Goal: Find contact information: Find contact information

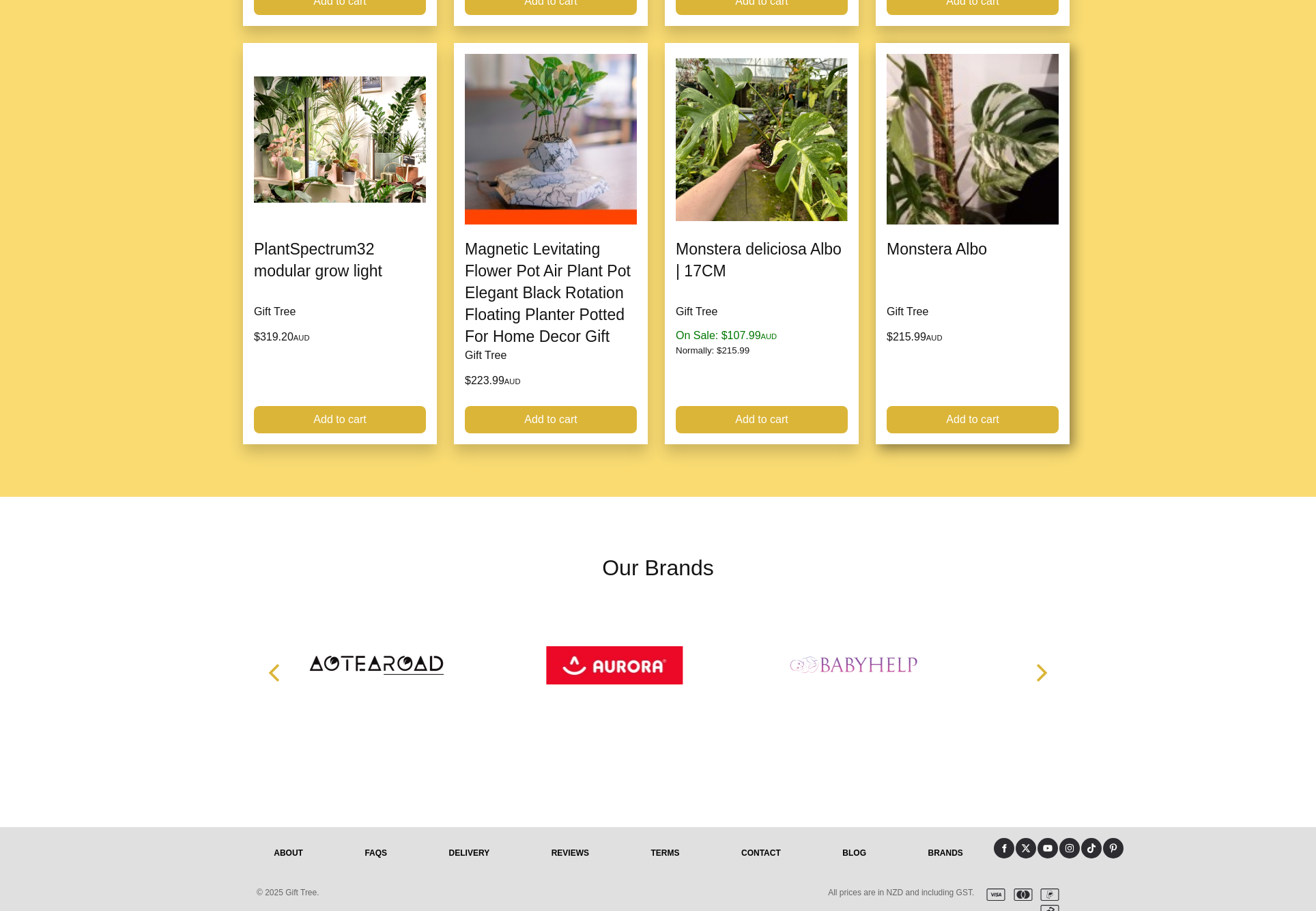
scroll to position [1391, 0]
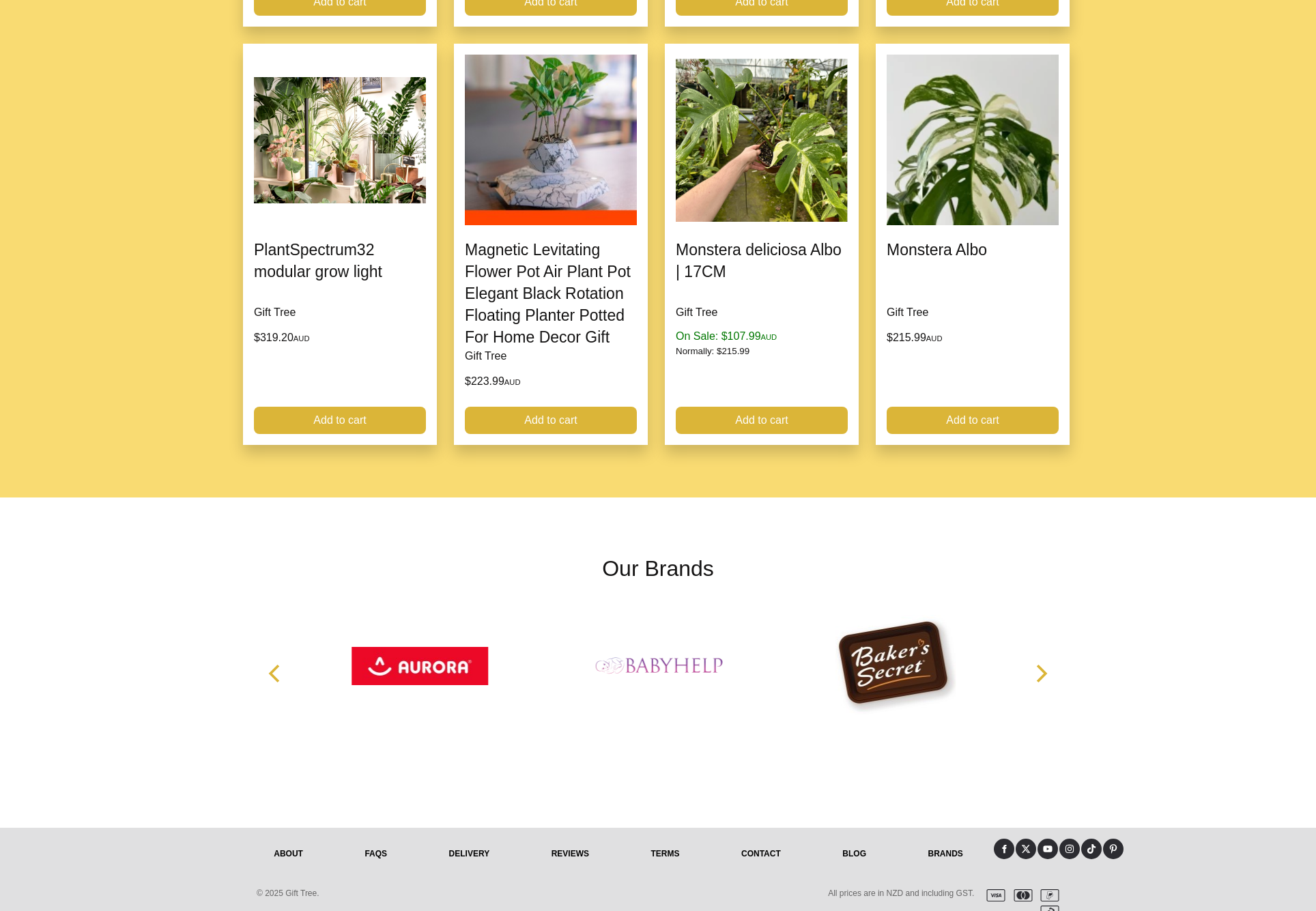
click at [669, 839] on link "Terms" at bounding box center [665, 854] width 91 height 30
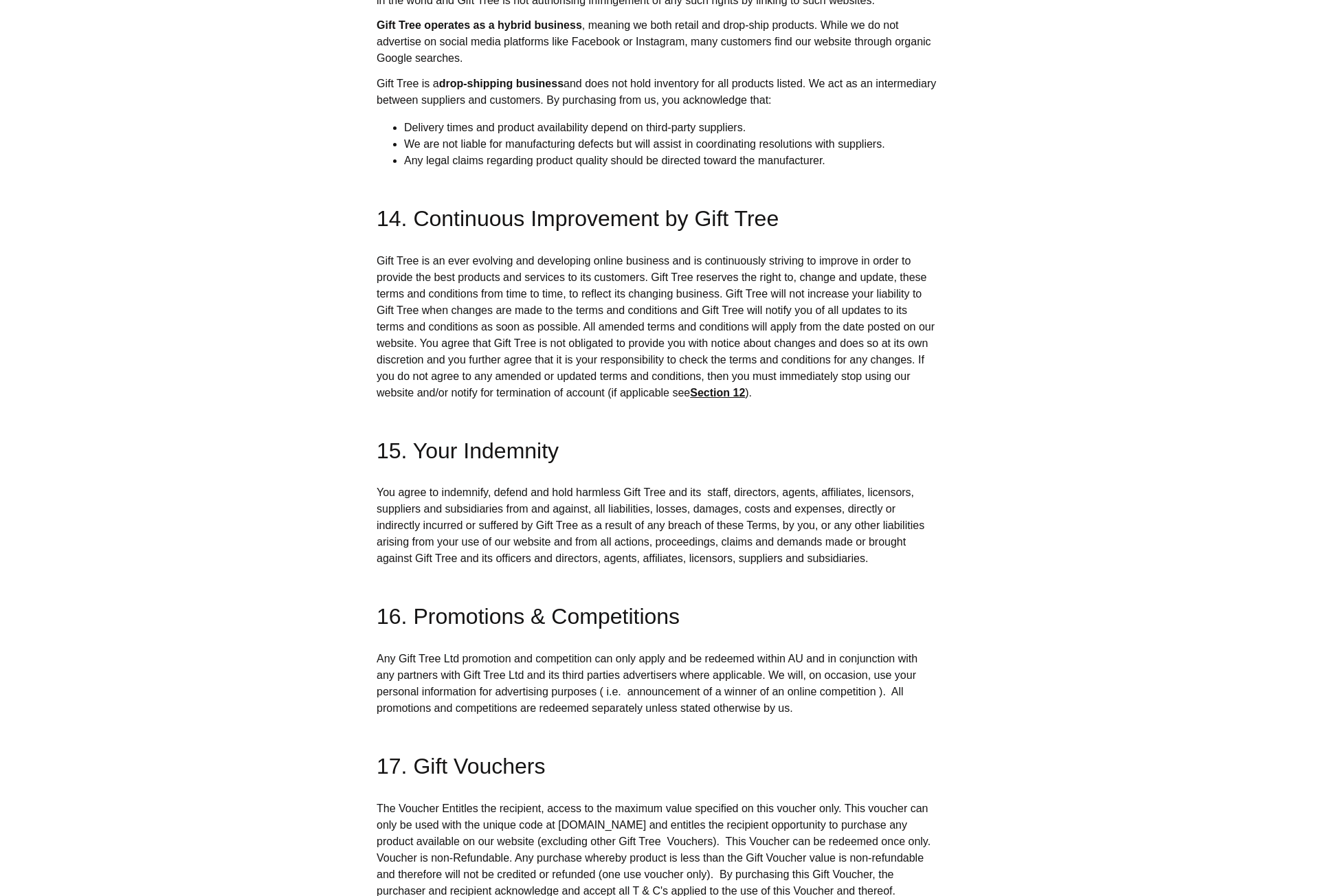
scroll to position [8998, 0]
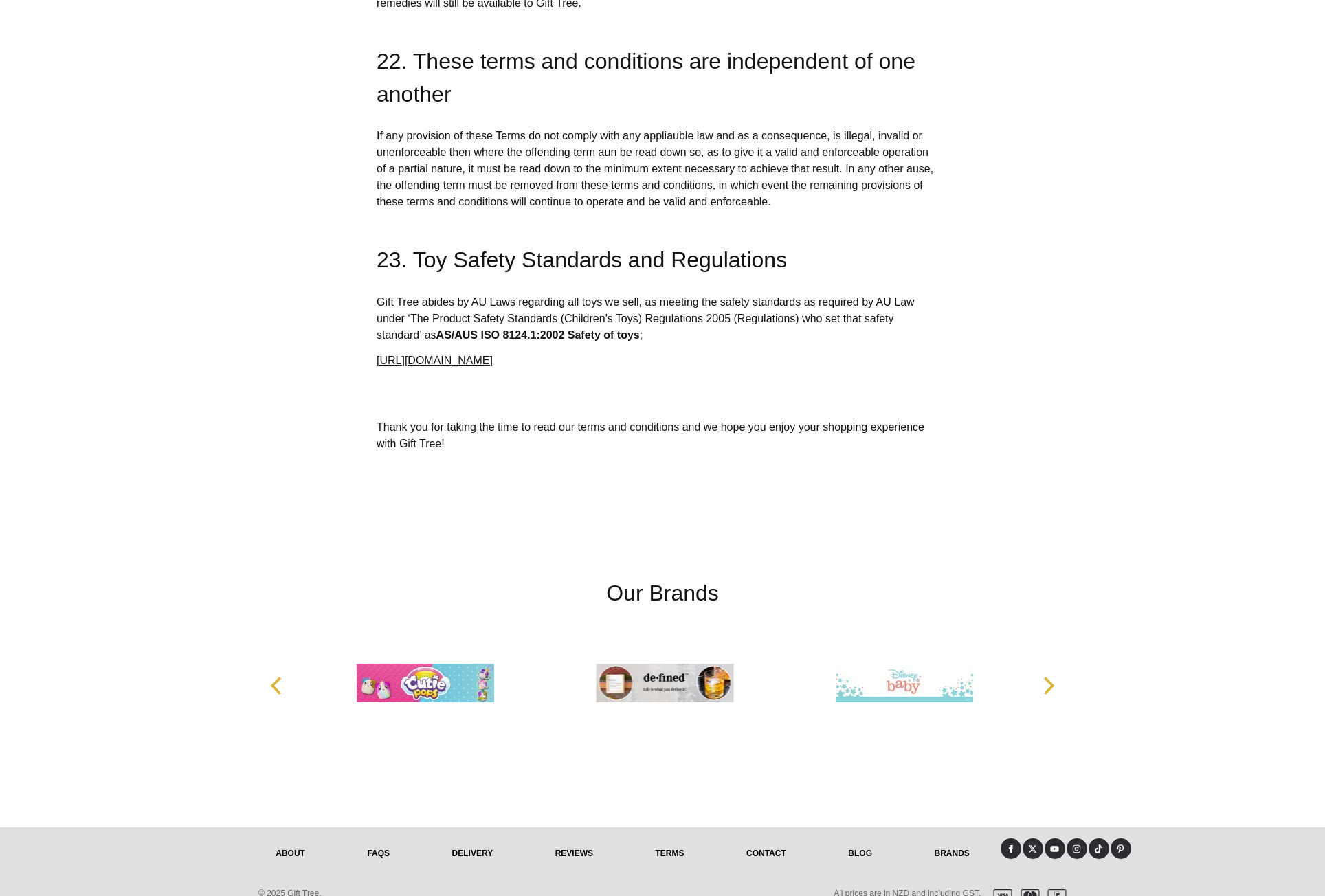
scroll to position [10689, 0]
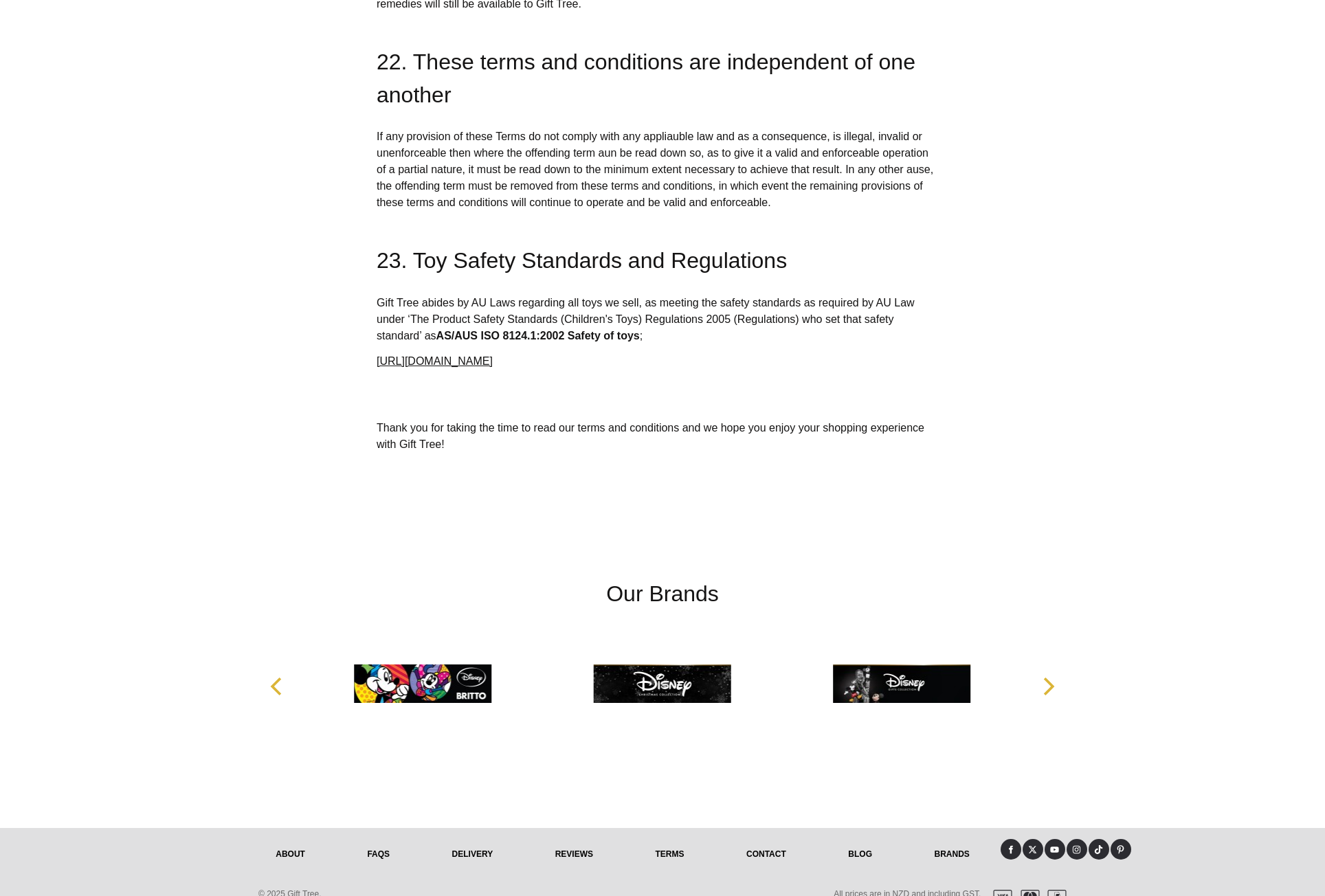
click at [293, 839] on link "About" at bounding box center [290, 854] width 91 height 30
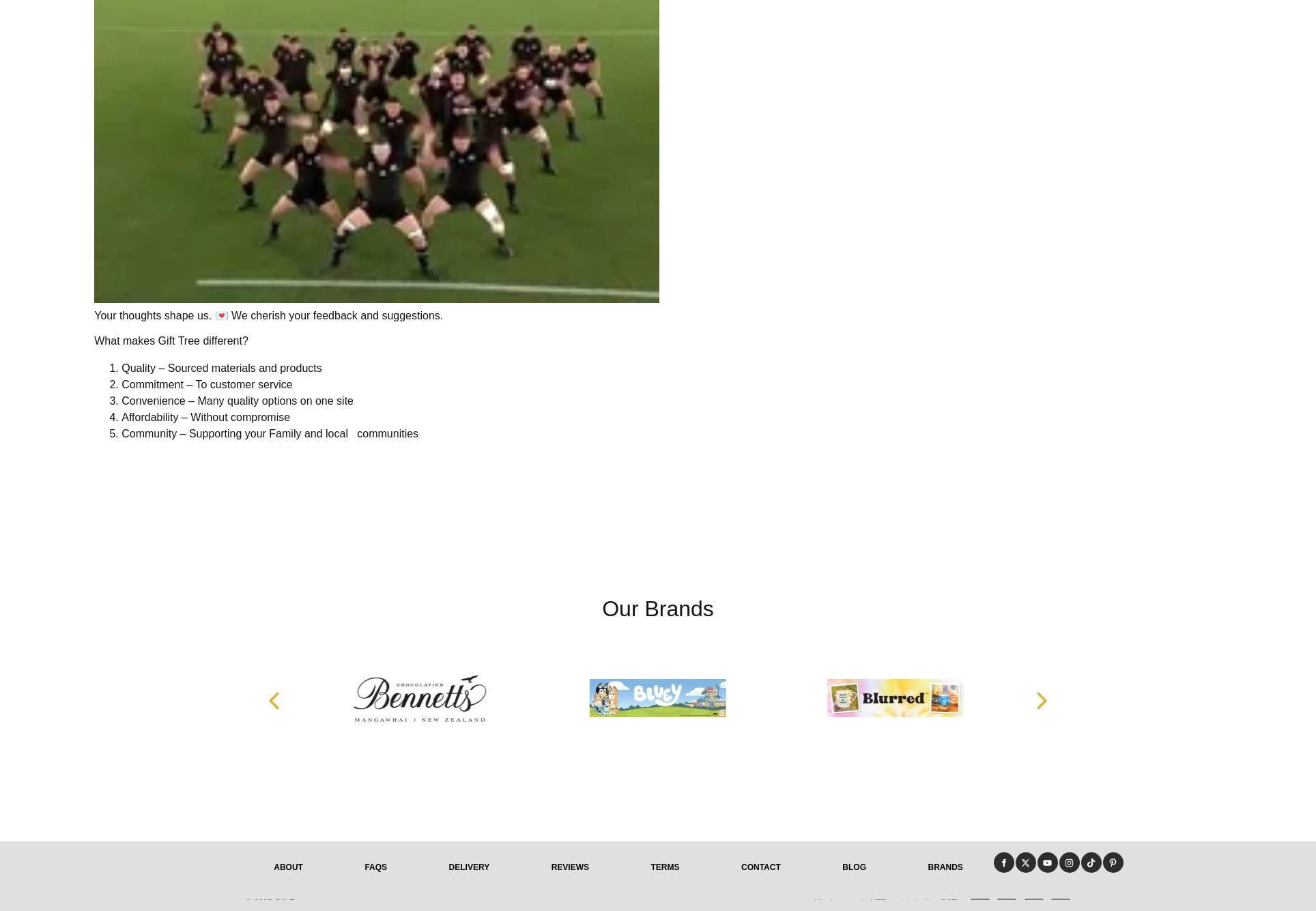
scroll to position [2762, 0]
click at [1045, 706] on icon "Next" at bounding box center [1040, 701] width 18 height 18
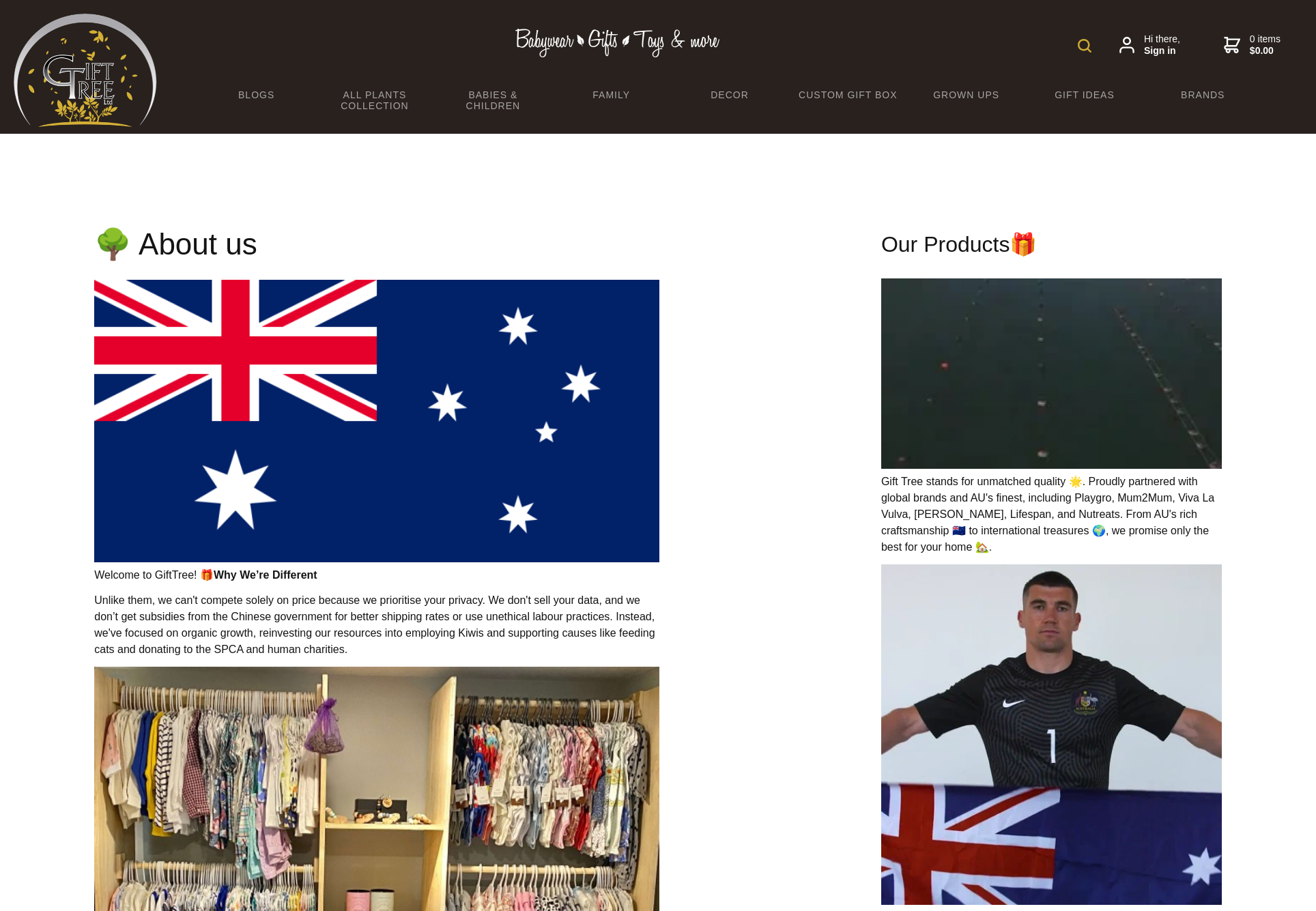
scroll to position [0, 0]
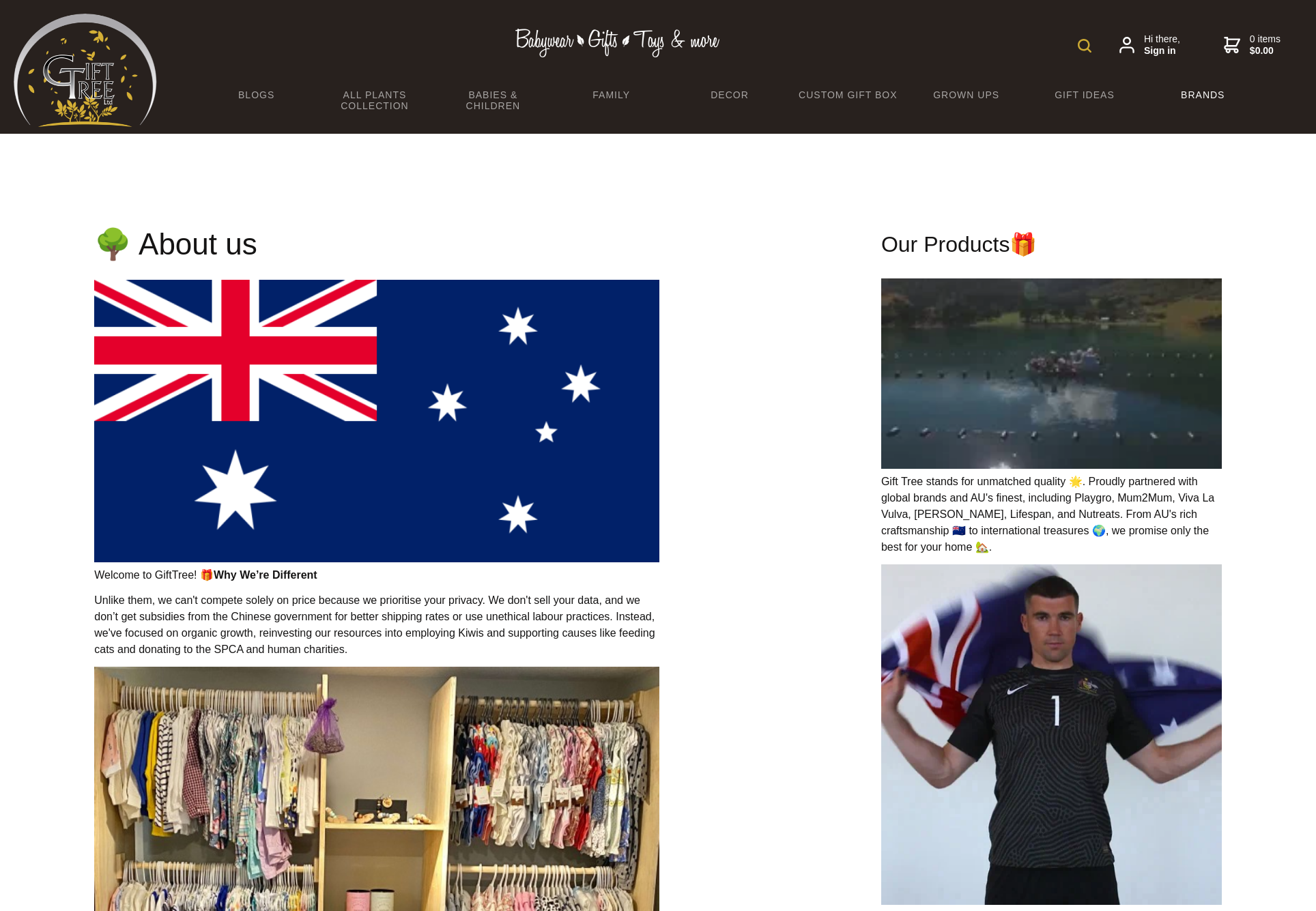
click at [1190, 98] on link "Brands" at bounding box center [1203, 95] width 118 height 29
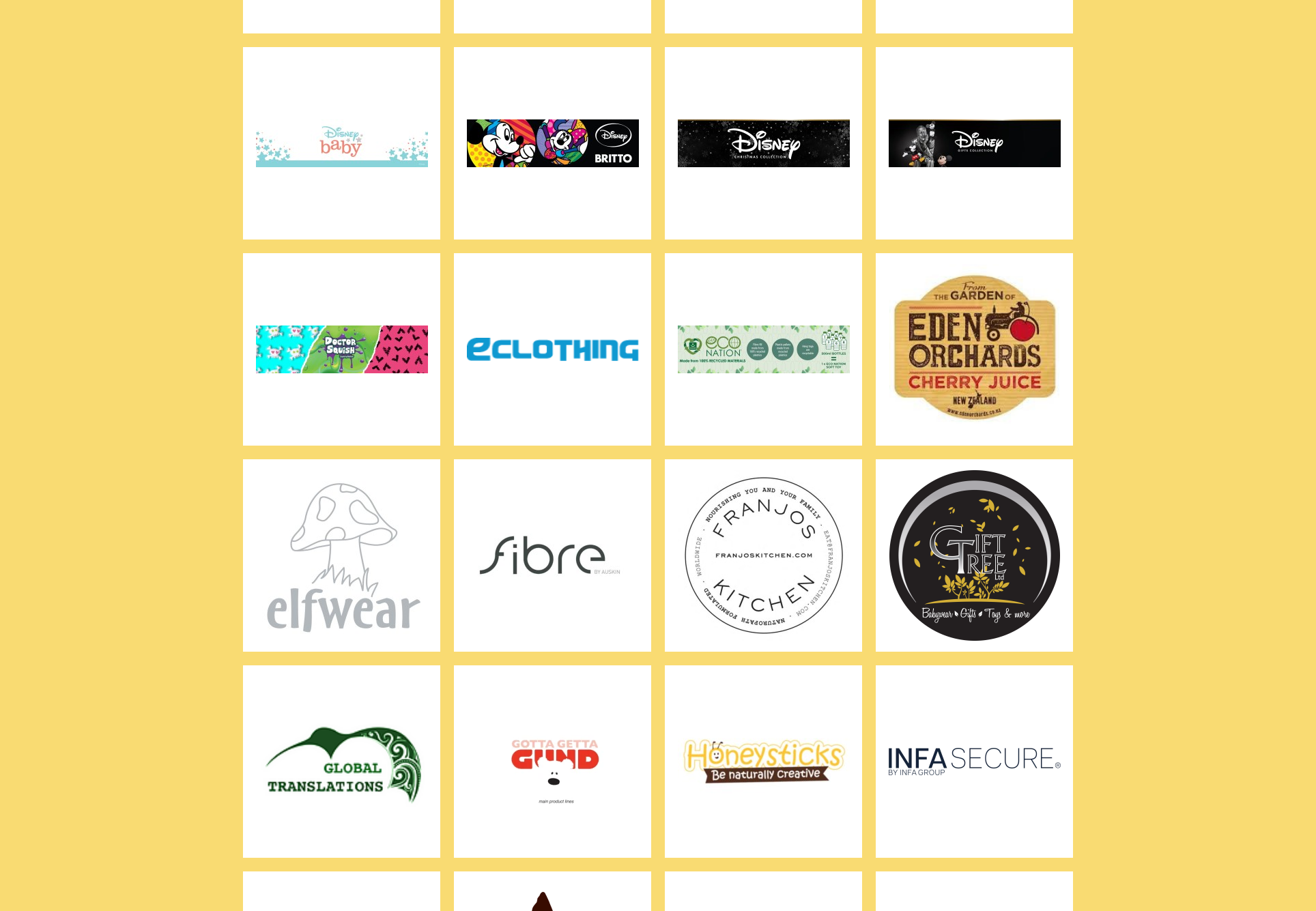
scroll to position [1349, 0]
click at [806, 161] on img at bounding box center [764, 144] width 172 height 171
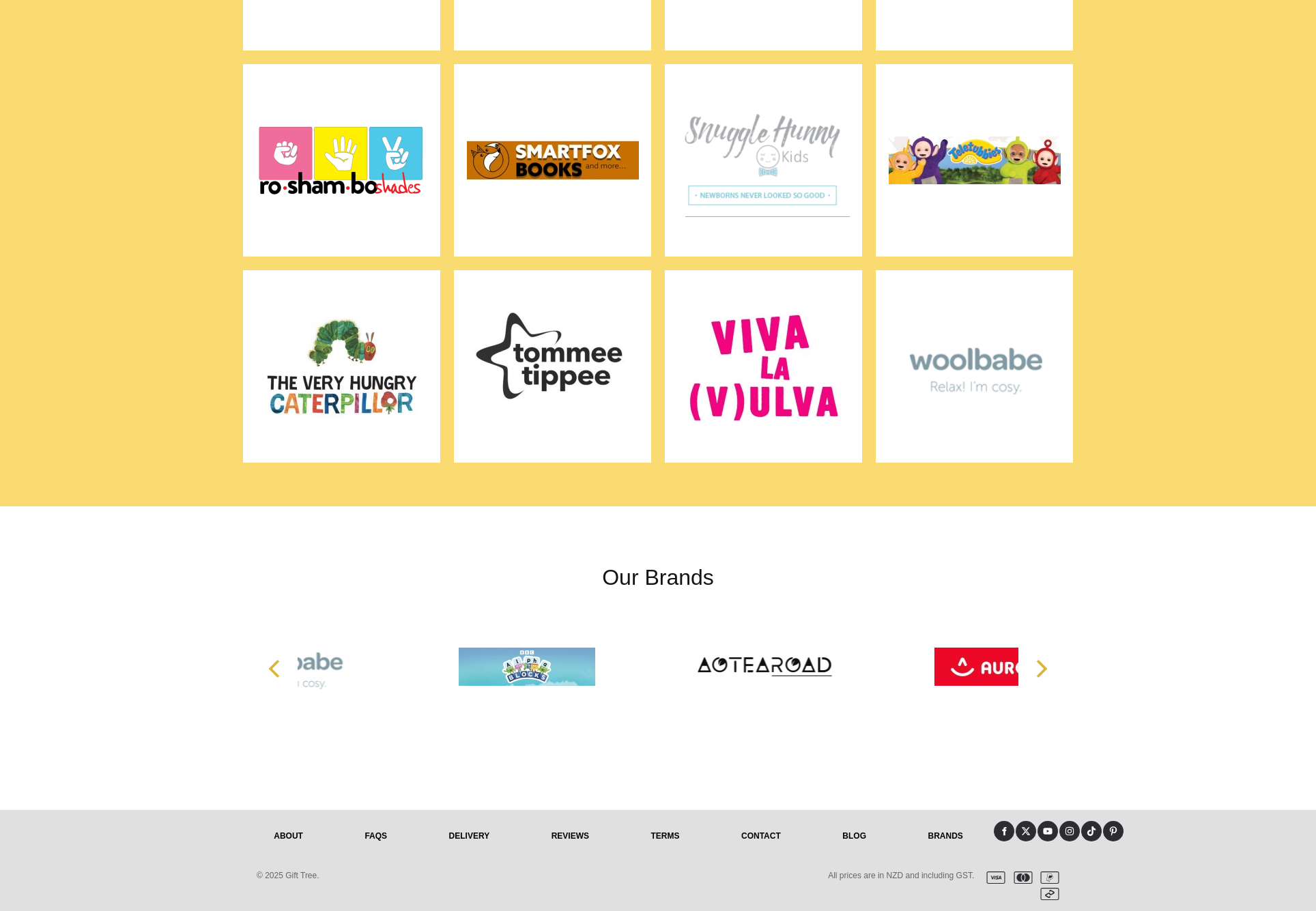
scroll to position [2981, 0]
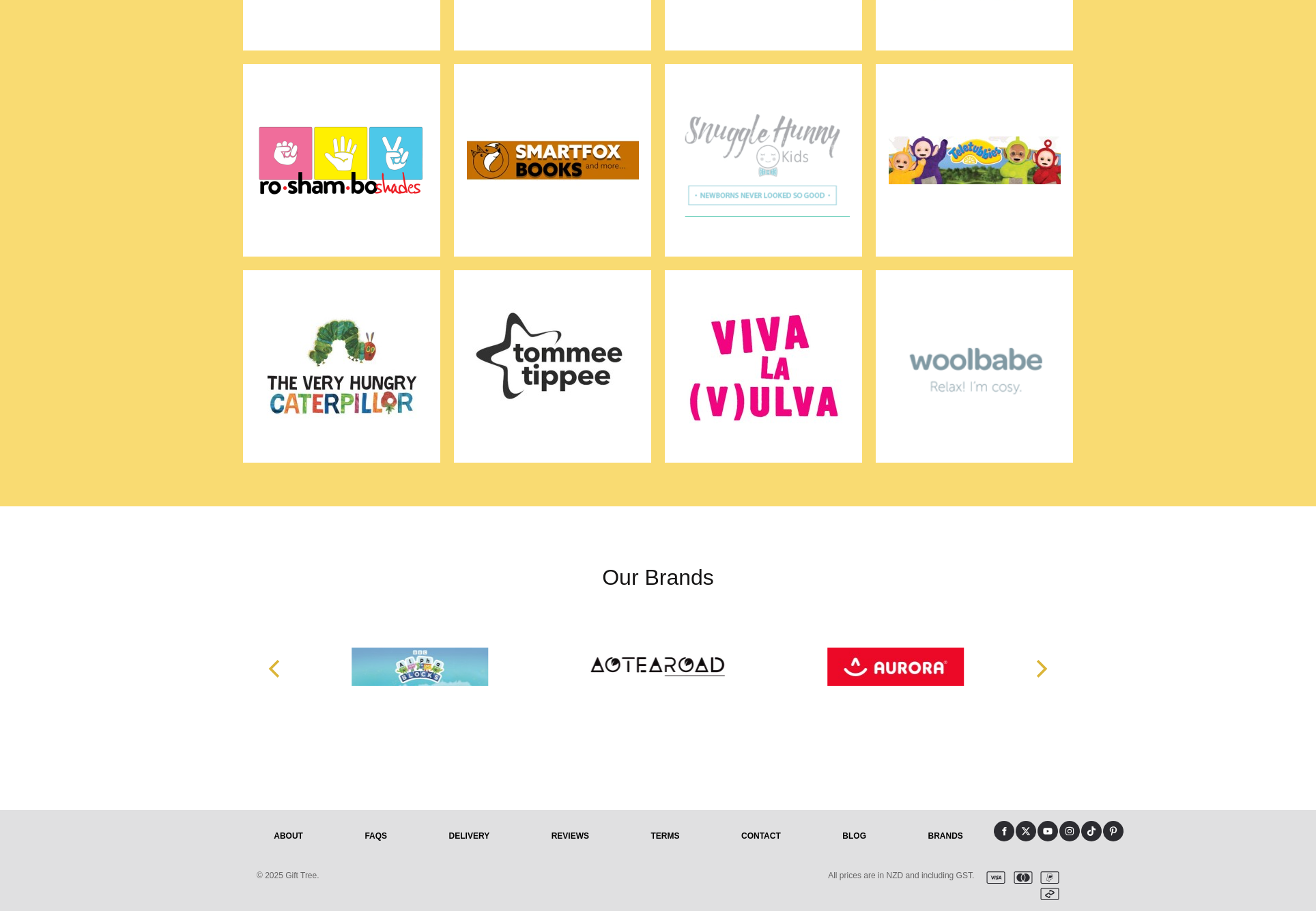
click at [680, 580] on h2 "Our Brands" at bounding box center [657, 577] width 808 height 33
click at [282, 874] on span "© 2025 Gift Tree." at bounding box center [288, 875] width 63 height 9
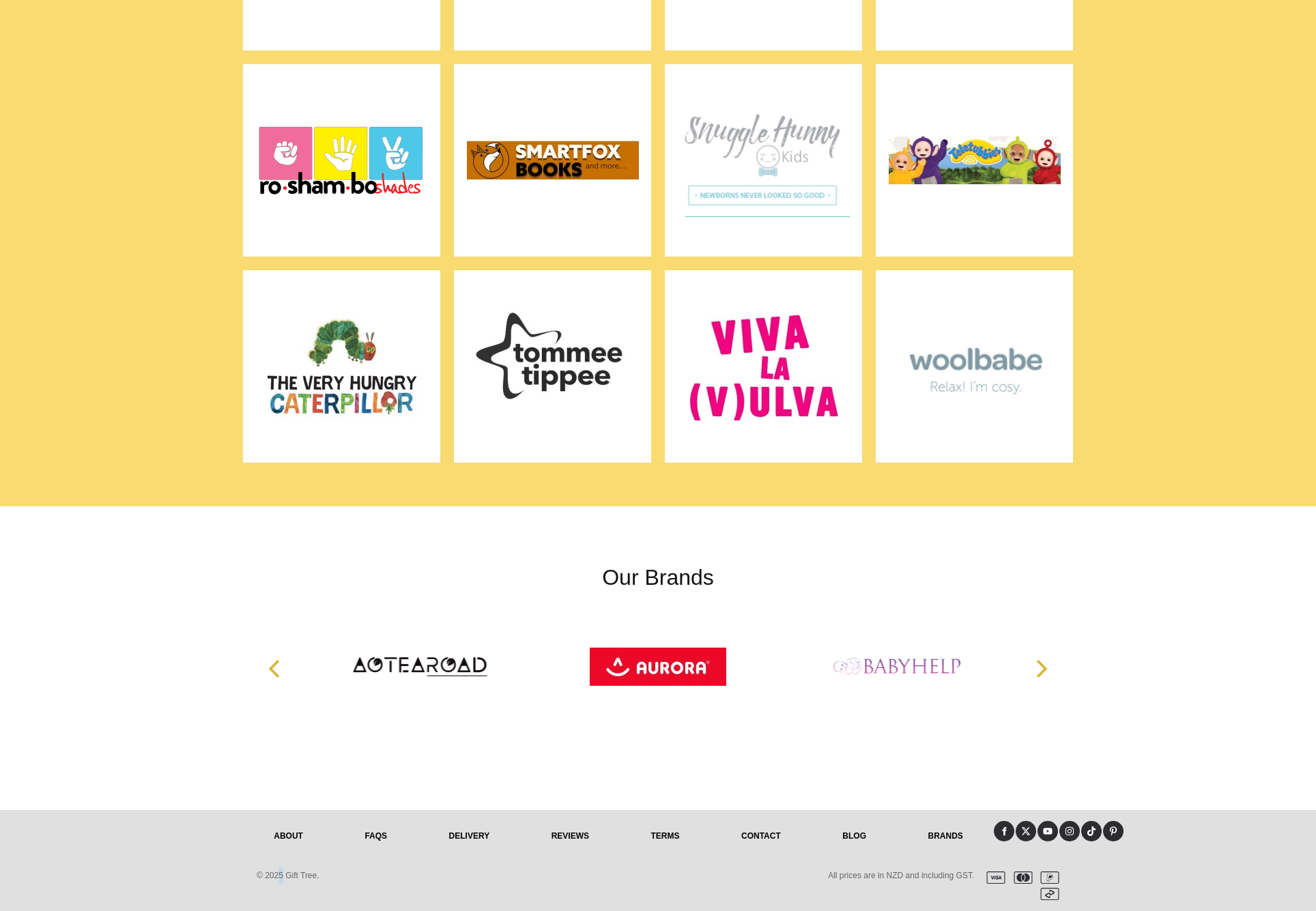
click at [374, 837] on link "FAQs" at bounding box center [376, 836] width 84 height 30
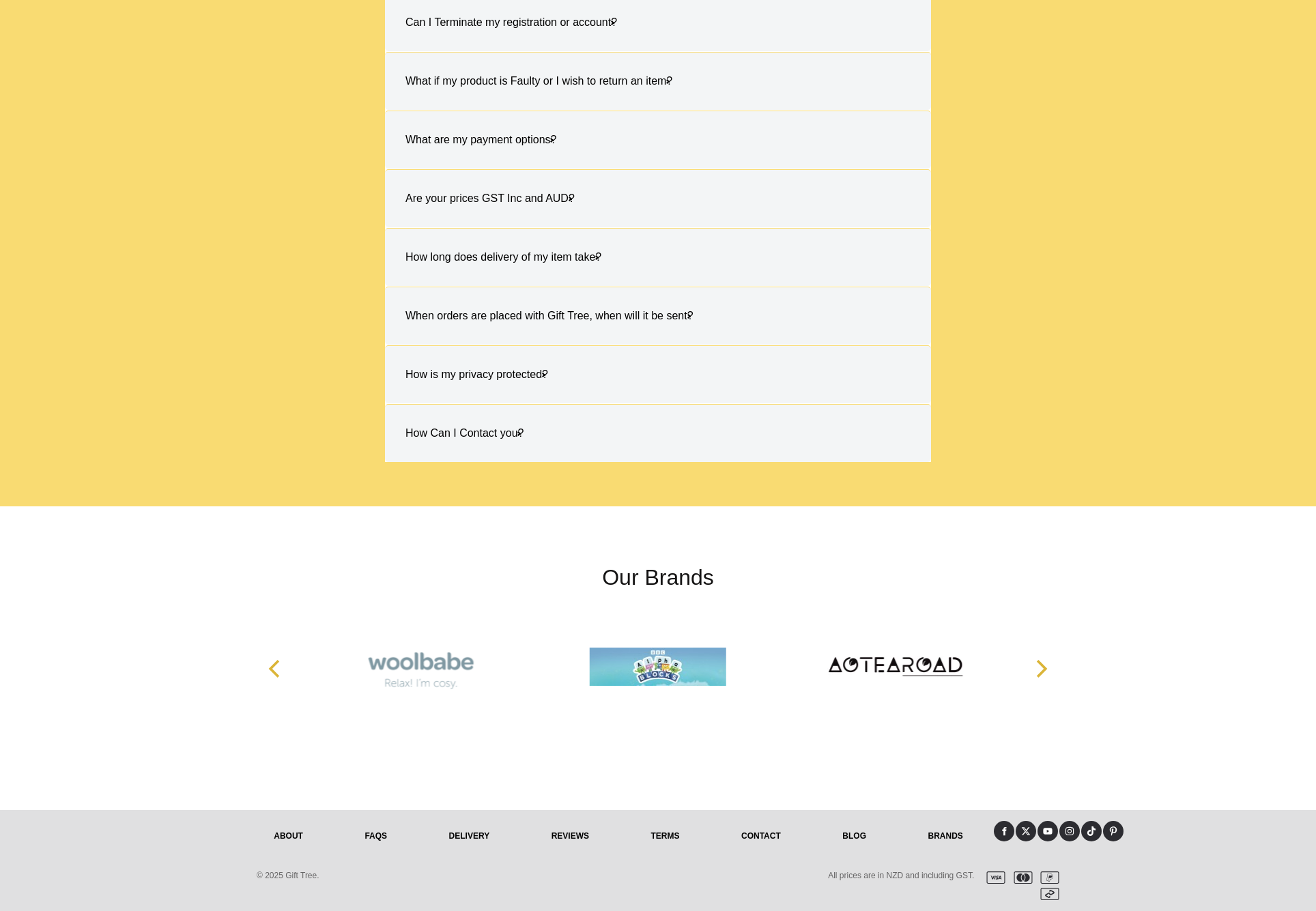
scroll to position [396, 0]
click at [770, 839] on link "Contact" at bounding box center [761, 836] width 101 height 30
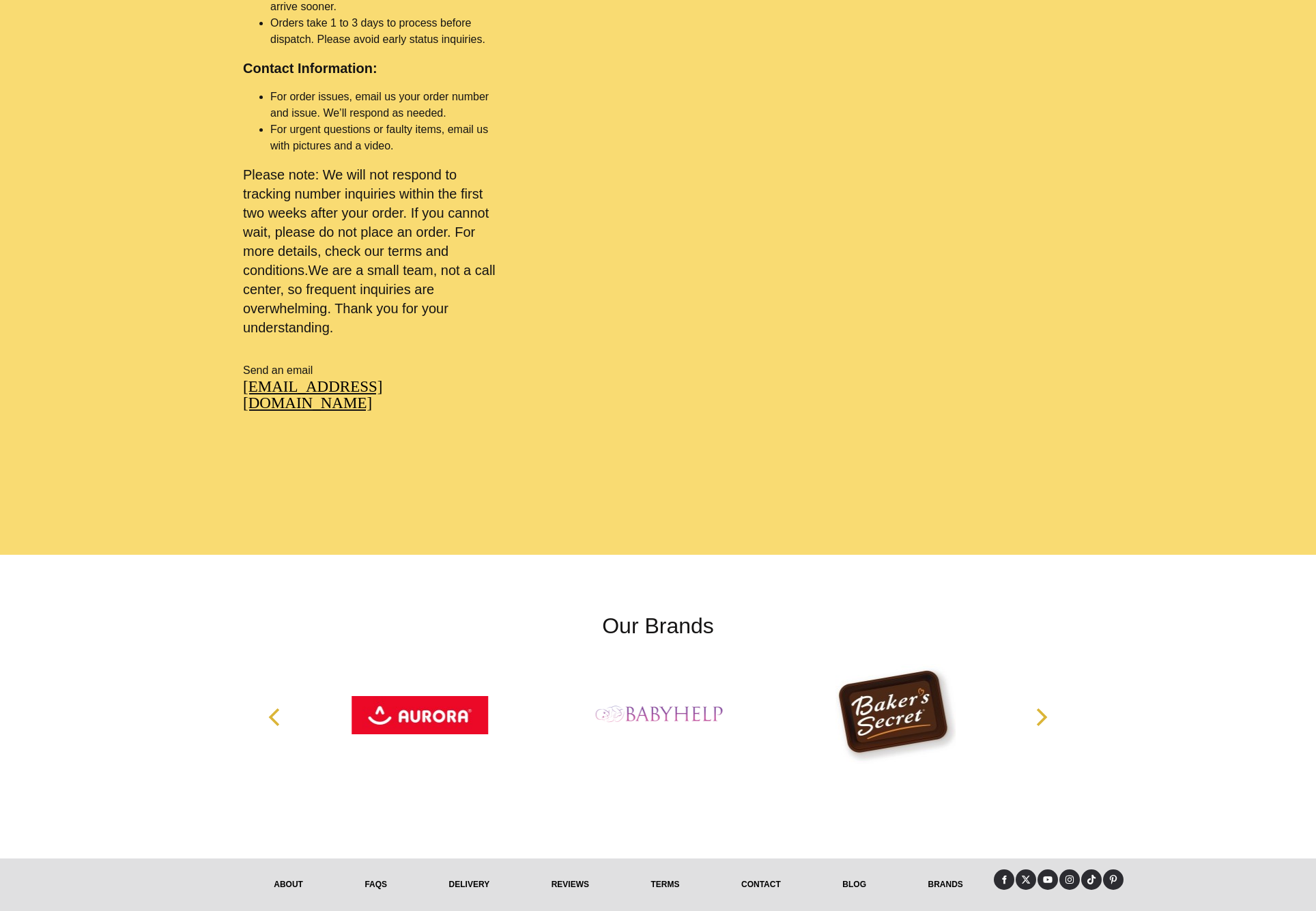
scroll to position [920, 0]
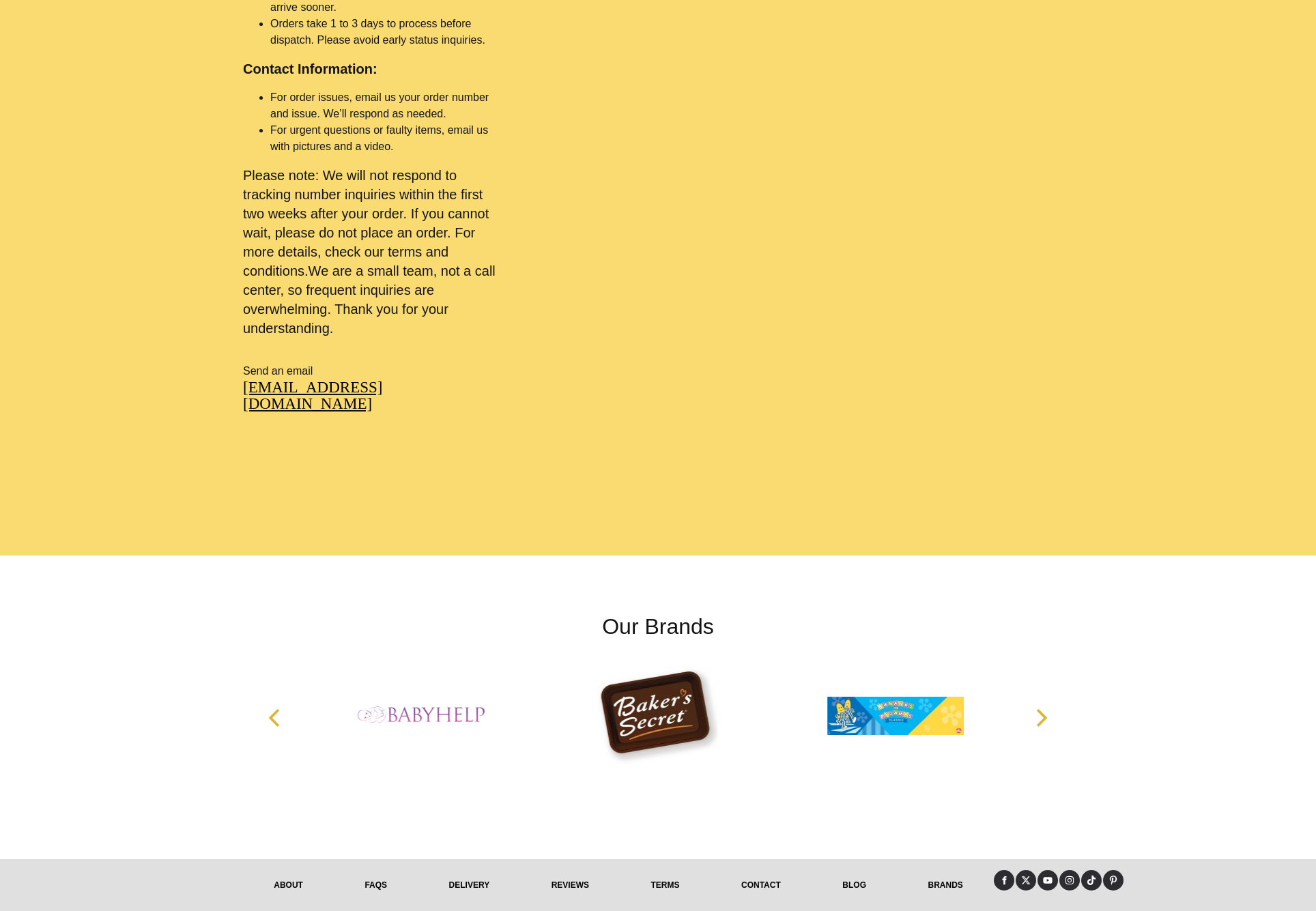
click at [294, 870] on link "About" at bounding box center [288, 885] width 91 height 30
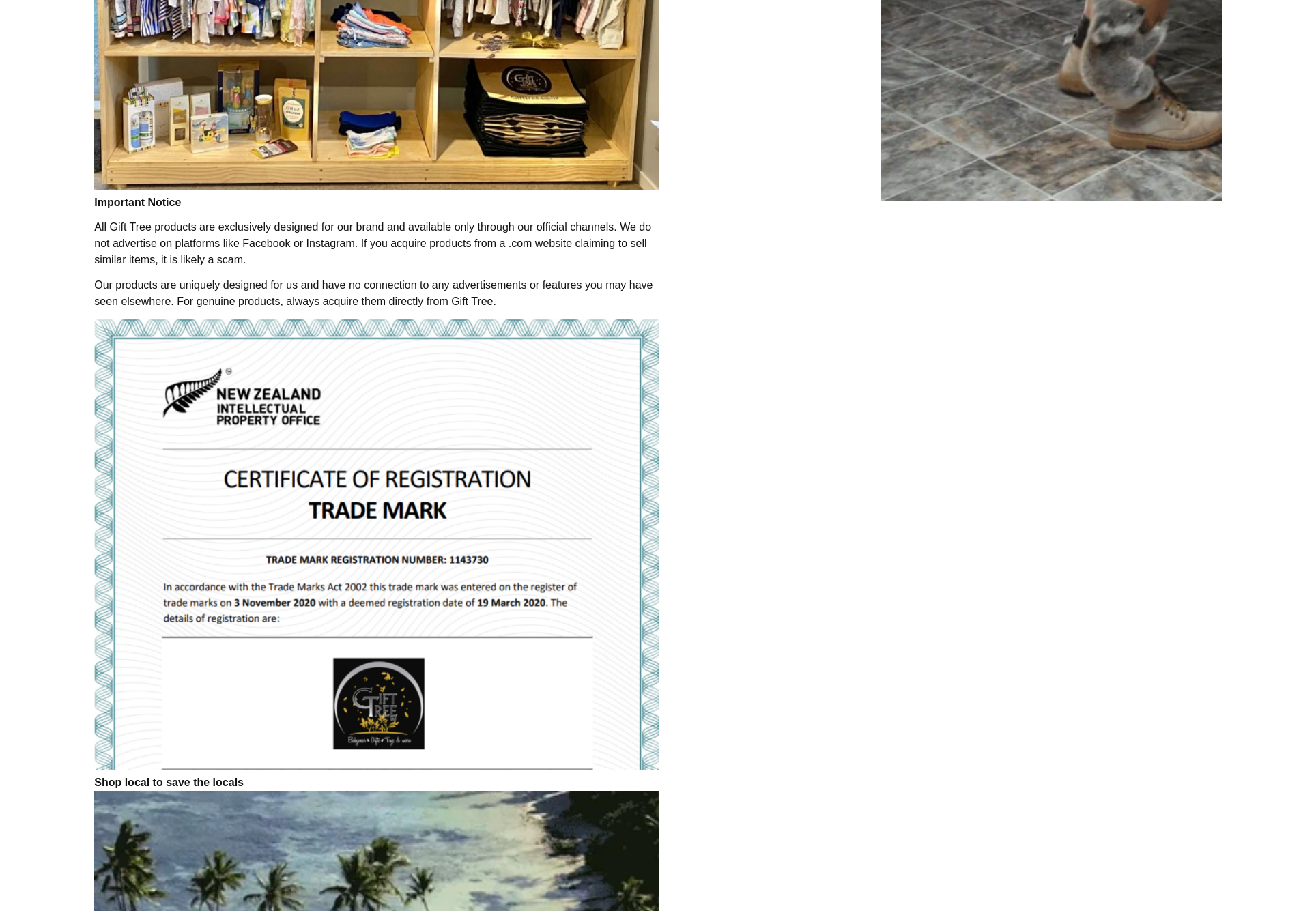
scroll to position [1178, 0]
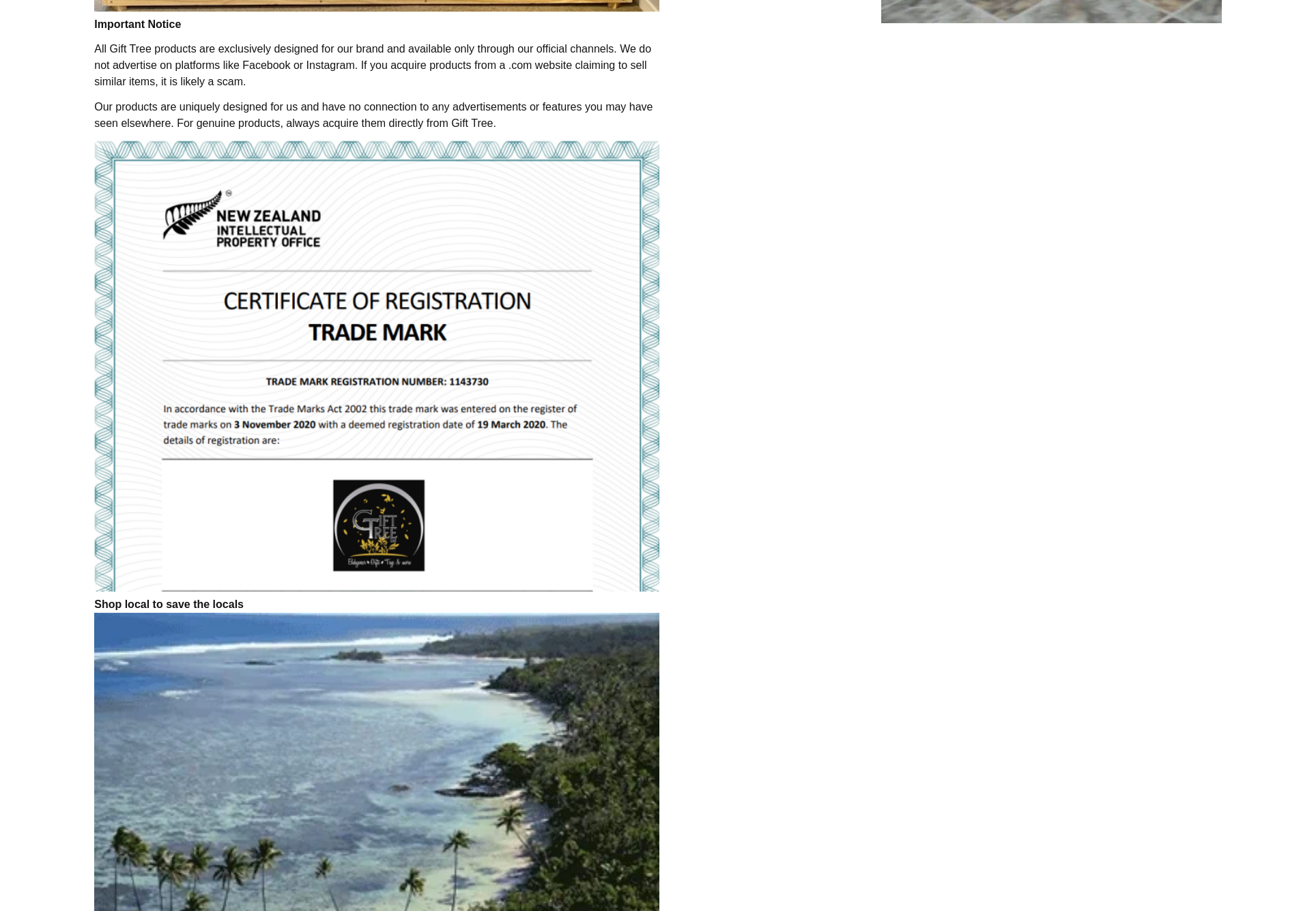
drag, startPoint x: 451, startPoint y: 383, endPoint x: 493, endPoint y: 383, distance: 42.0
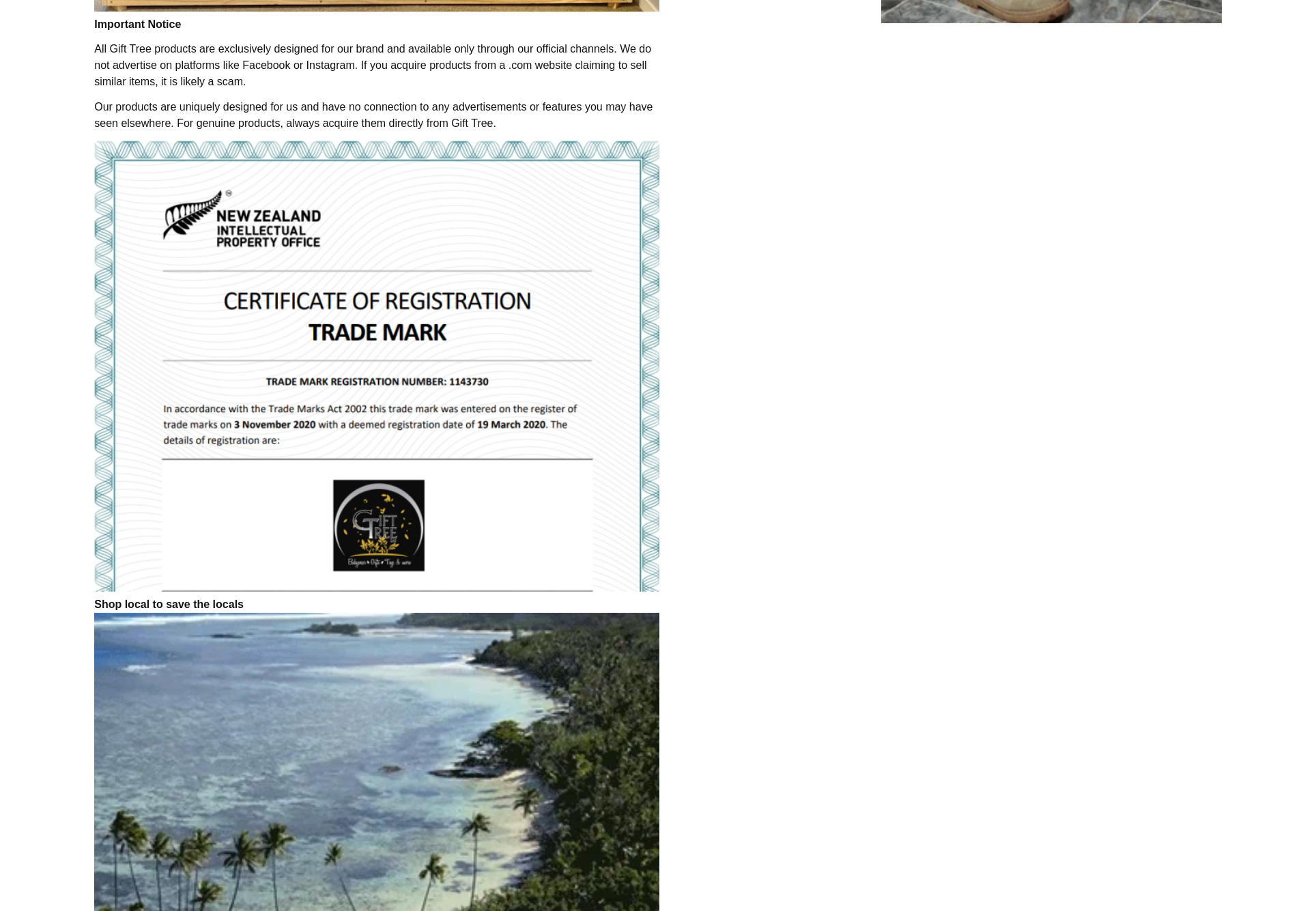
click at [493, 383] on img at bounding box center [376, 365] width 565 height 451
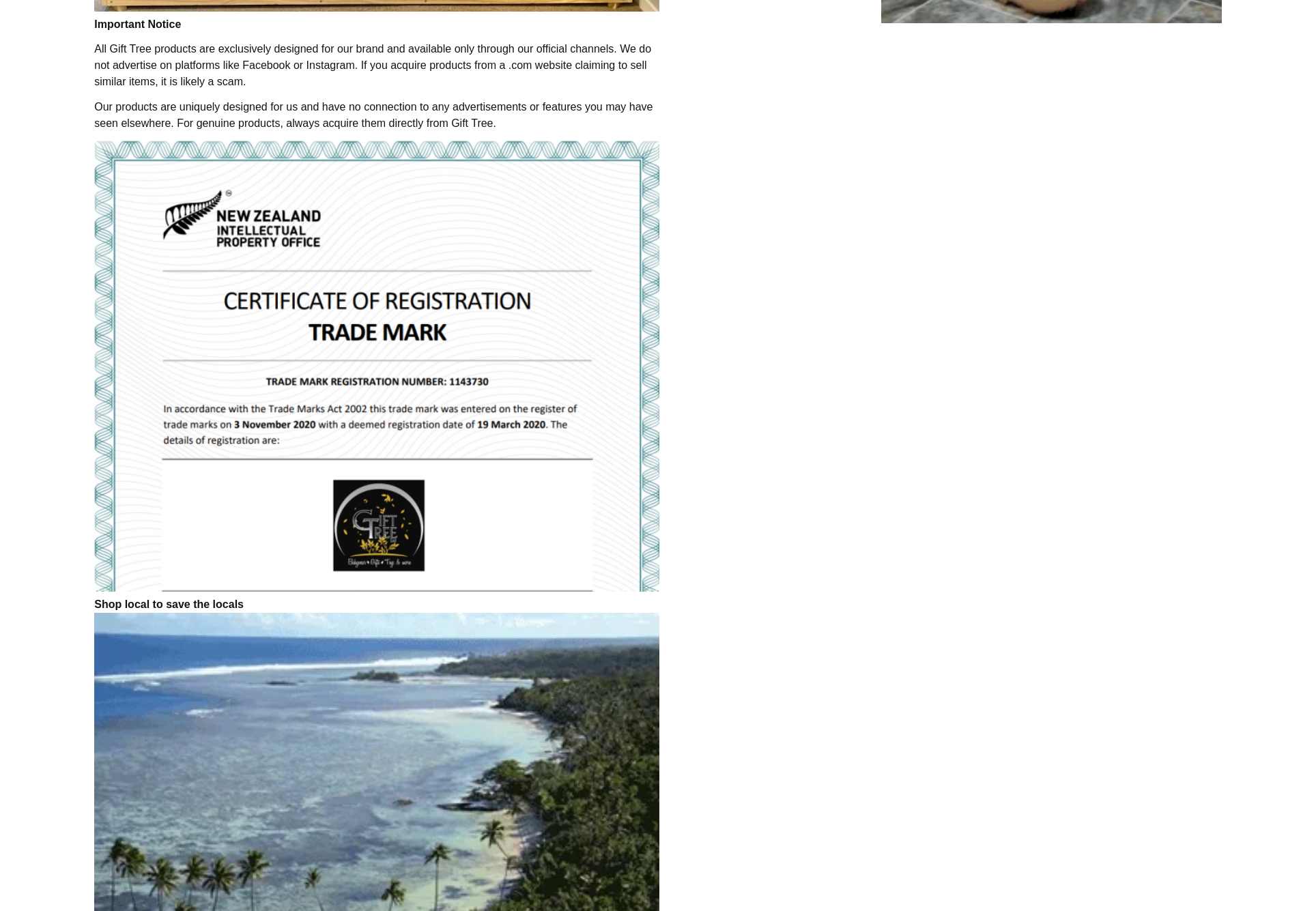
click at [484, 384] on img at bounding box center [376, 365] width 565 height 451
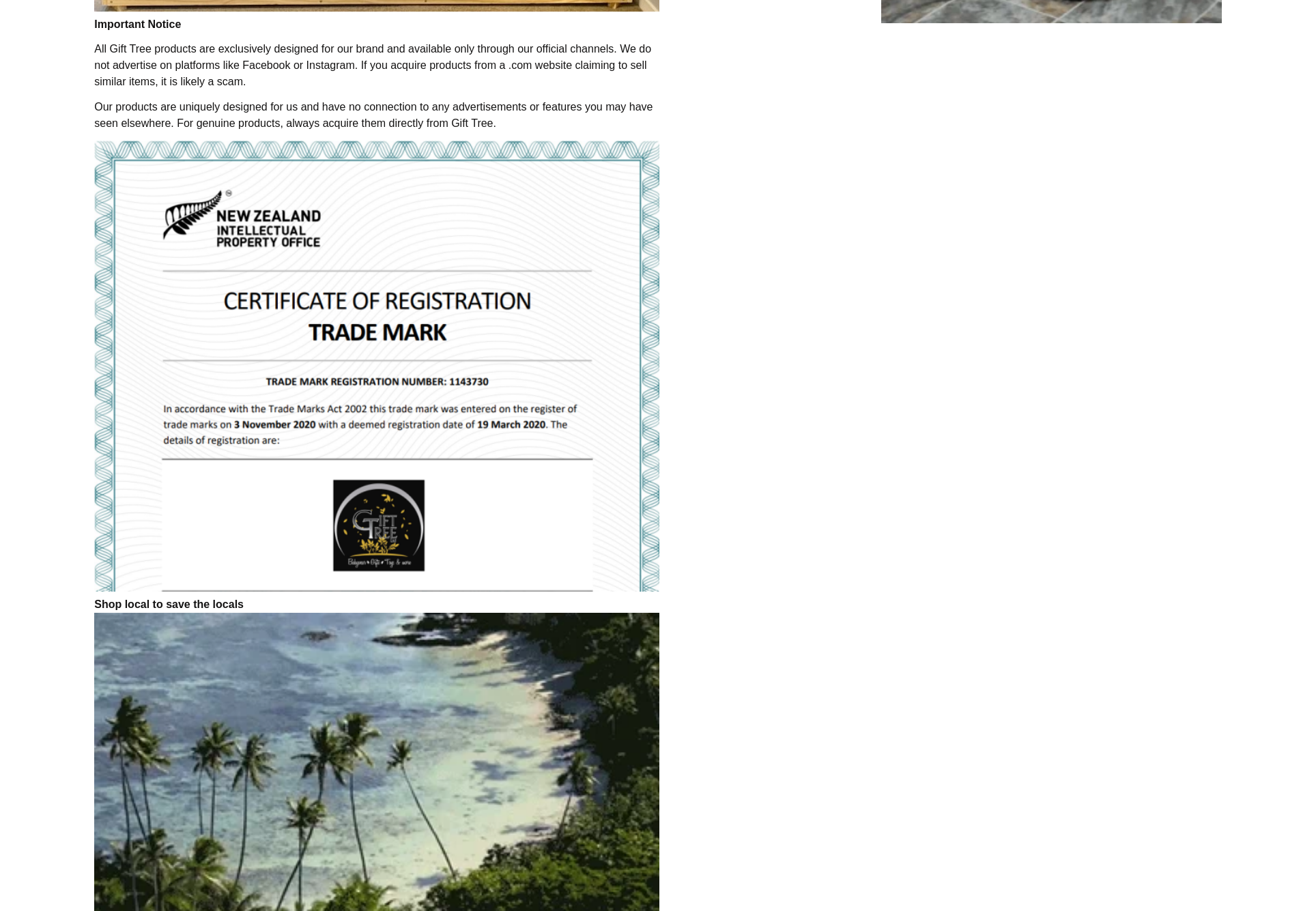
click at [484, 384] on img at bounding box center [376, 365] width 565 height 451
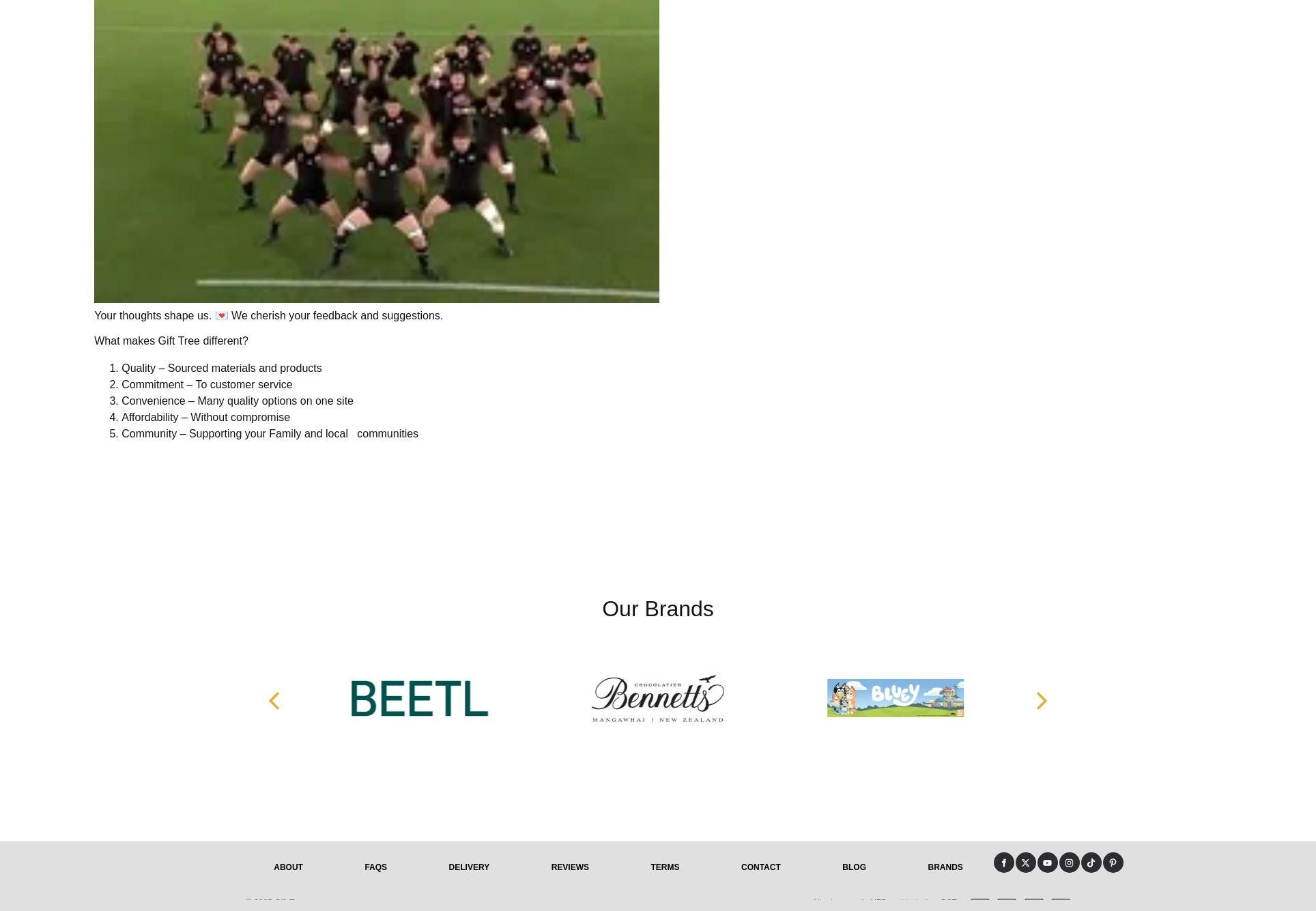
scroll to position [2762, 0]
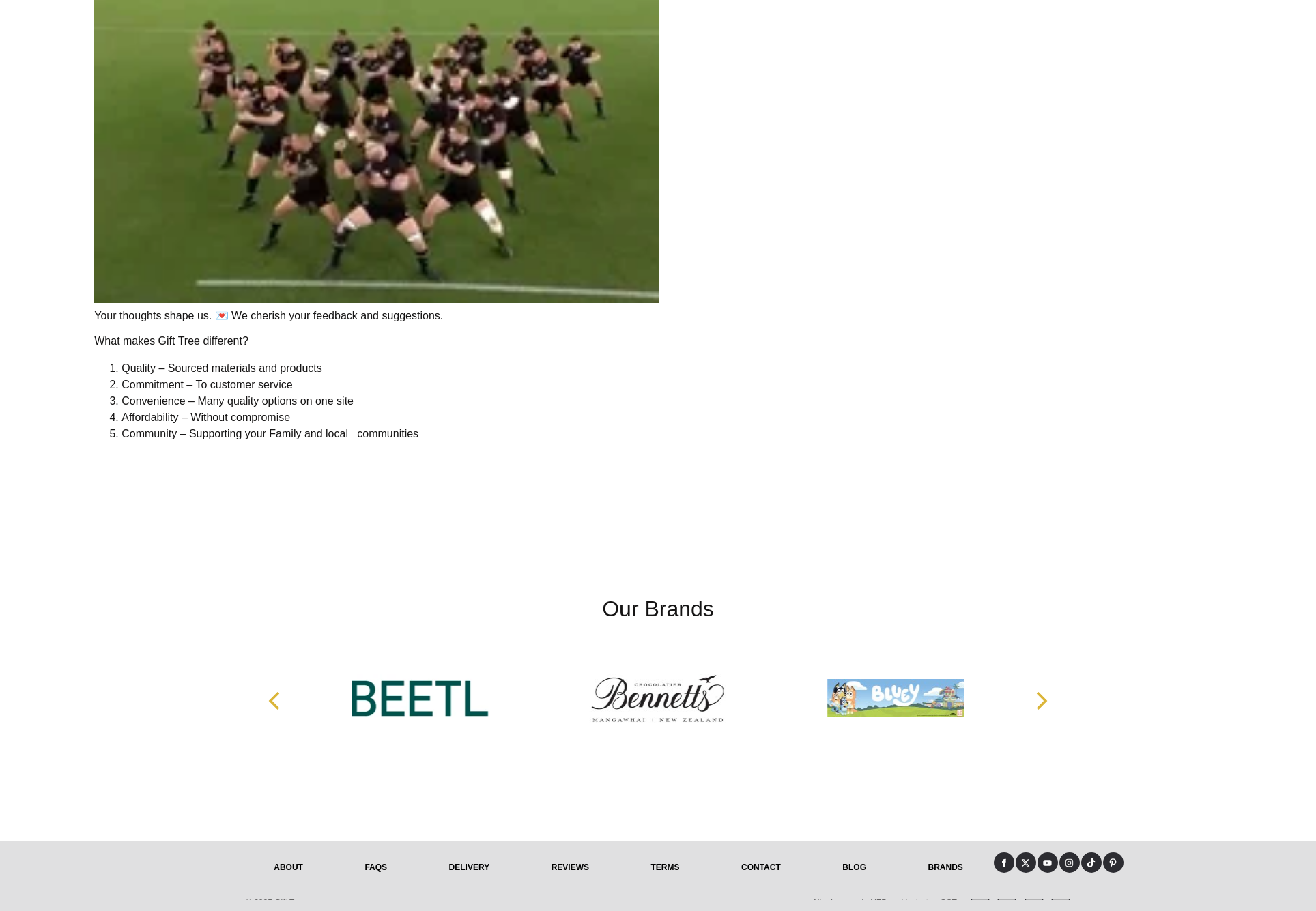
click at [677, 871] on link "Terms" at bounding box center [665, 868] width 91 height 30
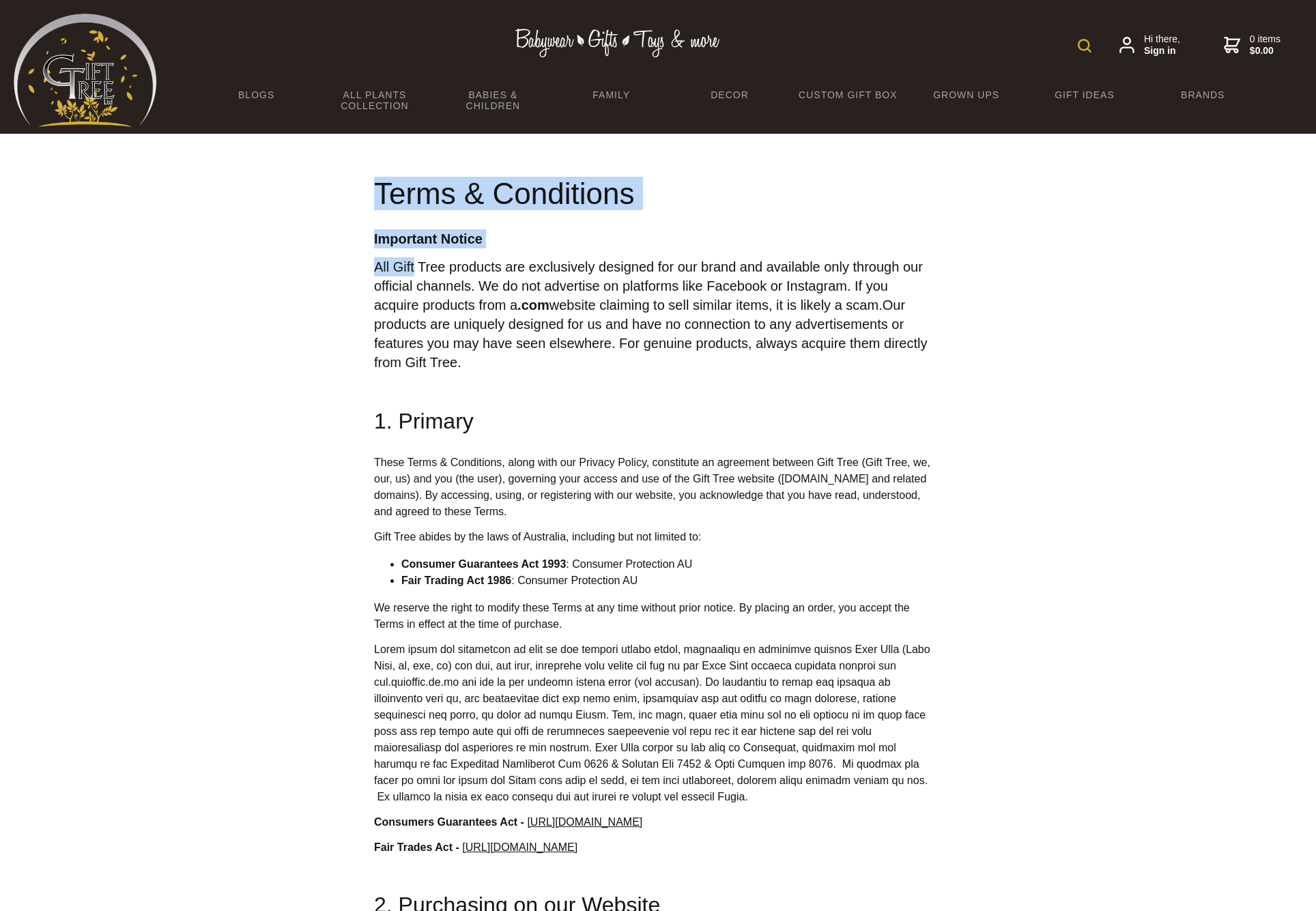
drag, startPoint x: 372, startPoint y: 265, endPoint x: 417, endPoint y: 265, distance: 45.0
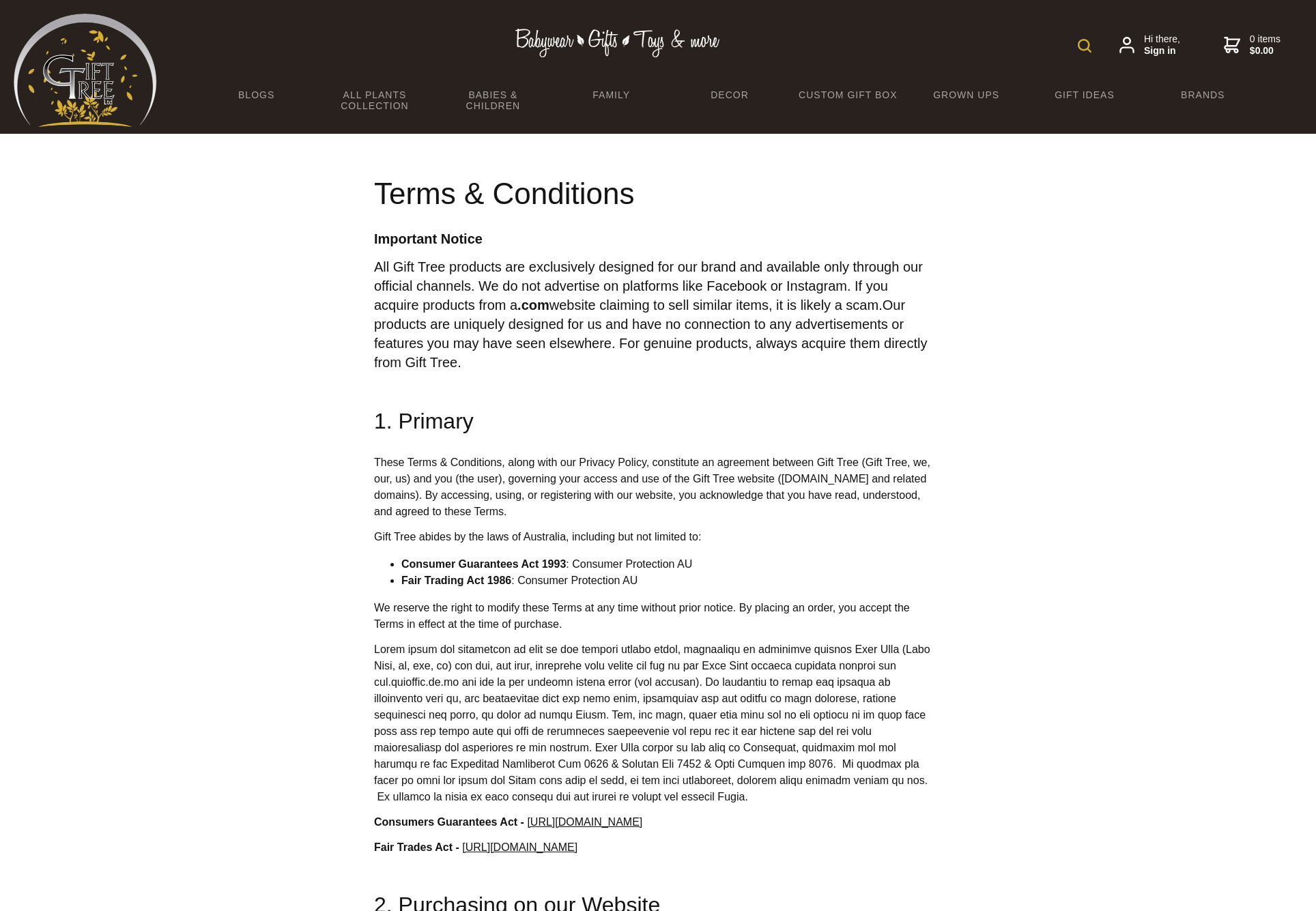
click at [417, 265] on big "All Gift Tree products are exclusively designed for our brand and available onl…" at bounding box center [650, 314] width 552 height 110
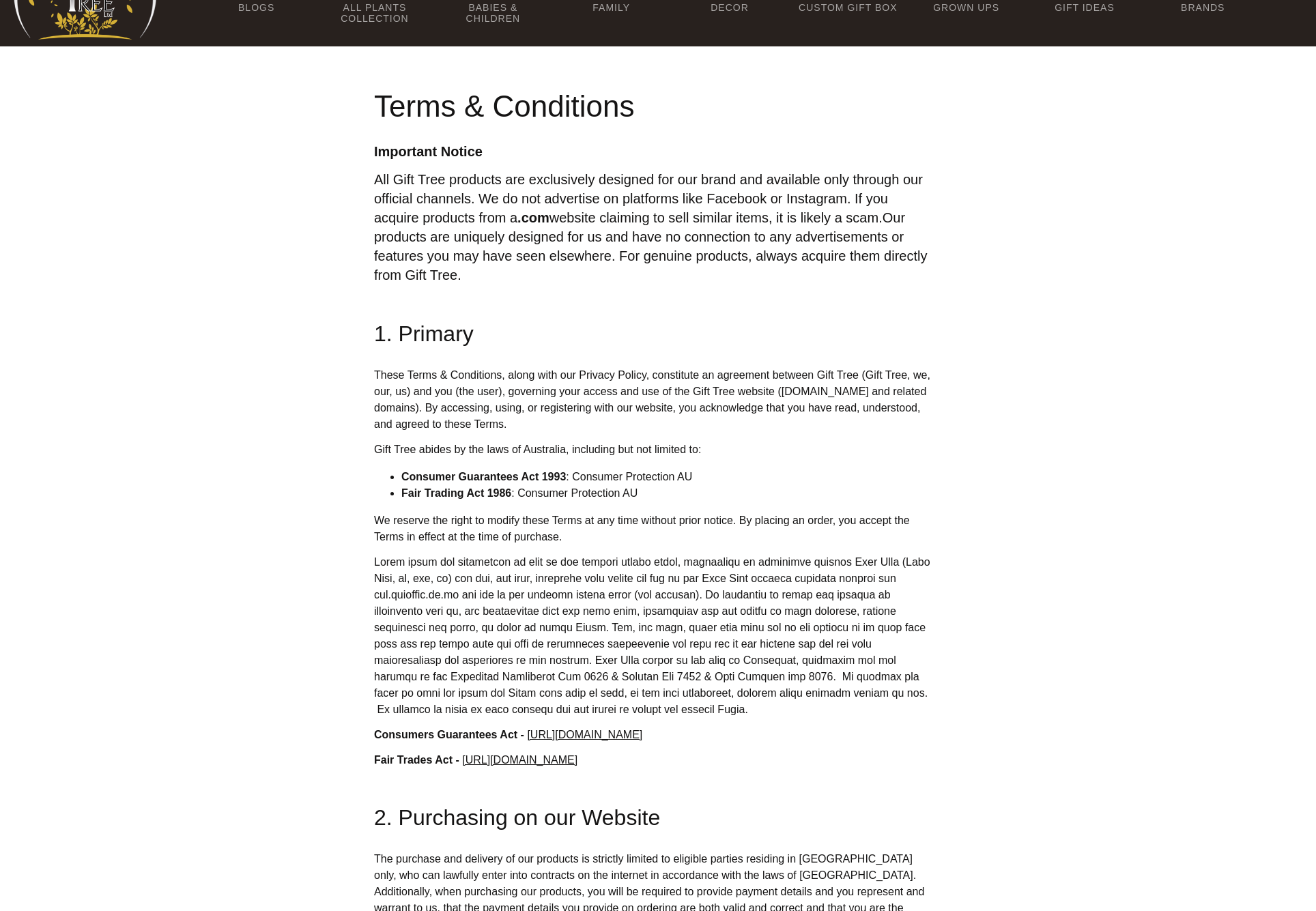
scroll to position [99, 0]
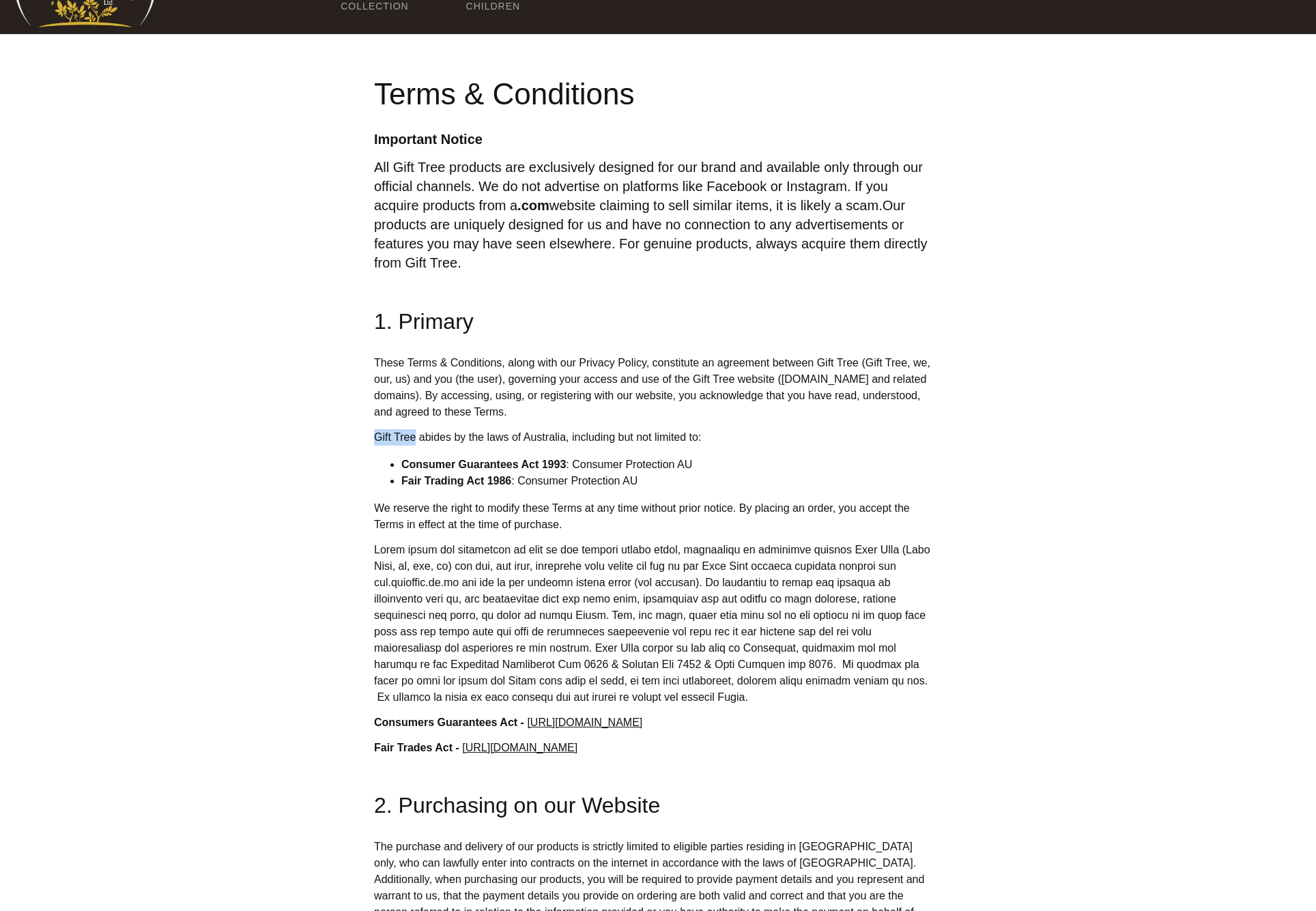
drag, startPoint x: 376, startPoint y: 435, endPoint x: 414, endPoint y: 433, distance: 38.1
click at [414, 433] on p "Gift Tree abides by the laws of Australia, including but not limited to:" at bounding box center [653, 437] width 557 height 16
copy p "Gift Tree"
click at [446, 567] on p at bounding box center [653, 623] width 557 height 164
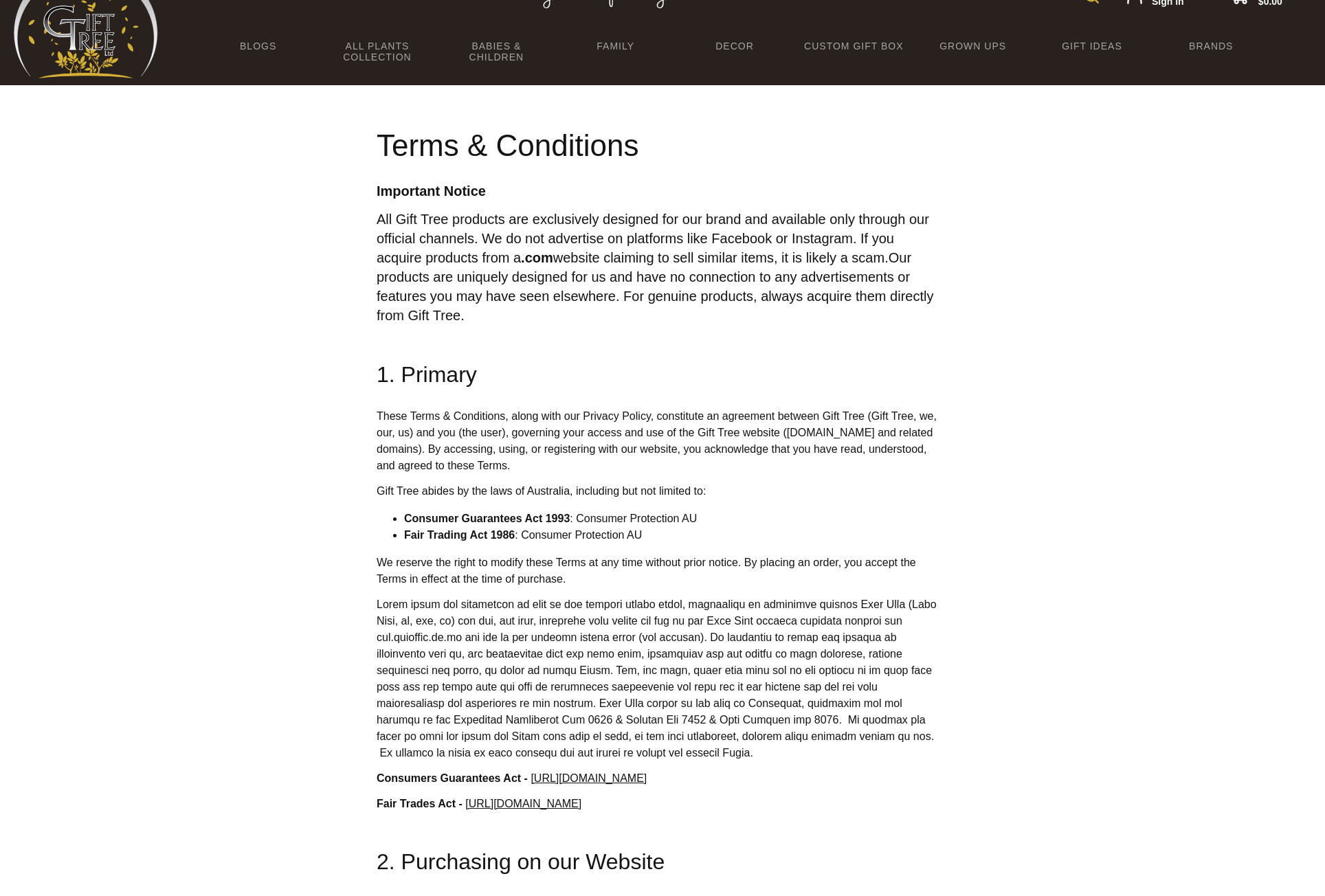
scroll to position [9735, 0]
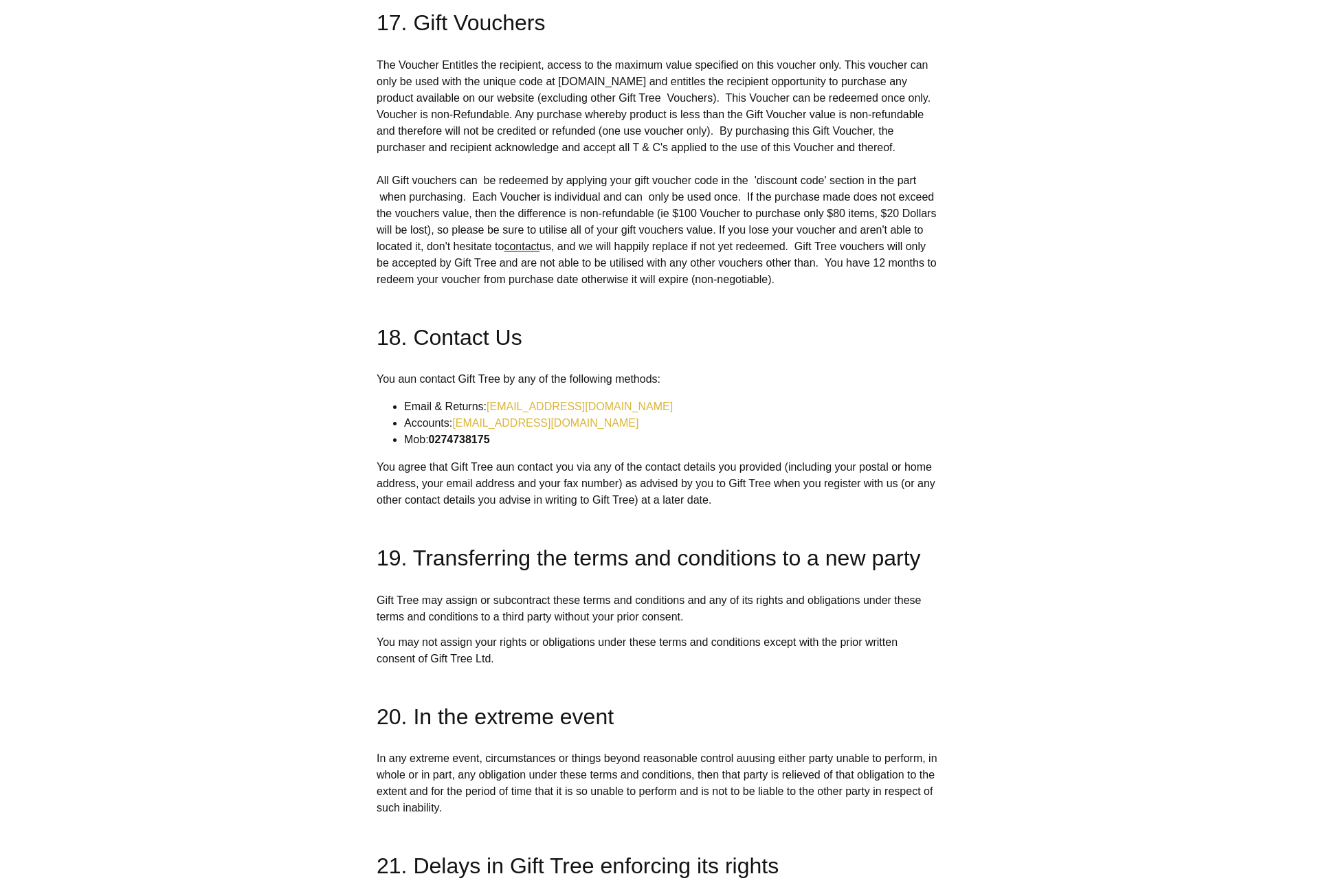
click at [584, 471] on p "You agree that Gift Tree aun contact you via any of the contact details you pro…" at bounding box center [657, 484] width 561 height 49
click at [490, 434] on strong "0274738175" at bounding box center [459, 439] width 61 height 12
copy strong "0274738175"
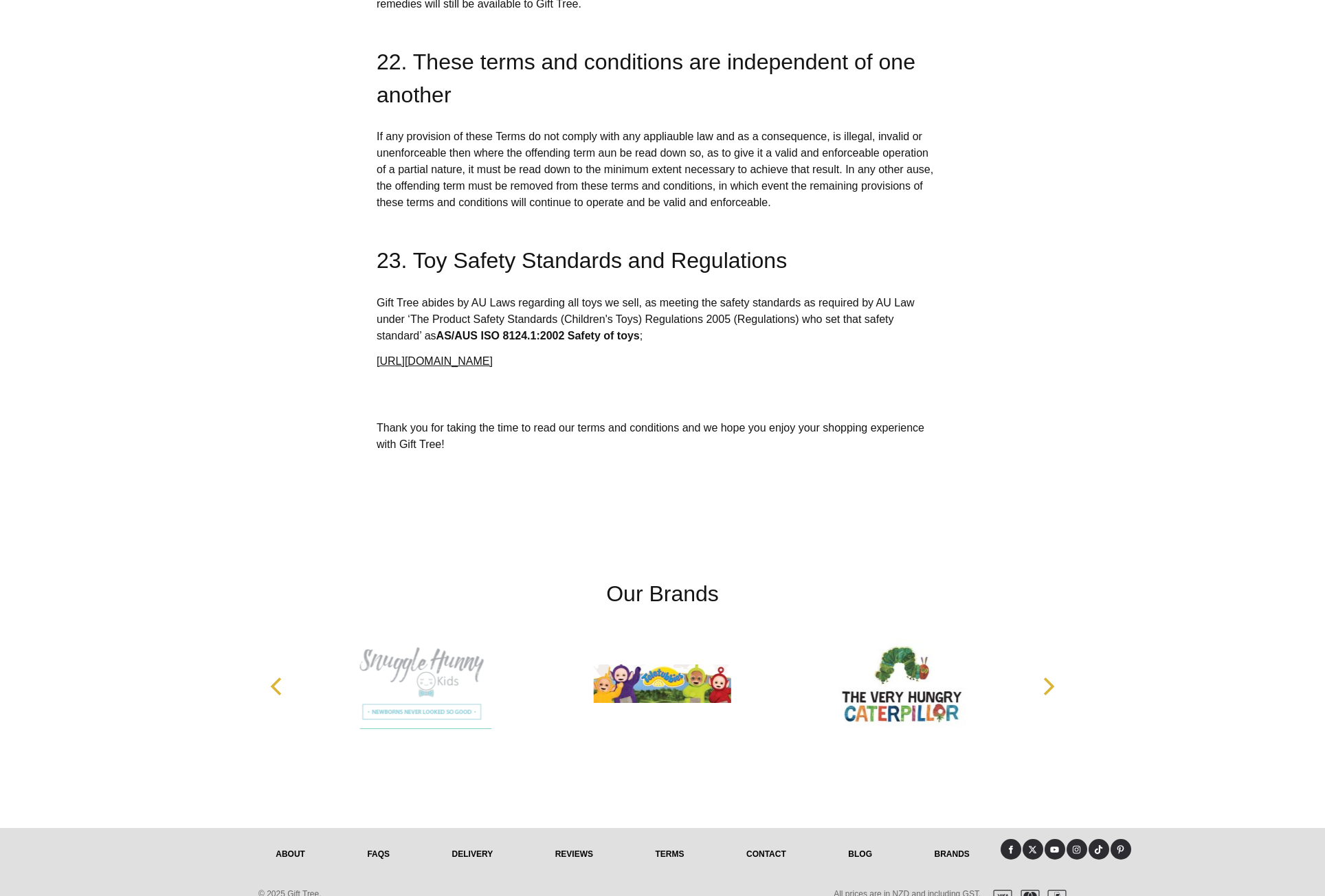
scroll to position [10683, 0]
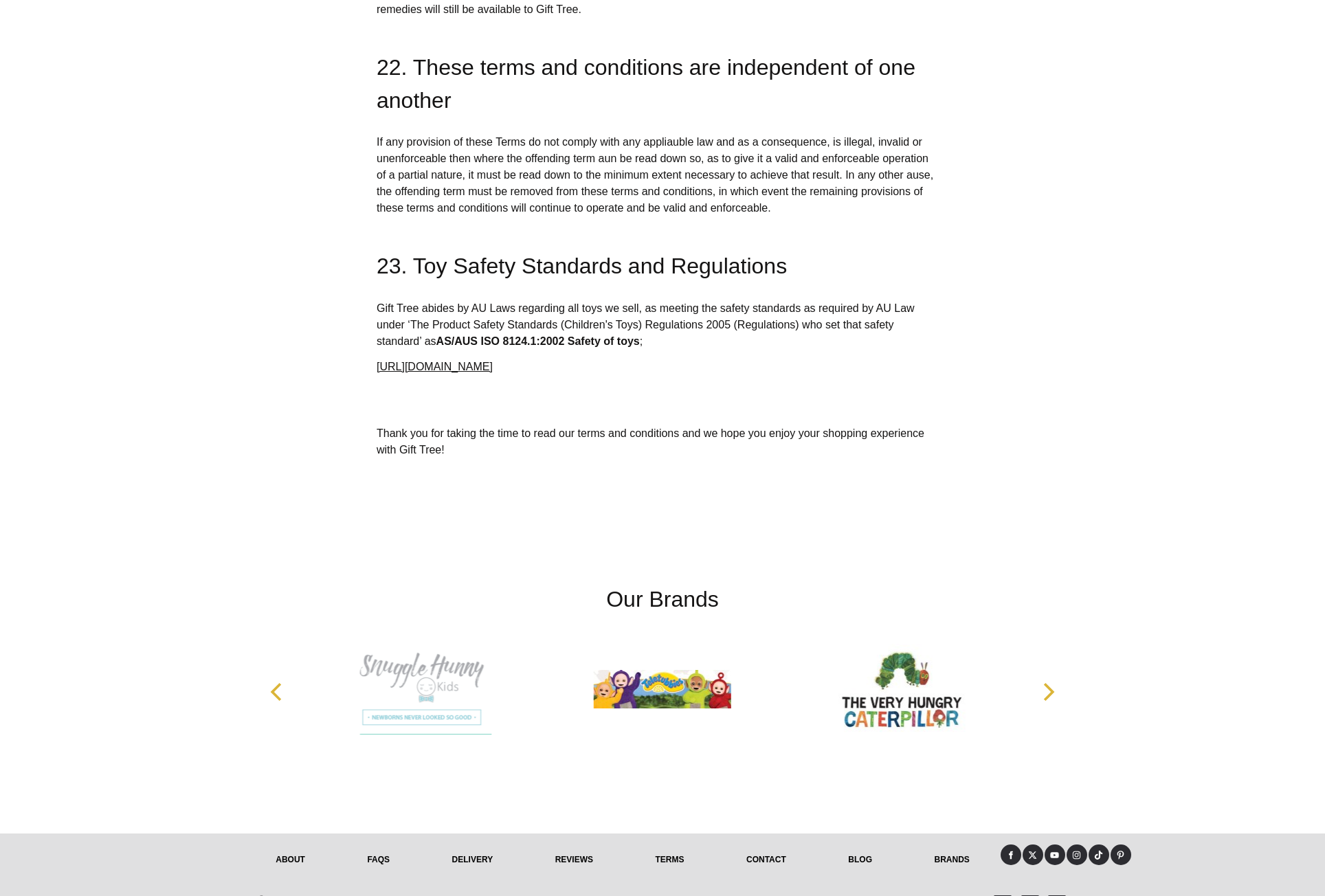
click at [484, 844] on link "delivery" at bounding box center [472, 859] width 103 height 30
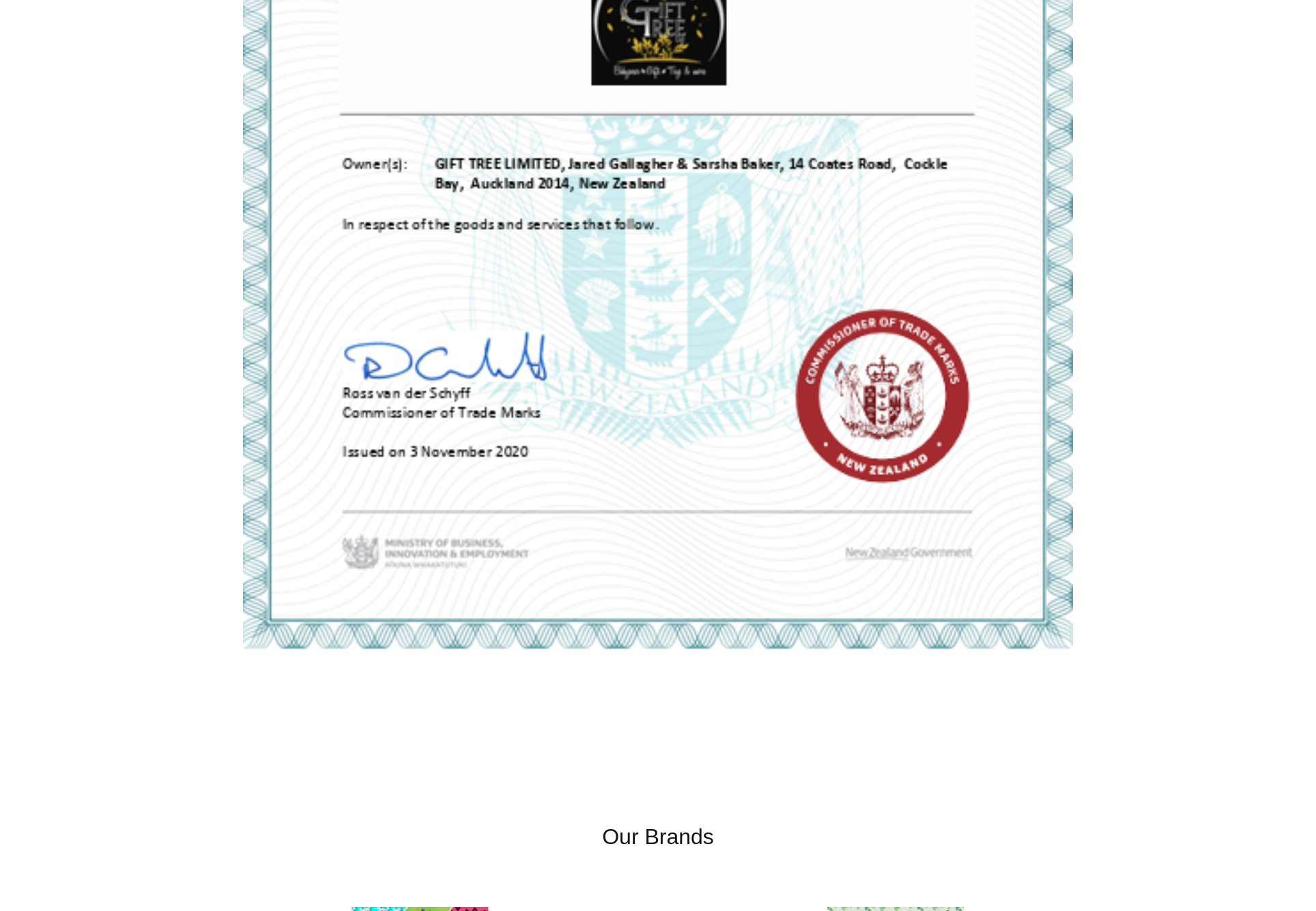
scroll to position [2824, 0]
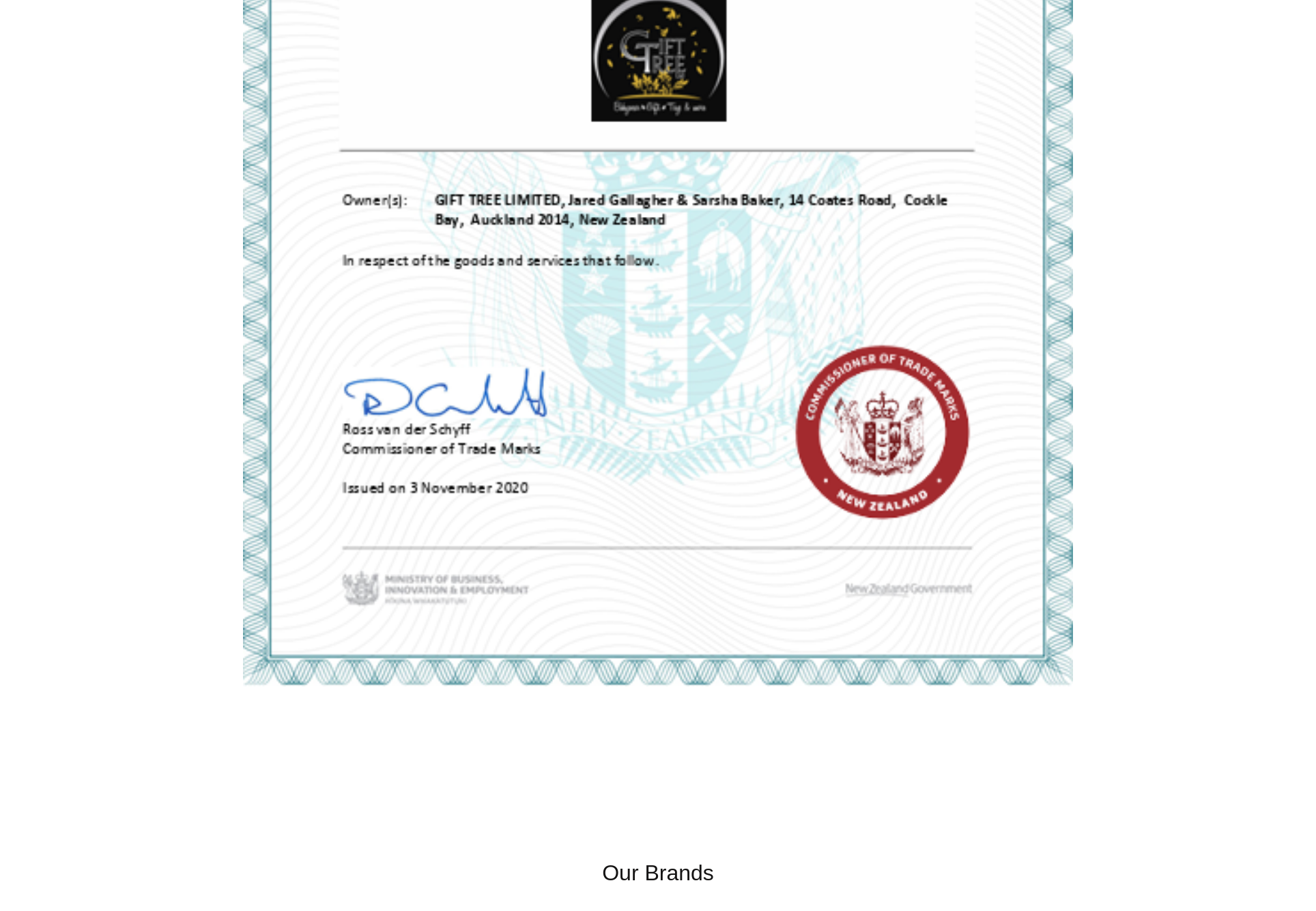
click at [715, 201] on img at bounding box center [657, 86] width 829 height 1201
drag, startPoint x: 438, startPoint y: 200, endPoint x: 644, endPoint y: 213, distance: 206.4
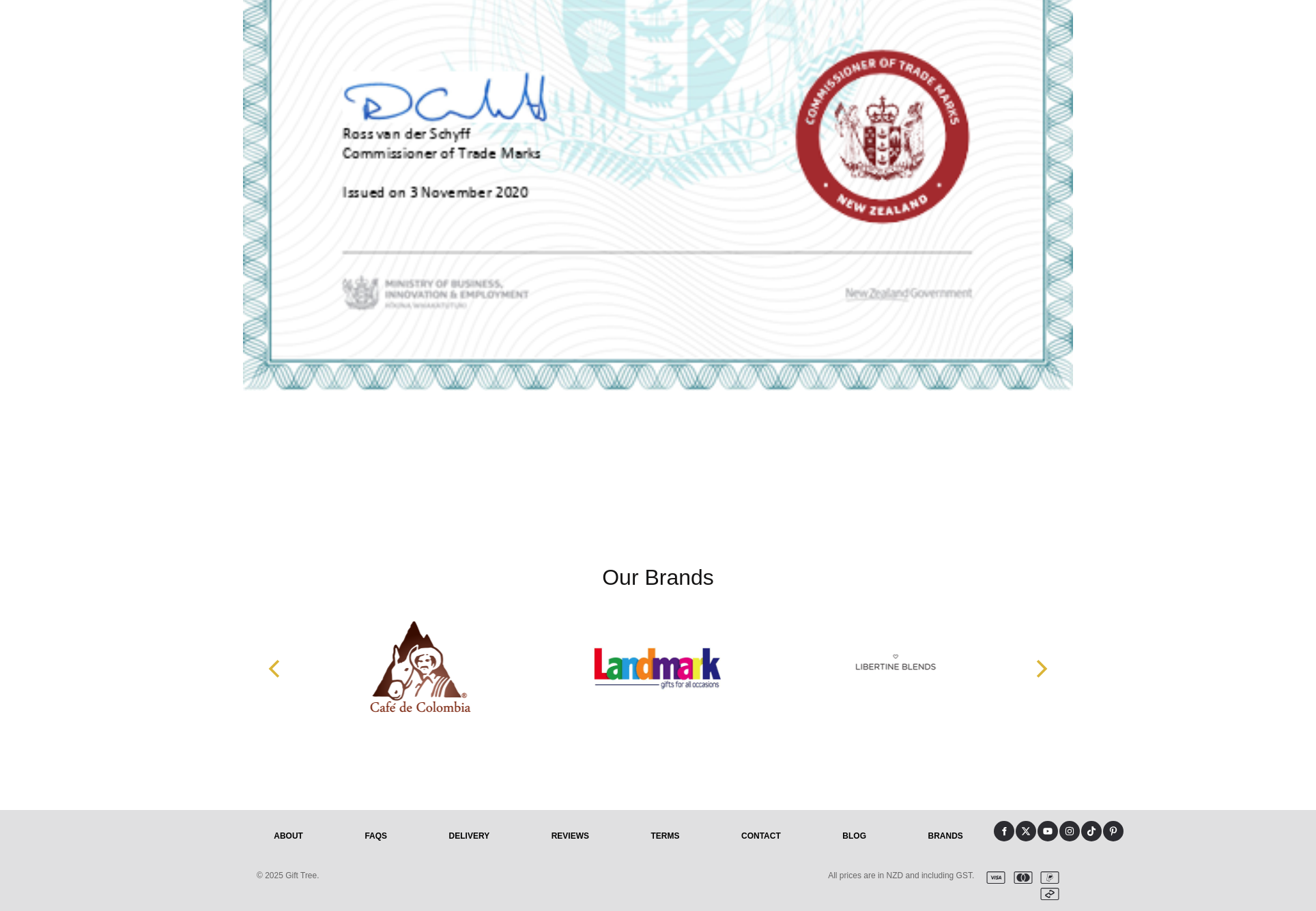
scroll to position [3119, 0]
click at [758, 837] on link "Contact" at bounding box center [761, 836] width 101 height 30
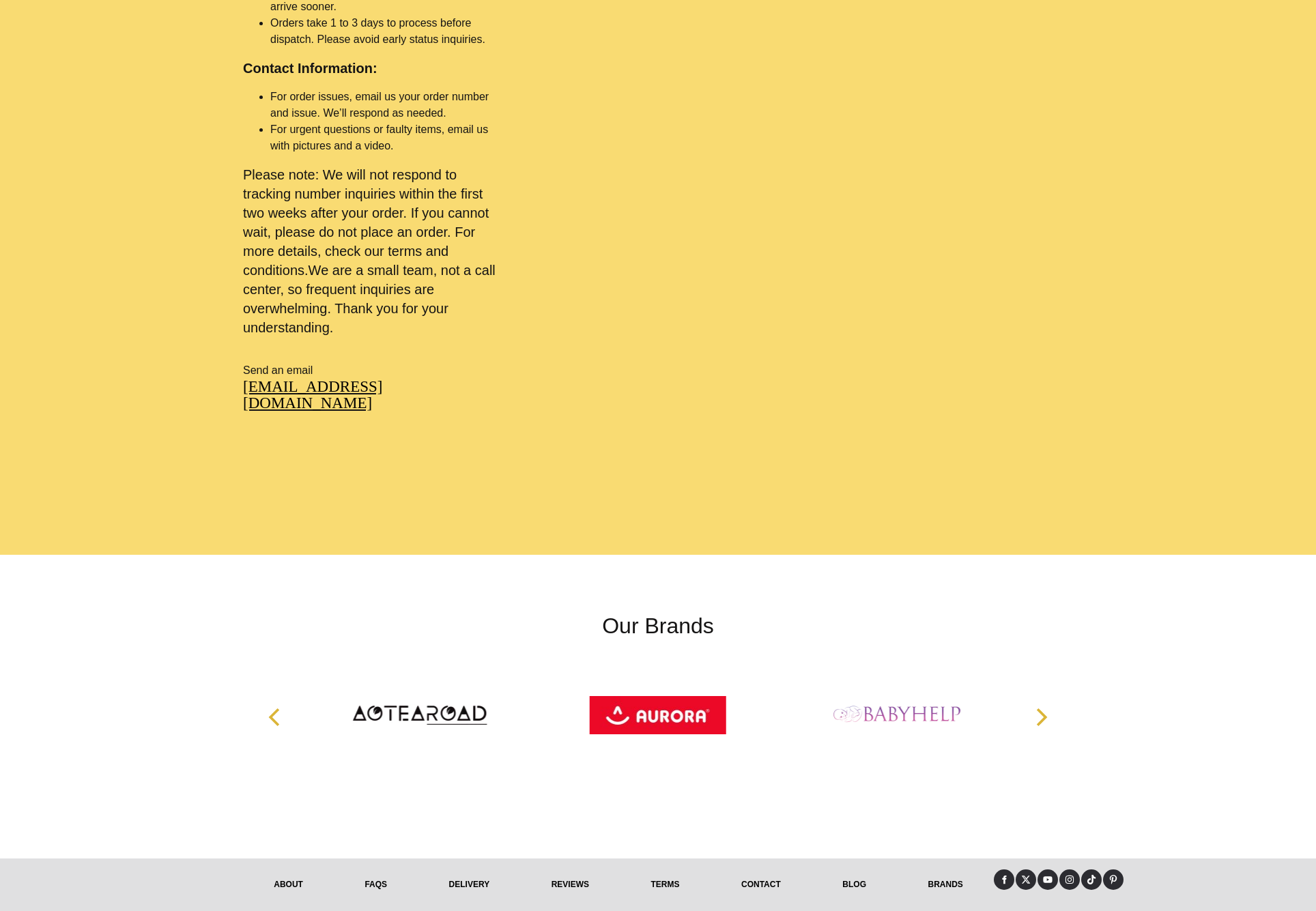
scroll to position [920, 0]
click at [379, 870] on link "FAQs" at bounding box center [376, 885] width 84 height 30
click at [277, 870] on link "About" at bounding box center [288, 885] width 91 height 30
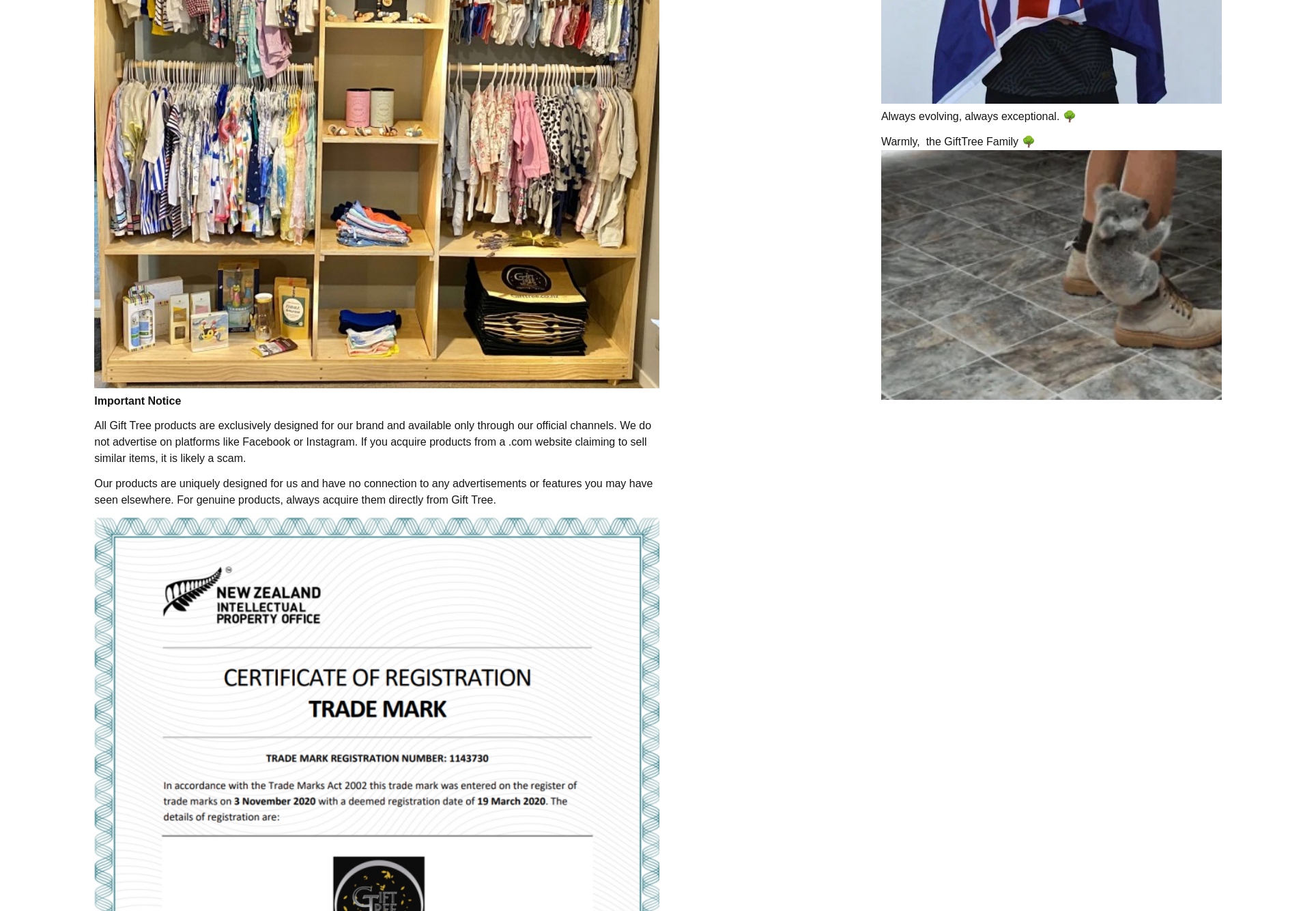
scroll to position [1007, 0]
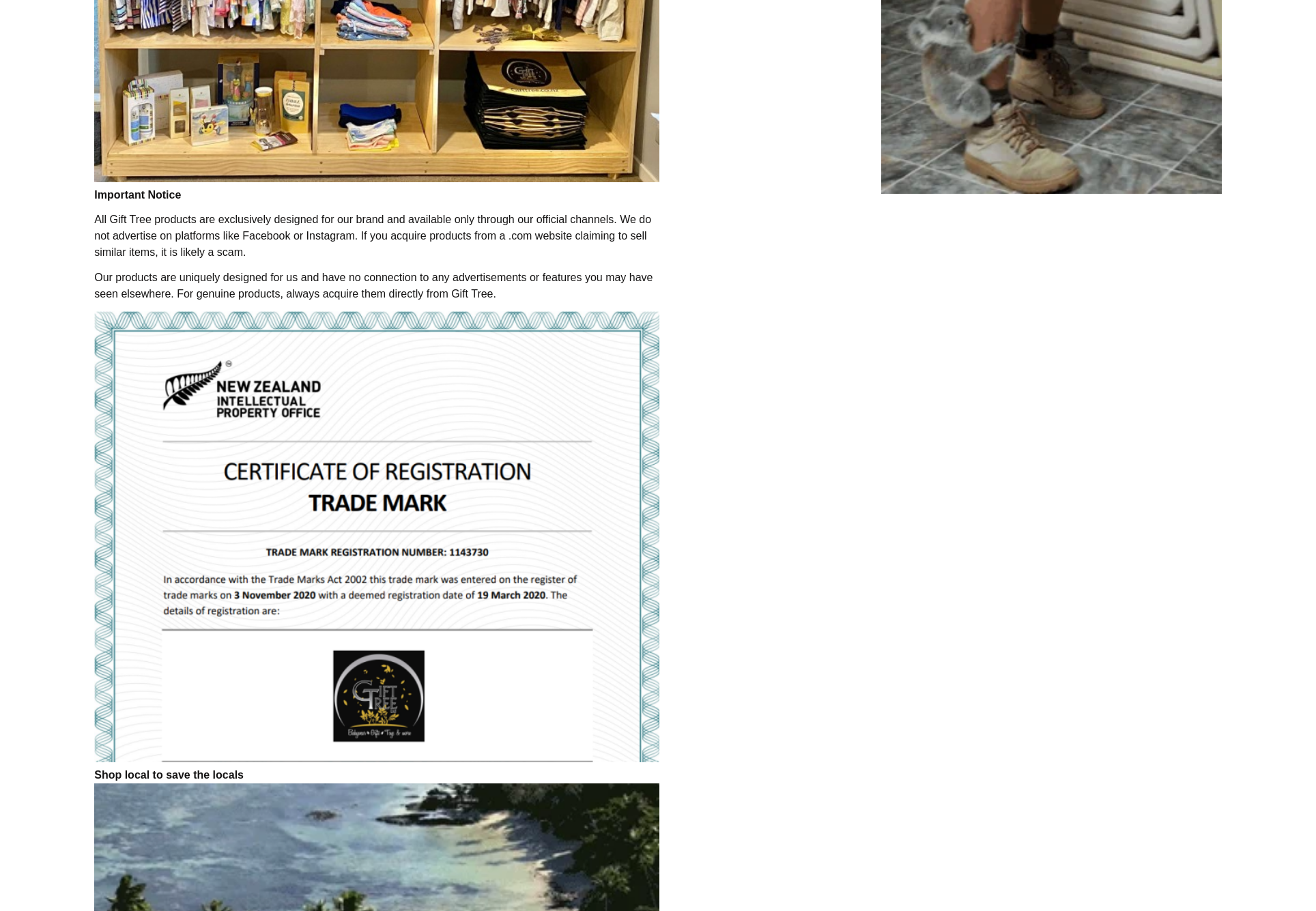
click at [390, 705] on img at bounding box center [376, 536] width 565 height 451
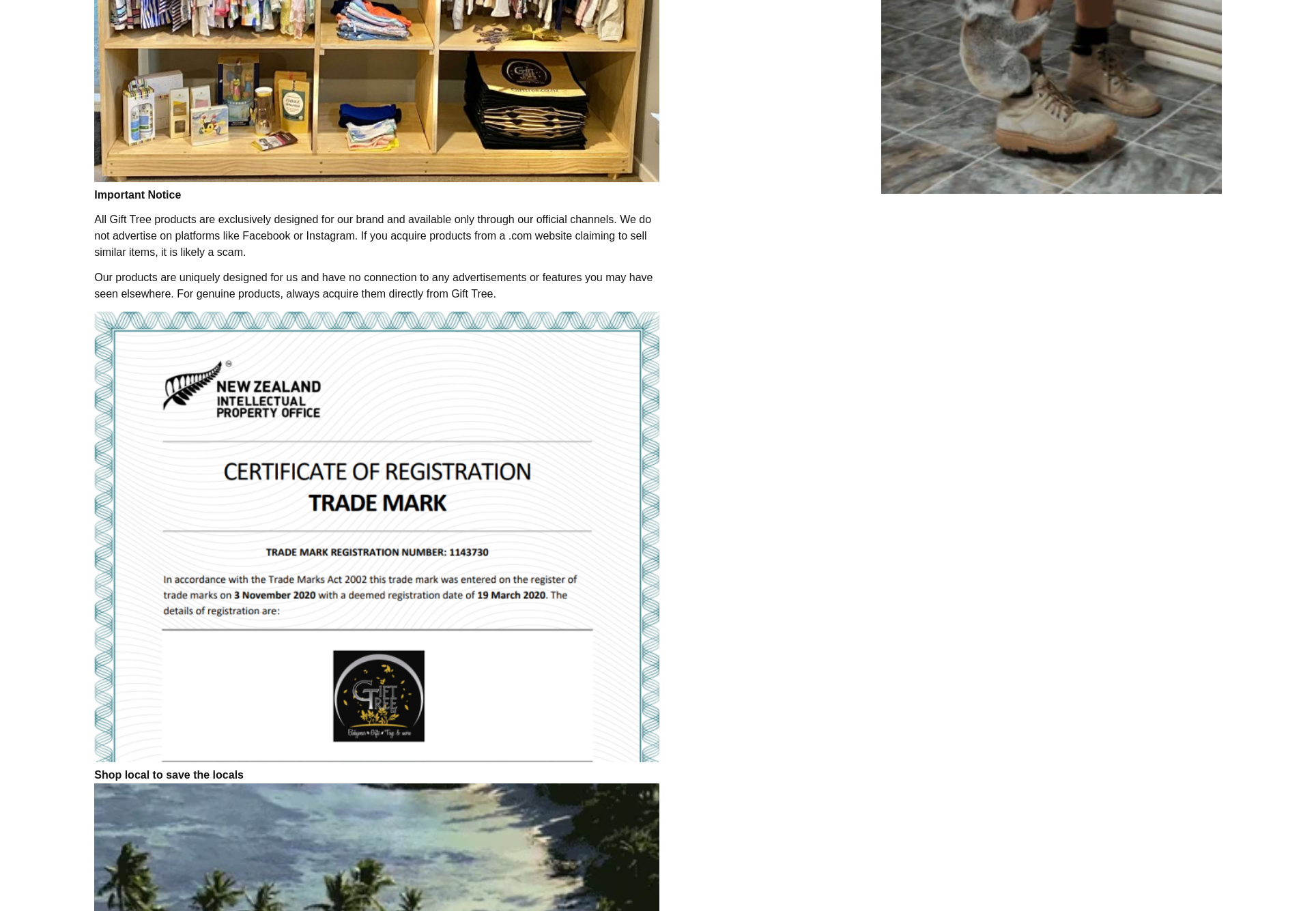
click at [390, 705] on img at bounding box center [376, 536] width 565 height 451
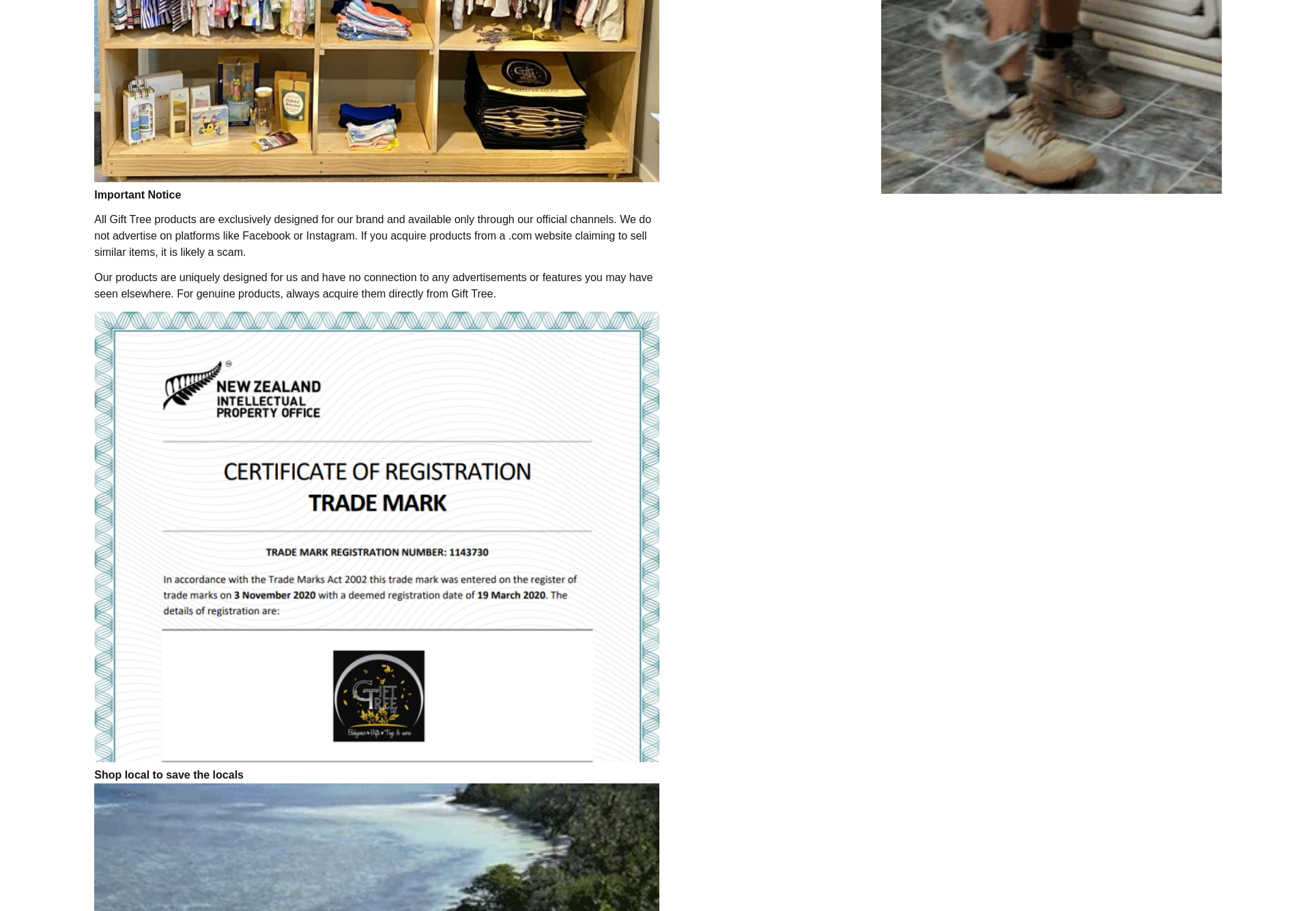
drag, startPoint x: 795, startPoint y: 333, endPoint x: 777, endPoint y: 325, distance: 19.7
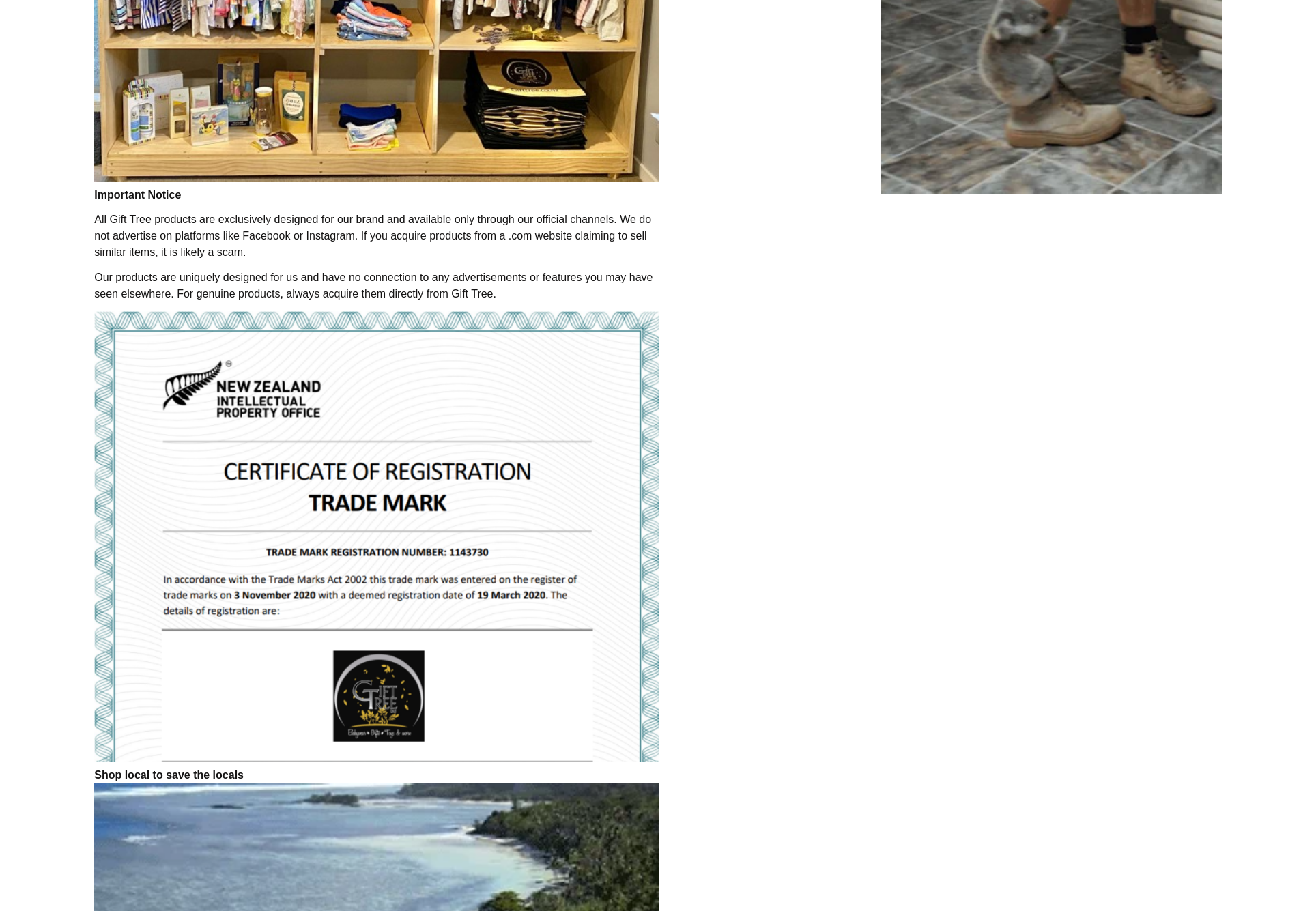
click at [794, 331] on div "Our Products🎁 Gift Tree stands for unmatched quality 🌟. Proudly partnered with …" at bounding box center [1051, 708] width 551 height 3186
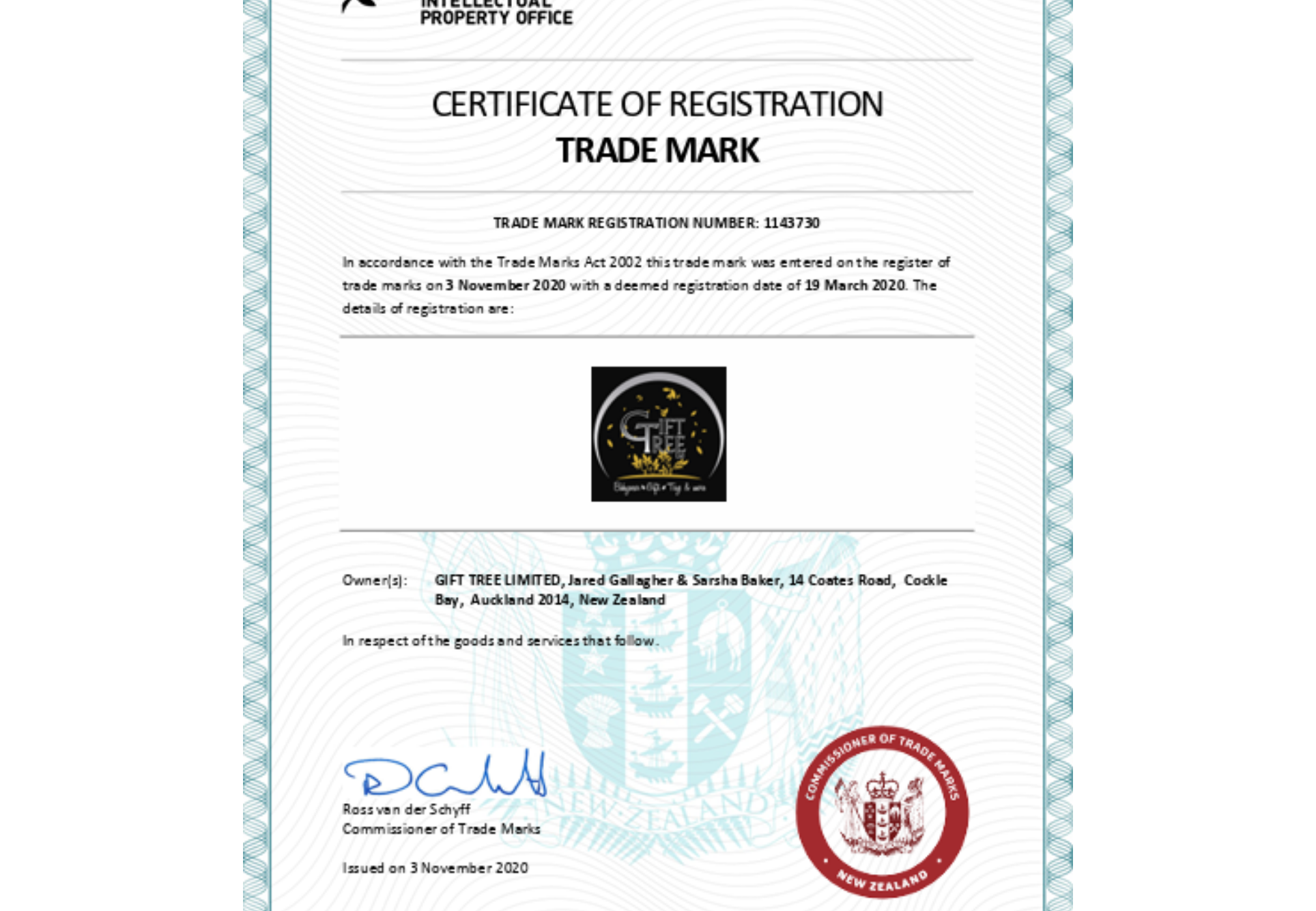
scroll to position [2441, 0]
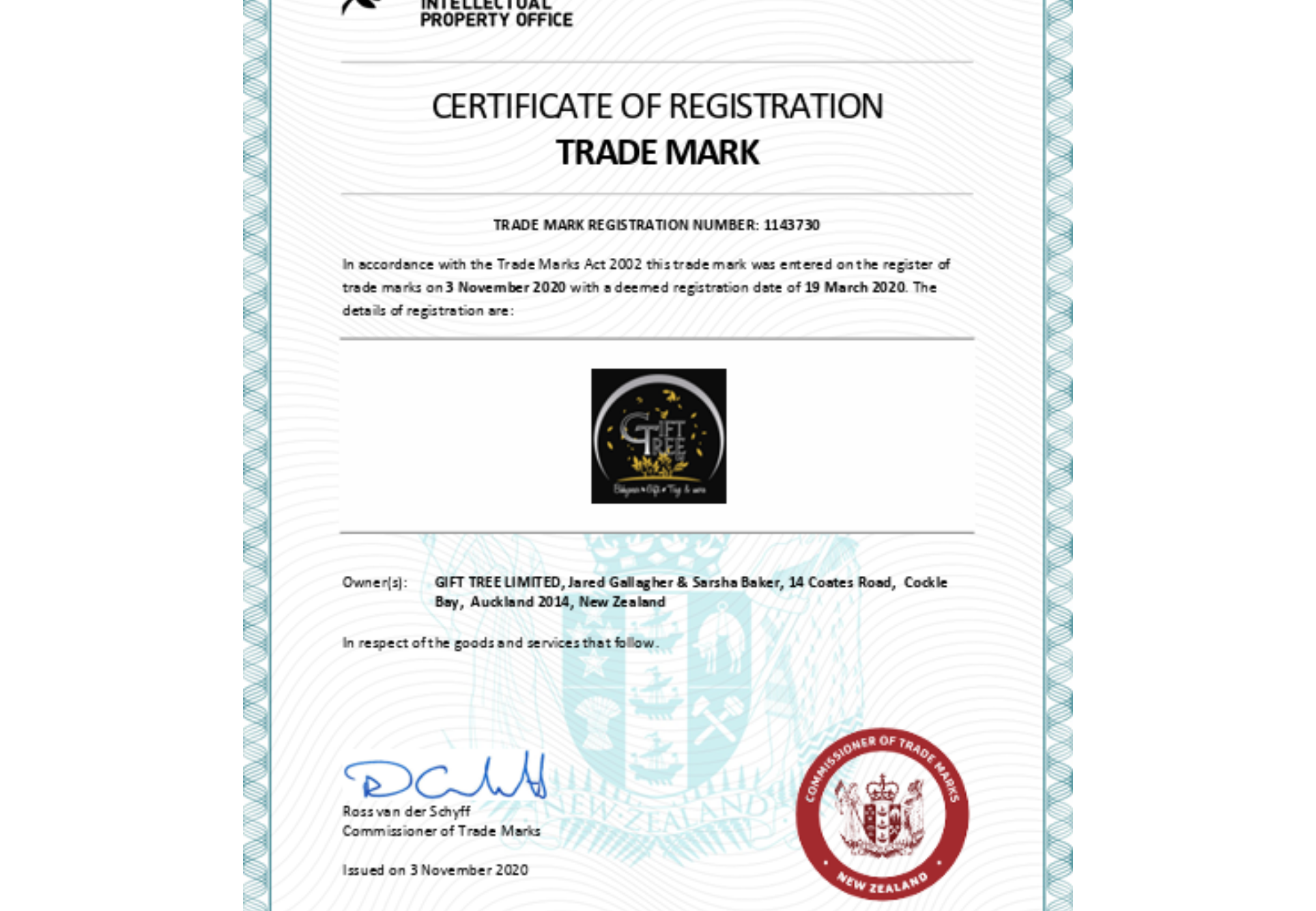
drag, startPoint x: 764, startPoint y: 223, endPoint x: 816, endPoint y: 221, distance: 52.0
click at [625, 248] on img at bounding box center [657, 468] width 829 height 1201
drag, startPoint x: 570, startPoint y: 579, endPoint x: 729, endPoint y: 570, distance: 159.3
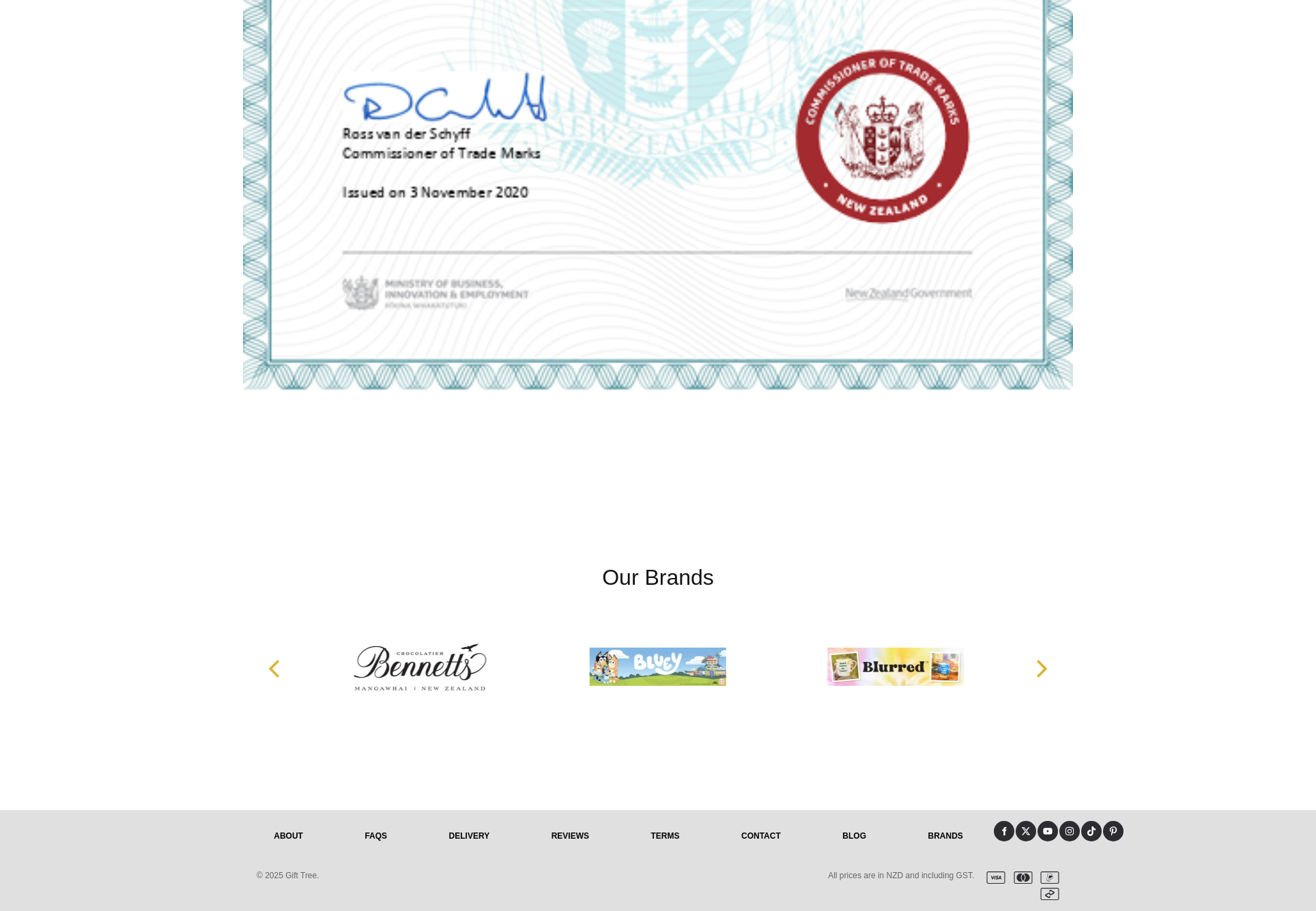
scroll to position [3119, 0]
click at [762, 837] on link "Contact" at bounding box center [761, 837] width 101 height 30
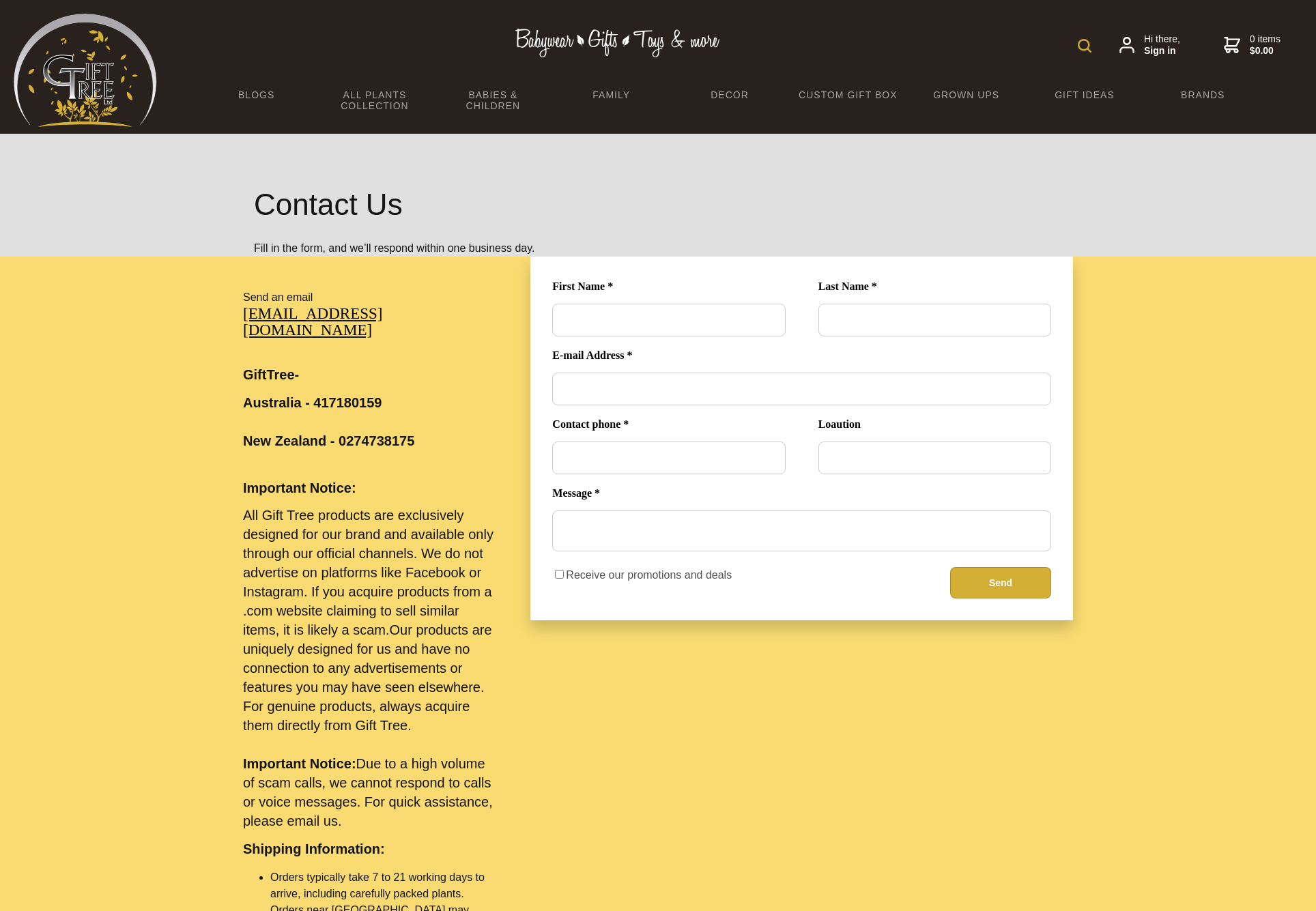
drag, startPoint x: 213, startPoint y: 528, endPoint x: 228, endPoint y: 439, distance: 90.3
click at [213, 526] on div at bounding box center [658, 866] width 1316 height 1218
click at [399, 736] on p "All Gift Tree products are exclusively designed for our brand and available onl…" at bounding box center [370, 668] width 255 height 325
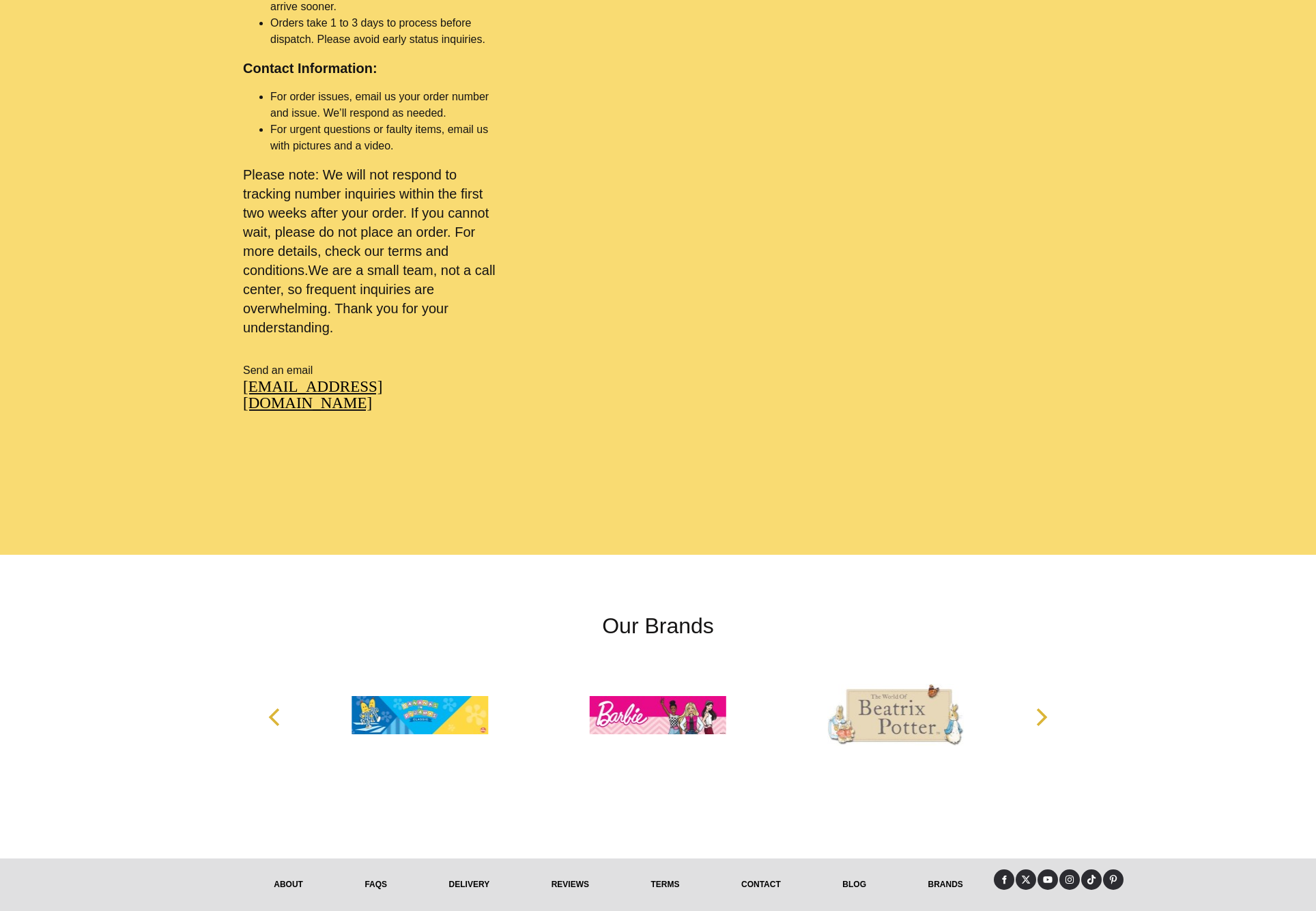
scroll to position [920, 0]
click at [276, 870] on link "About" at bounding box center [288, 885] width 91 height 30
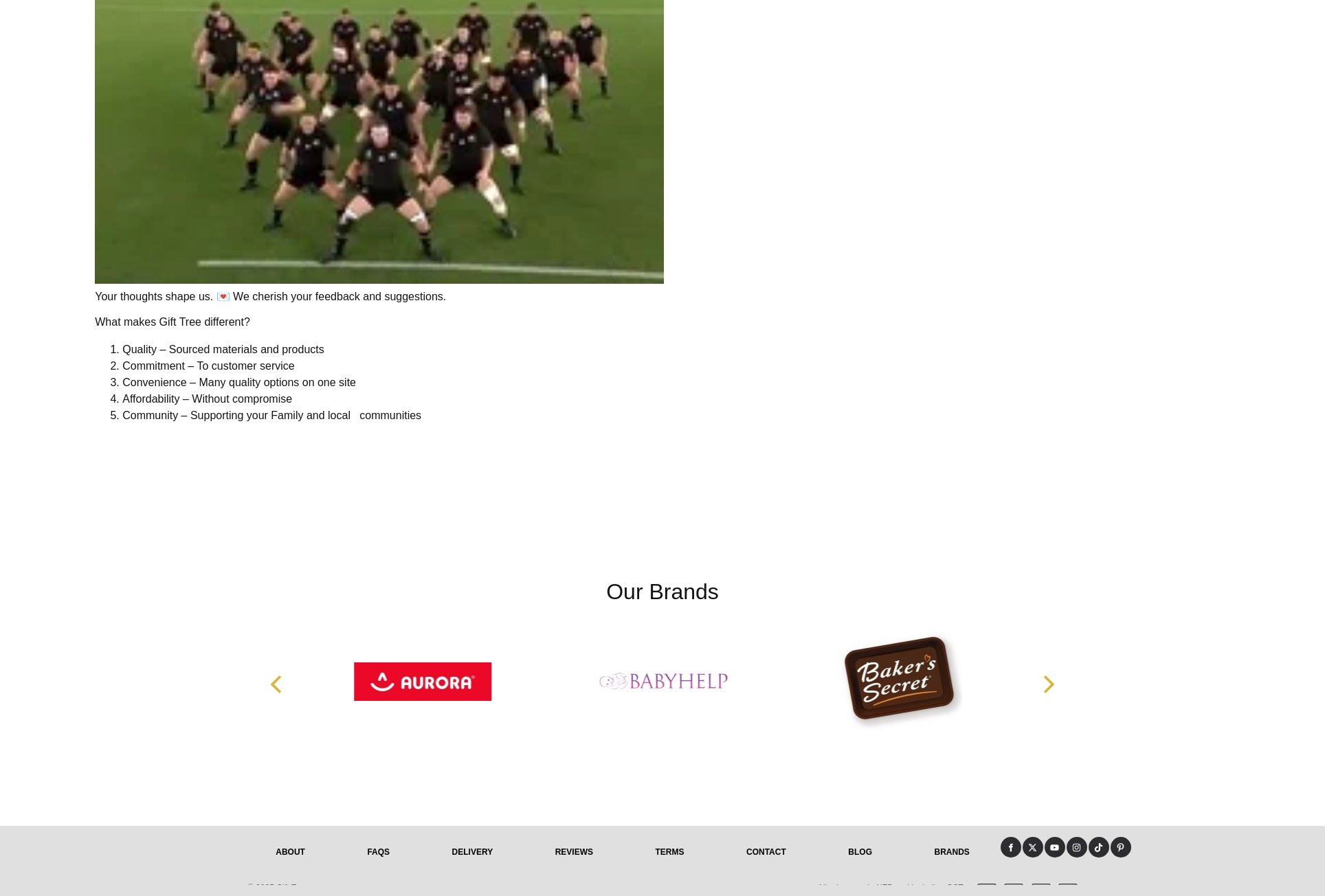
scroll to position [2802, 0]
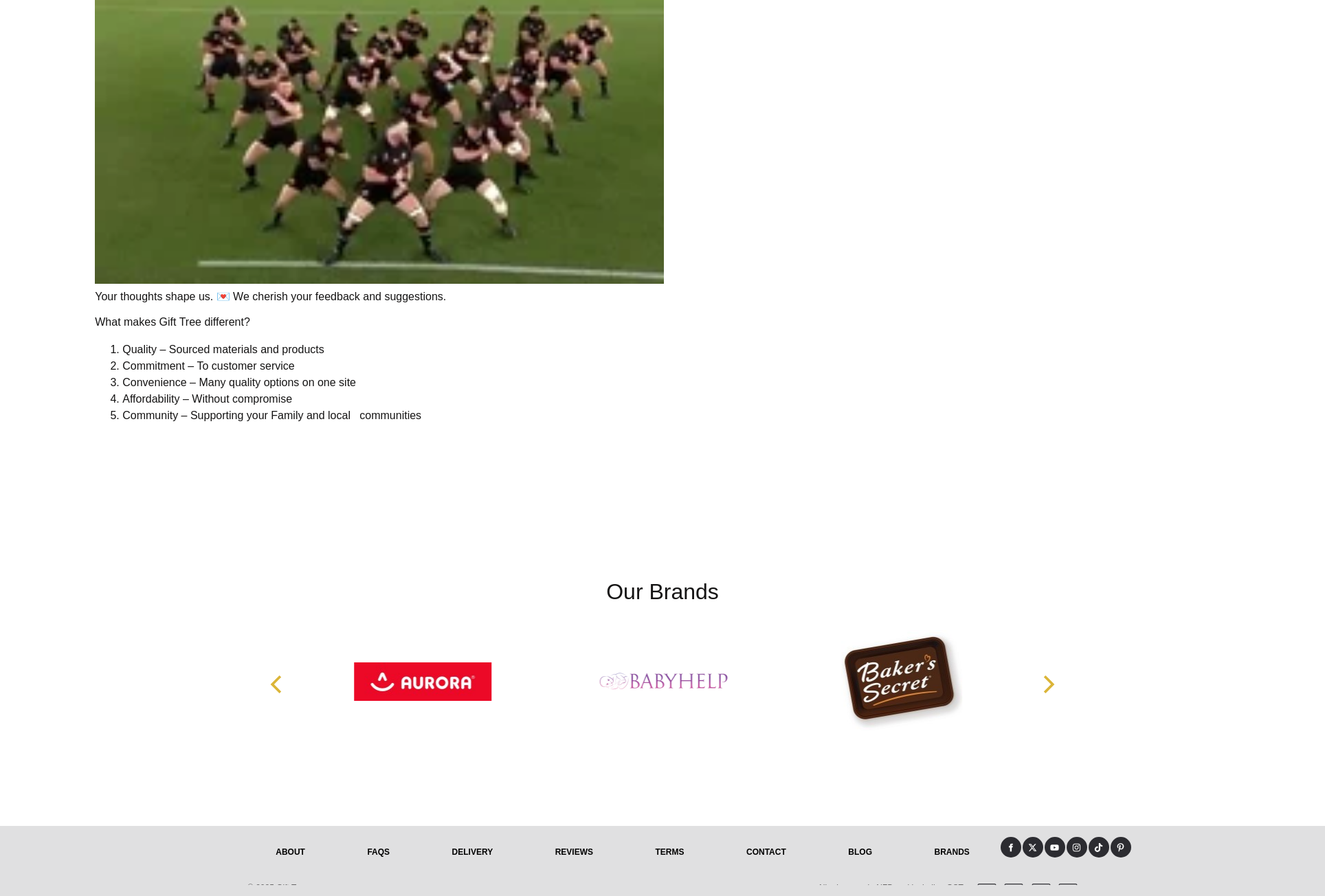
click at [383, 852] on link "FAQs" at bounding box center [378, 851] width 84 height 30
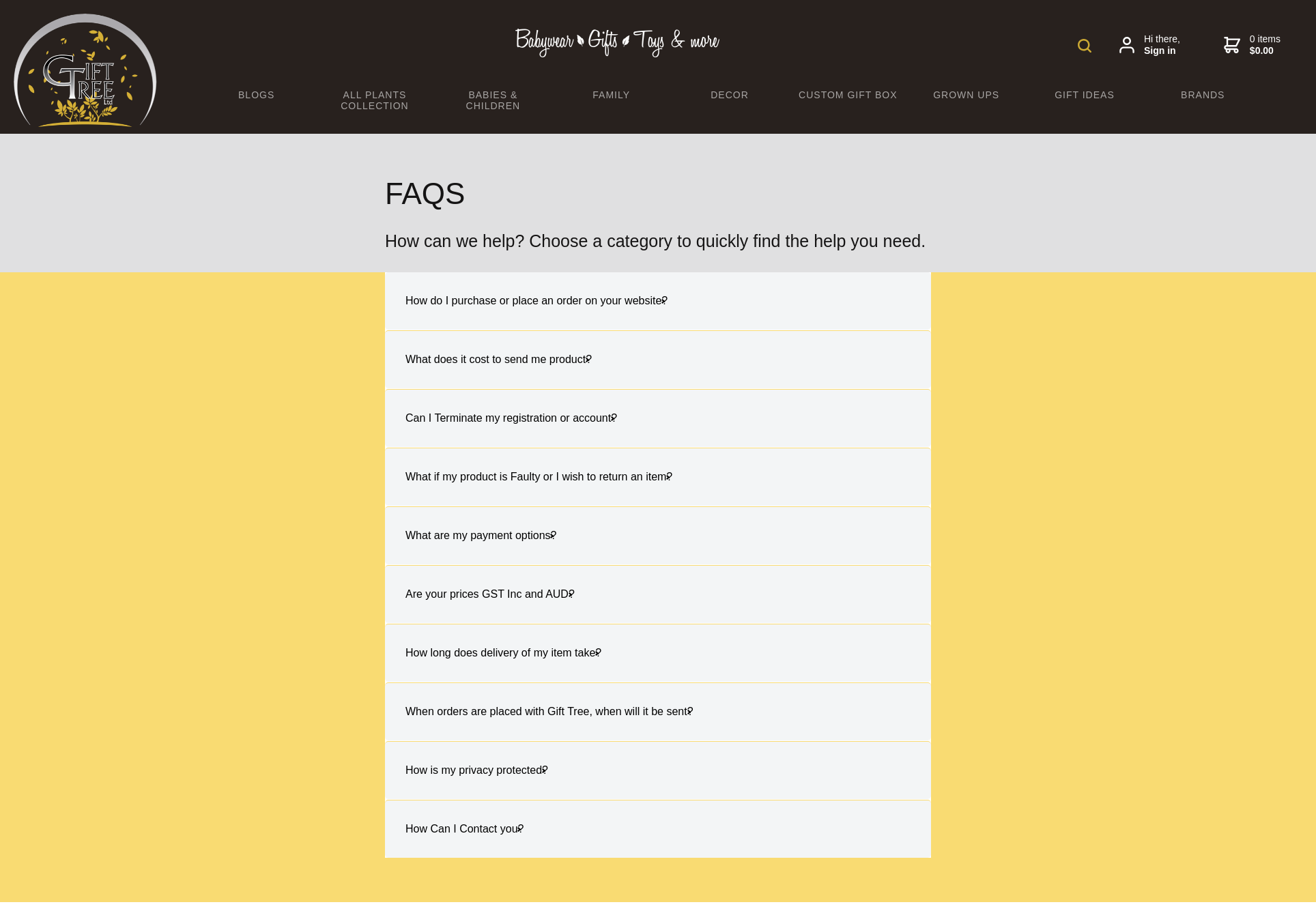
click at [597, 305] on h4 "How do I purchase or place an order on your website?" at bounding box center [536, 301] width 289 height 43
click at [0, 0] on input "How do I purchase or place an order on your website? Simply choose the item you…" at bounding box center [0, 0] width 0 height 0
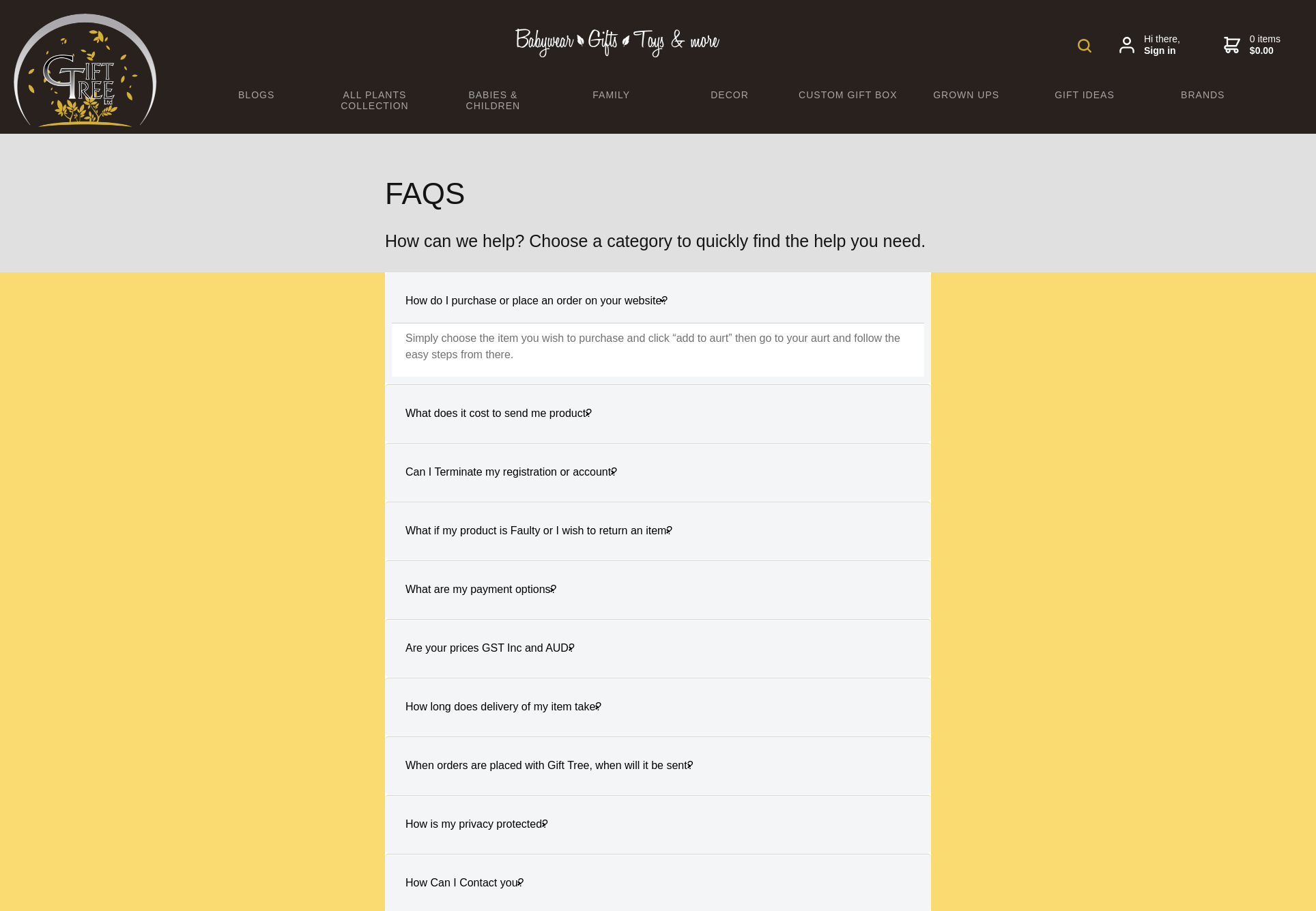
click at [597, 308] on h4 "How do I purchase or place an order on your website?" at bounding box center [536, 301] width 289 height 43
click at [0, 0] on input "How do I purchase or place an order on your website? Simply choose the item you…" at bounding box center [0, 0] width 0 height 0
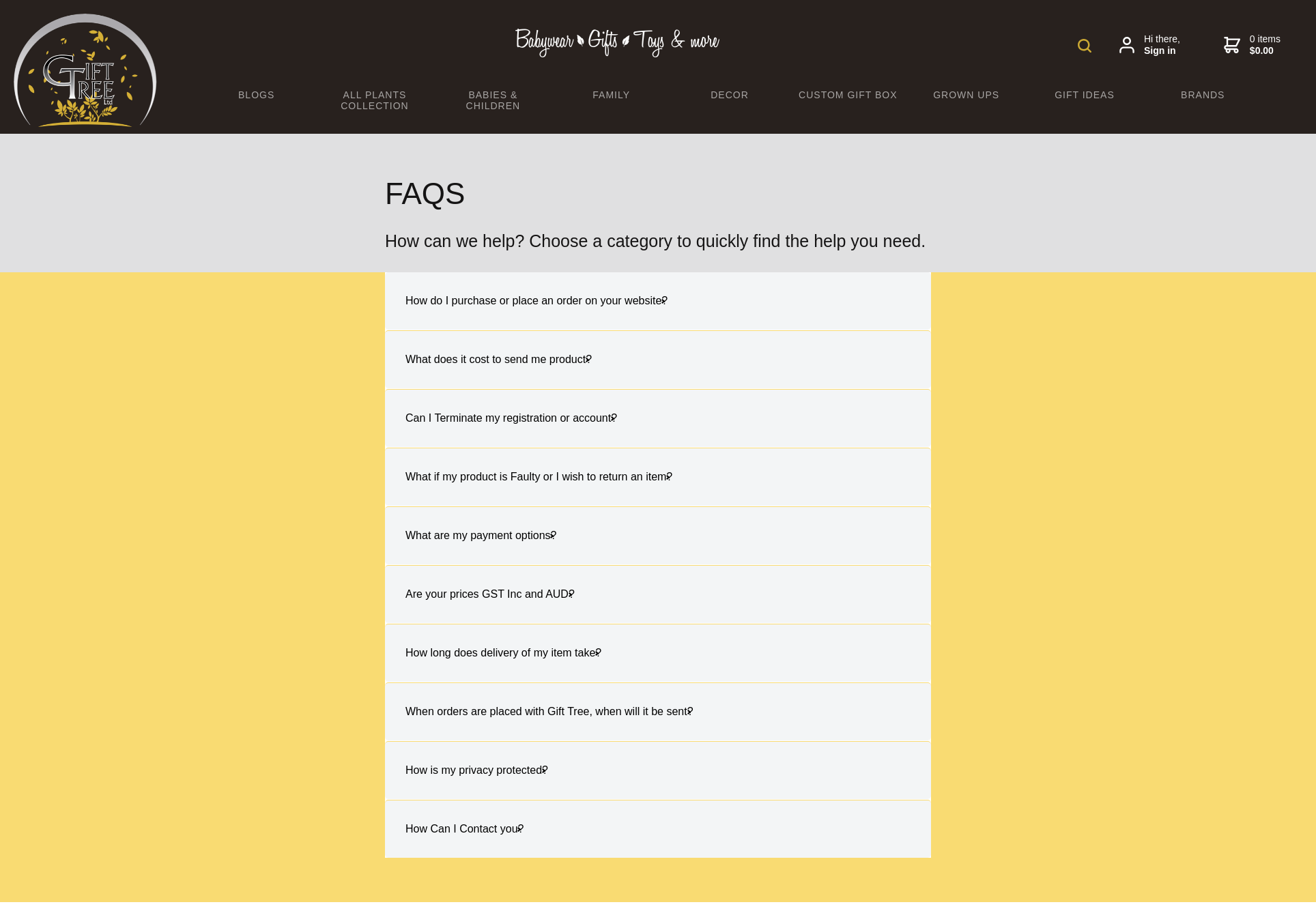
click at [544, 371] on h4 "What does it cost to send me product?" at bounding box center [498, 359] width 213 height 43
click at [0, 0] on input "What does it cost to send me product? All freight is $9.99 AUD Nationwide. Chec…" at bounding box center [0, 0] width 0 height 0
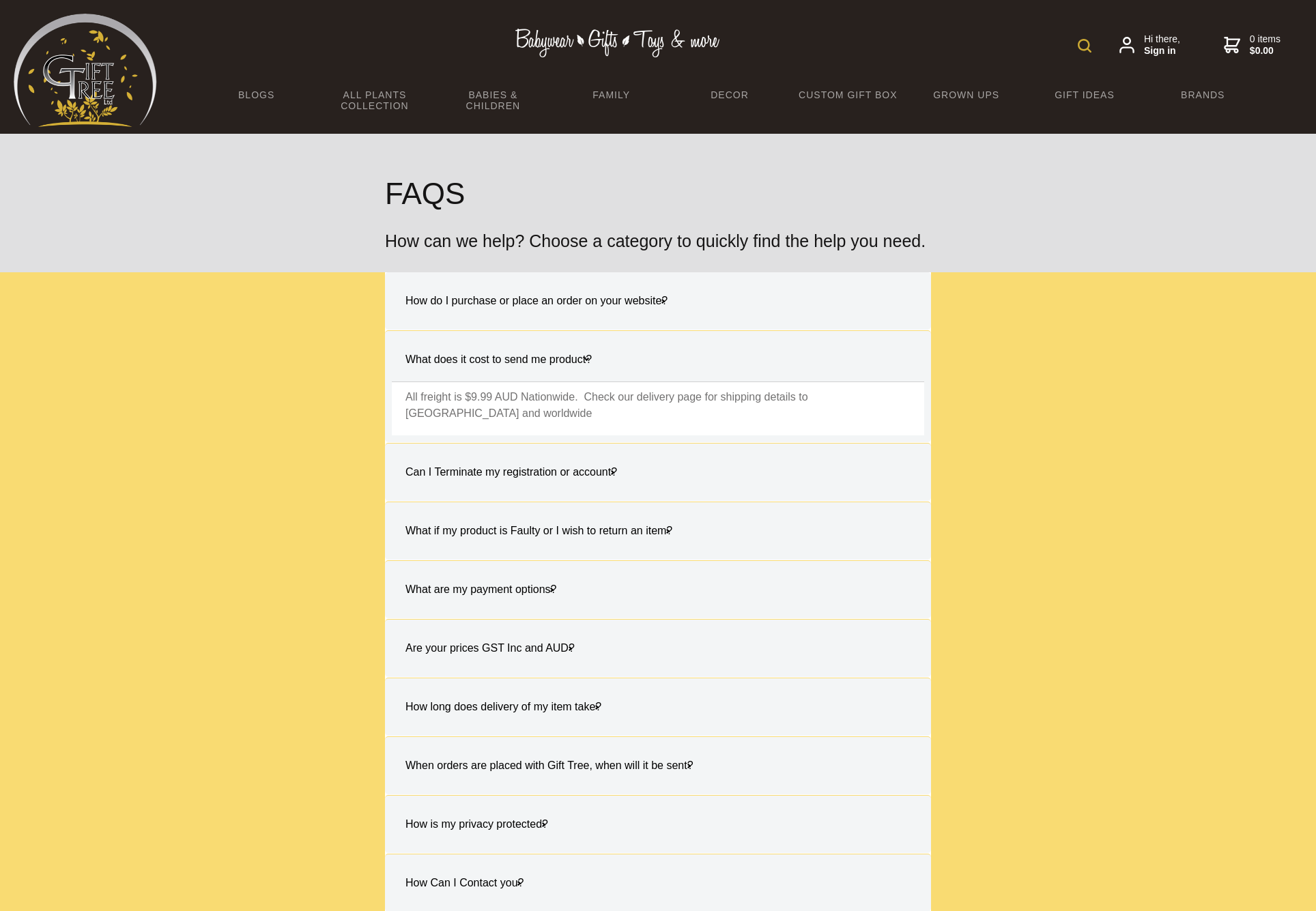
drag, startPoint x: 544, startPoint y: 371, endPoint x: 546, endPoint y: 379, distance: 8.2
click at [544, 371] on h4 "What does it cost to send me product?" at bounding box center [498, 359] width 213 height 43
click at [0, 0] on input "What does it cost to send me product? All freight is $9.99 AUD Nationwide. Chec…" at bounding box center [0, 0] width 0 height 0
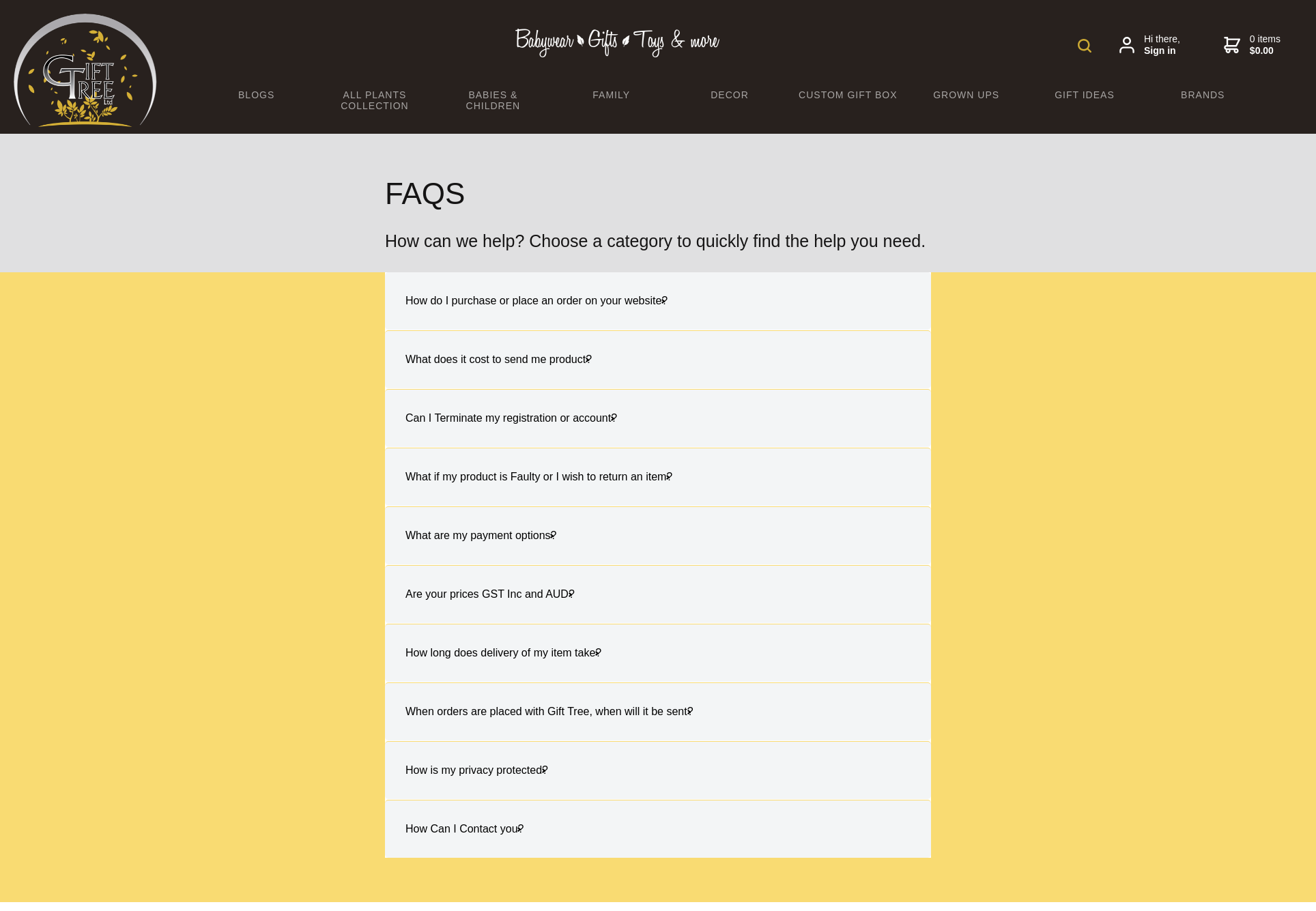
click at [535, 416] on h4 "Can I Terminate my registration or account?" at bounding box center [511, 418] width 239 height 43
click at [0, 0] on input "Can I Terminate my registration or account? You can easily delete your account …" at bounding box center [0, 0] width 0 height 0
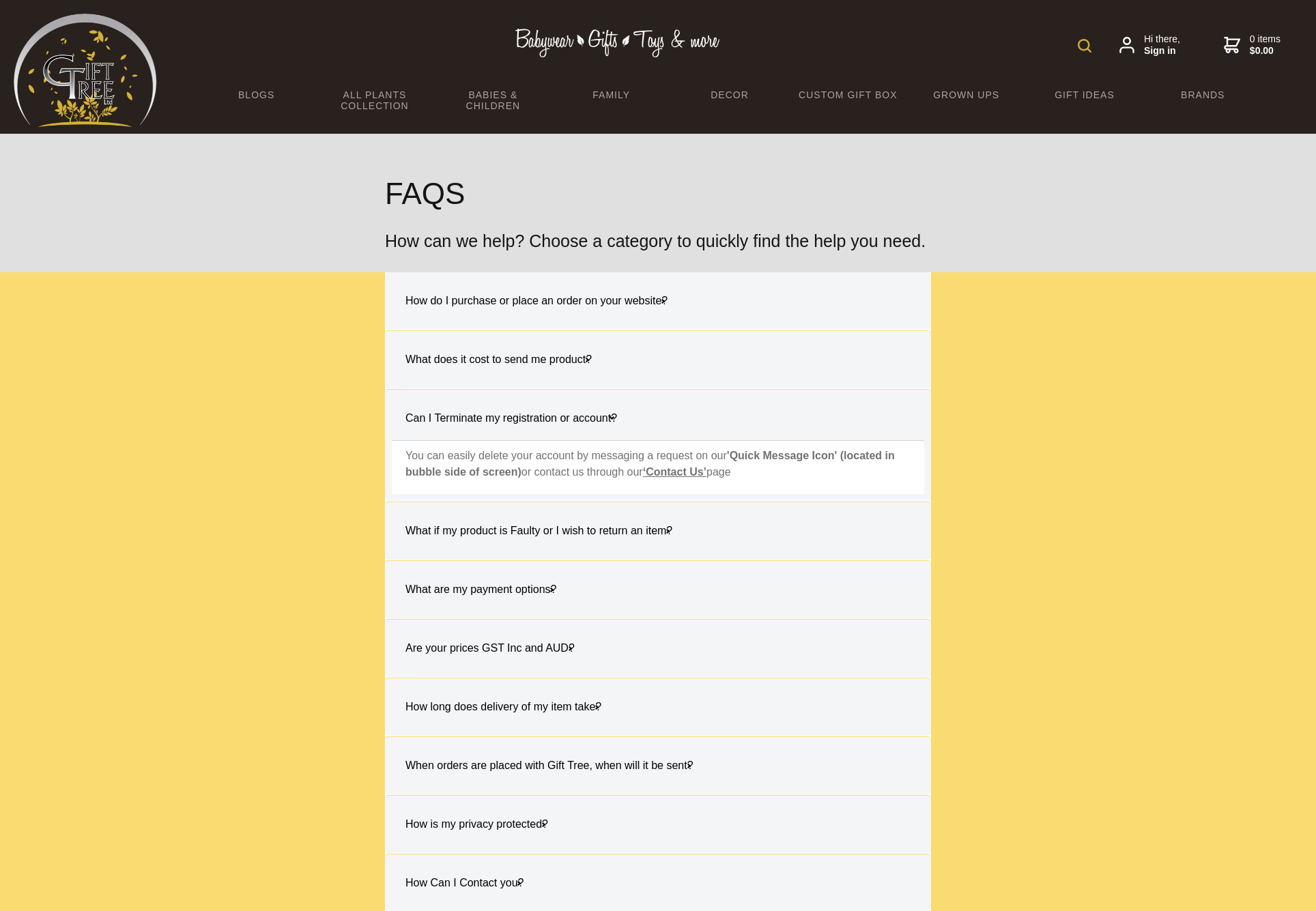
click at [535, 417] on h4 "Can I Terminate my registration or account?" at bounding box center [511, 418] width 239 height 43
click at [0, 0] on input "Can I Terminate my registration or account? You can easily delete your account …" at bounding box center [0, 0] width 0 height 0
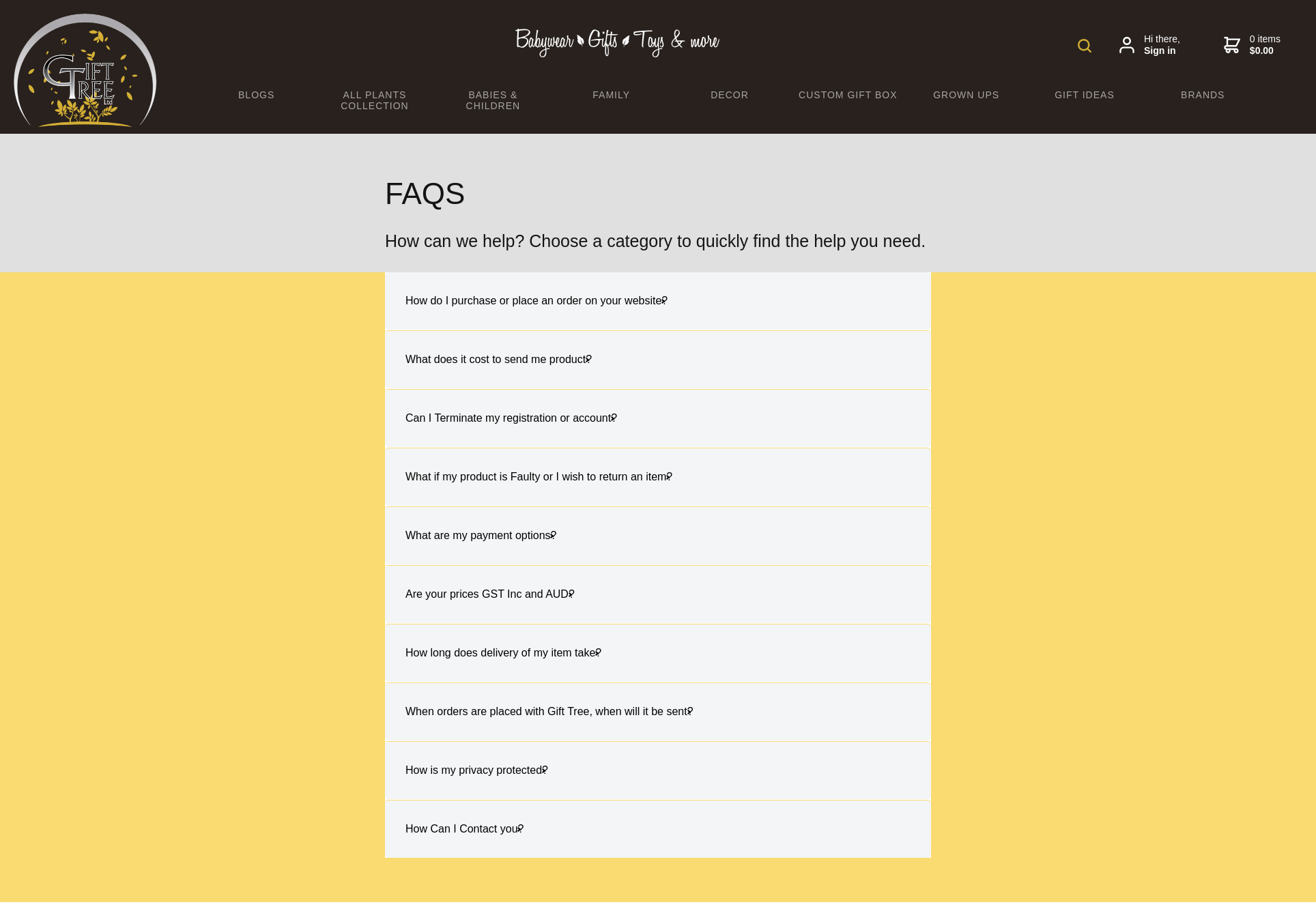
click at [520, 460] on h4 "What if my product is Faulty or I wish to return an item?" at bounding box center [539, 477] width 294 height 43
click at [0, 0] on input "What if my product is Faulty or I wish to return an item? Should your product m…" at bounding box center [0, 0] width 0 height 0
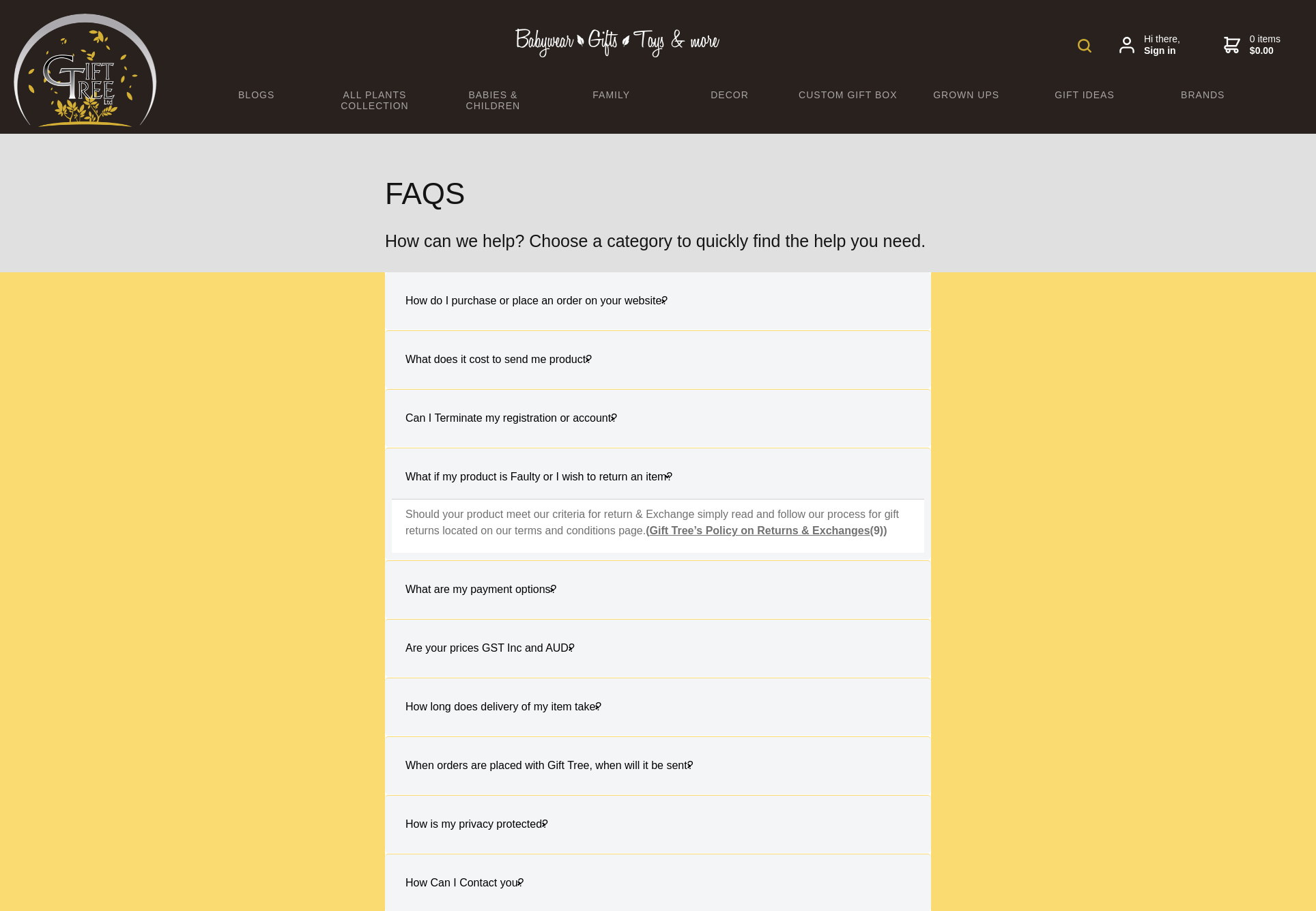
click at [525, 474] on h4 "What if my product is Faulty or I wish to return an item?" at bounding box center [539, 477] width 294 height 43
click at [0, 0] on input "What if my product is Faulty or I wish to return an item? Should your product m…" at bounding box center [0, 0] width 0 height 0
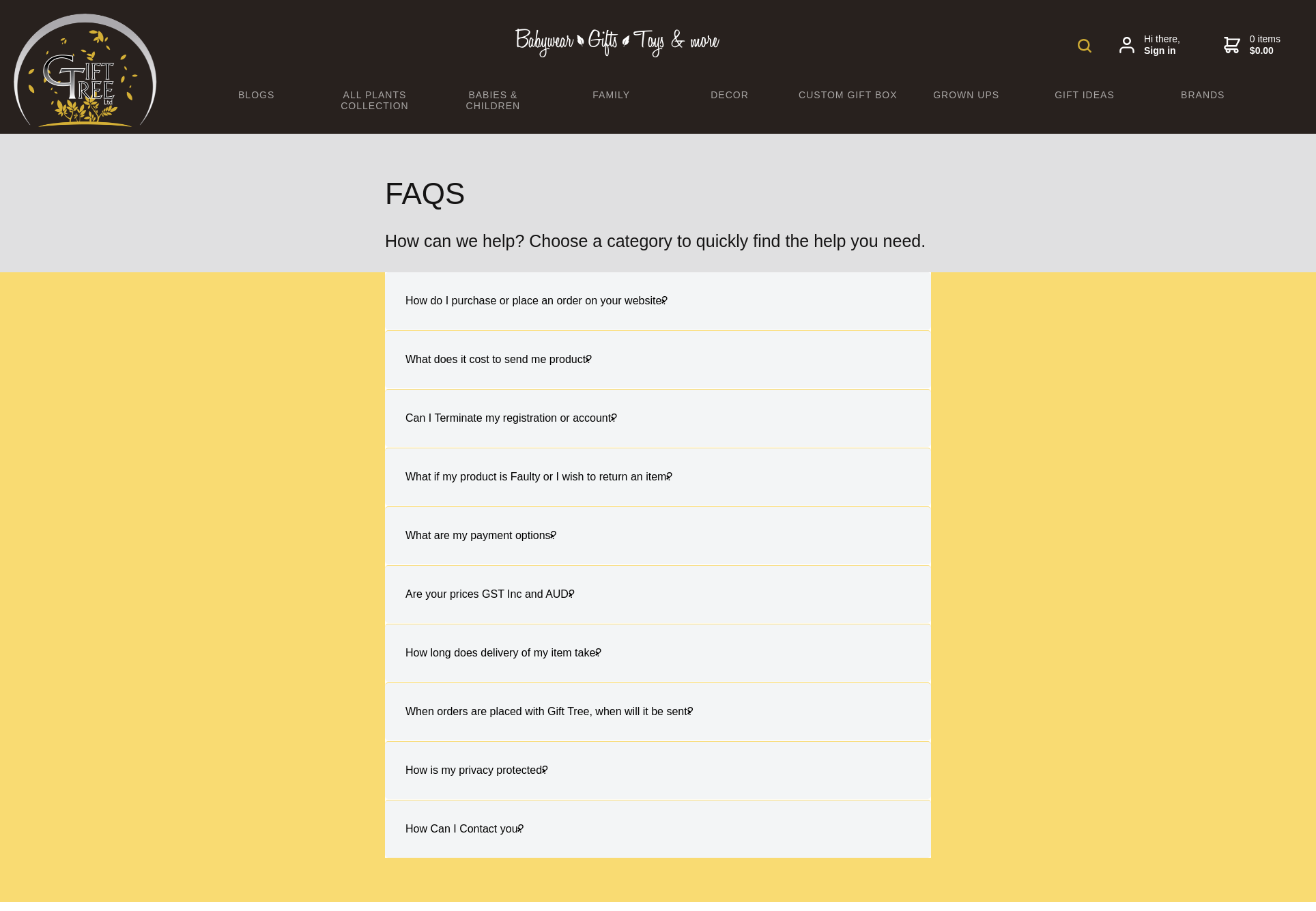
drag, startPoint x: 530, startPoint y: 479, endPoint x: 539, endPoint y: 482, distance: 9.5
click at [532, 479] on h4 "What if my product is Faulty or I wish to return an item?" at bounding box center [539, 477] width 294 height 43
click at [0, 0] on input "What if my product is Faulty or I wish to return an item? Should your product m…" at bounding box center [0, 0] width 0 height 0
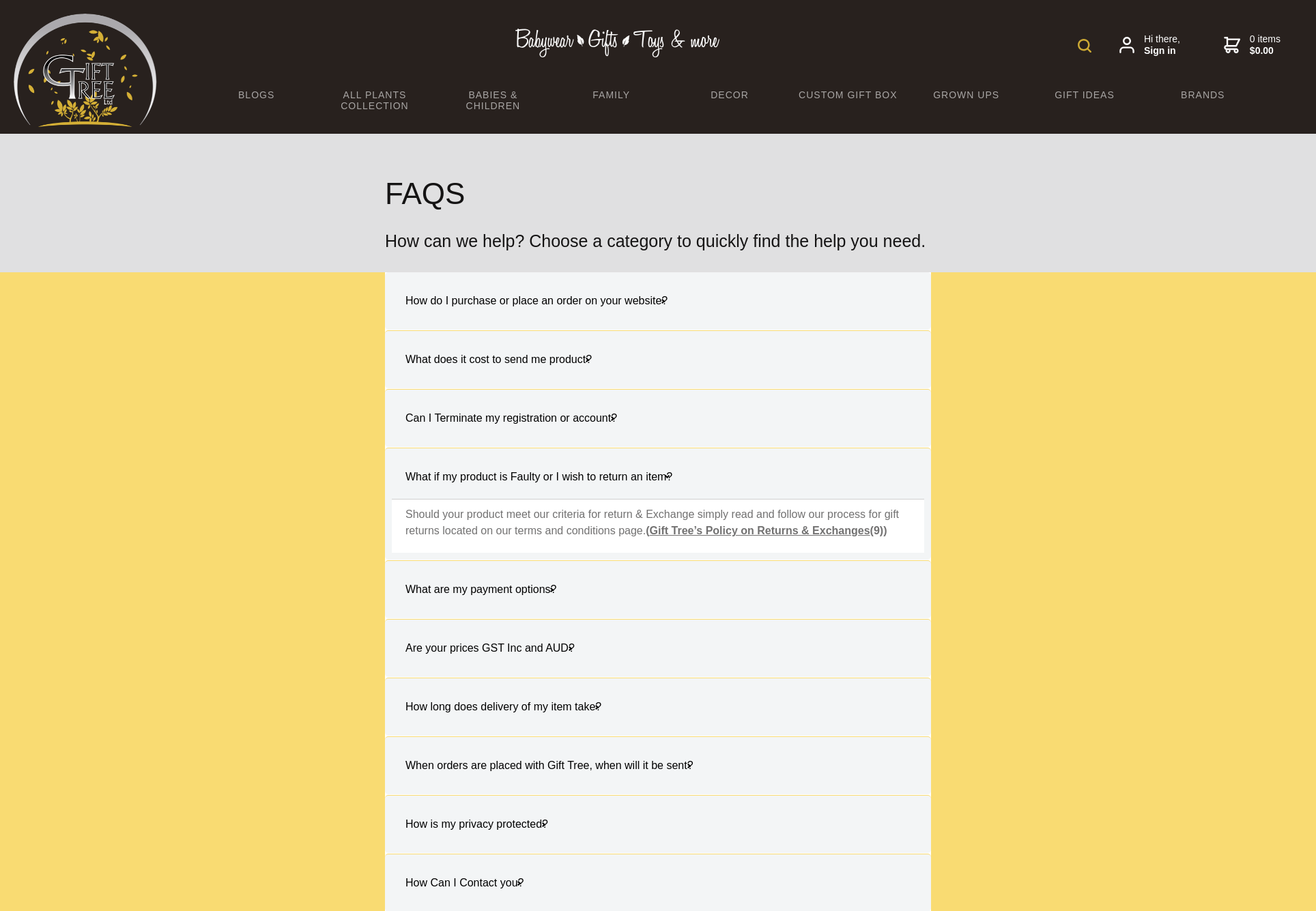
click at [733, 530] on link "Gift Tree’s Policy on Returns & Exchanges" at bounding box center [760, 530] width 220 height 12
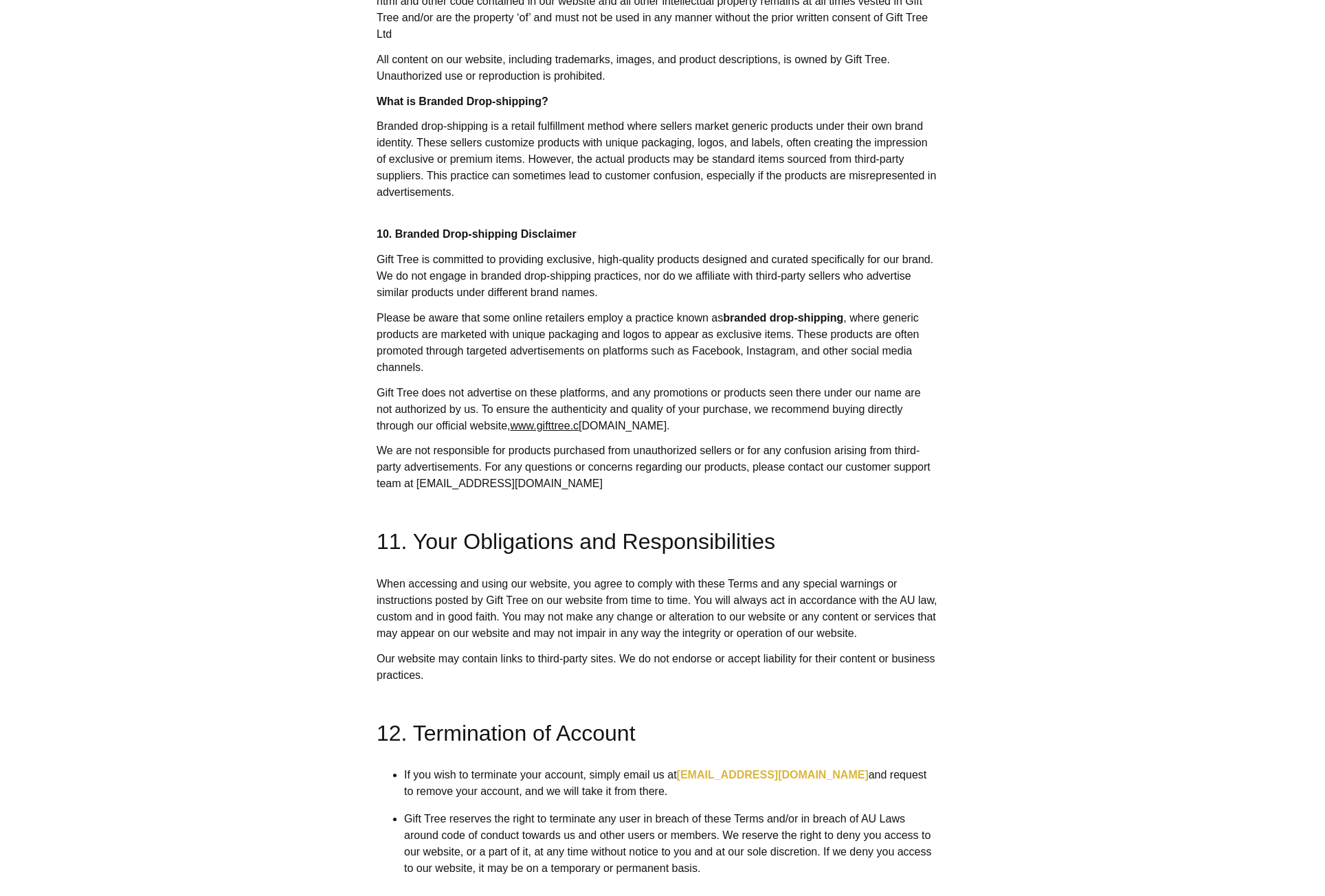
scroll to position [9660, 0]
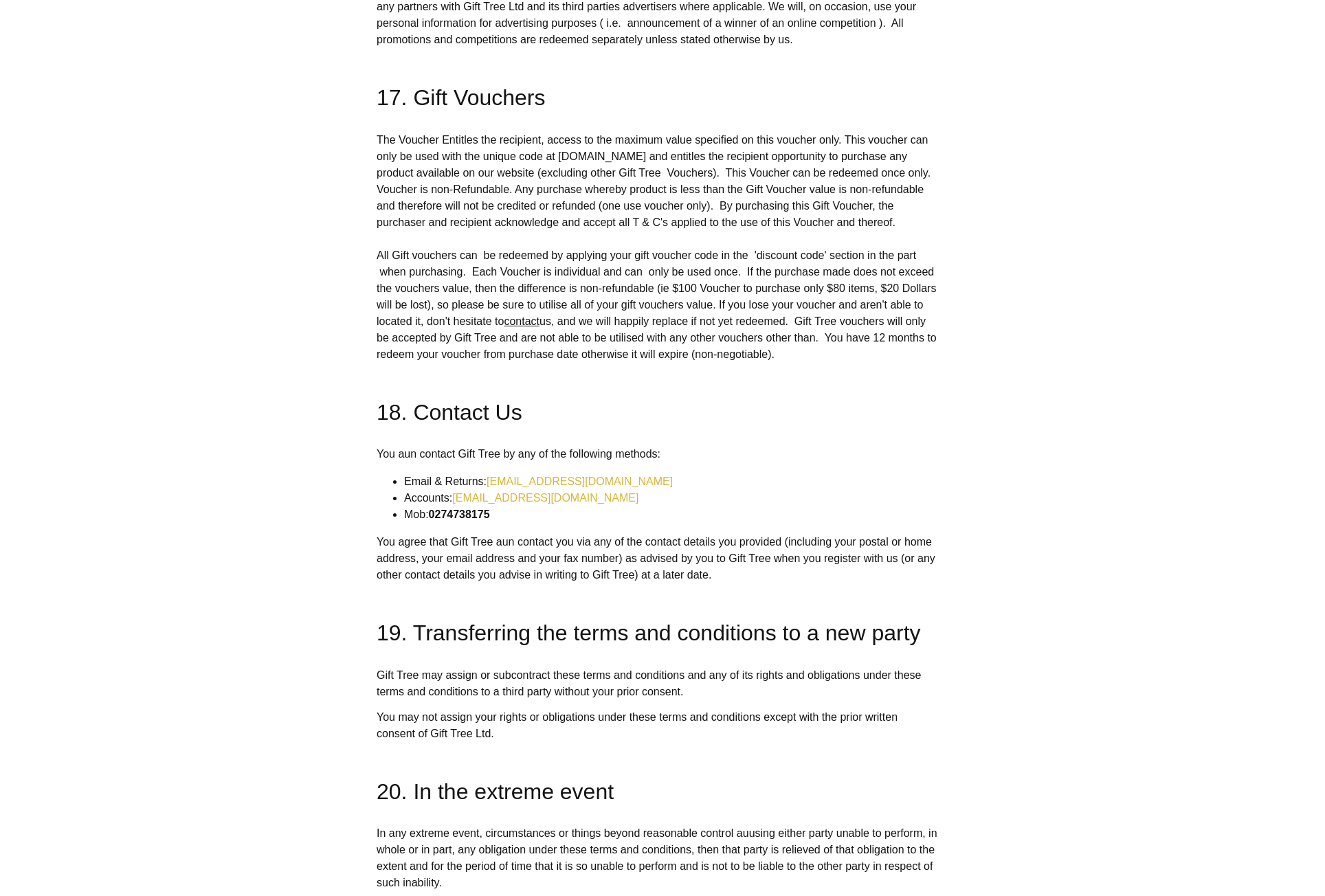
click at [661, 490] on li "Accounts: accounts@gifttree.co.nz" at bounding box center [670, 498] width 534 height 16
drag, startPoint x: 648, startPoint y: 465, endPoint x: 513, endPoint y: 465, distance: 135.0
click at [513, 490] on li "Accounts: accounts@gifttree.co.nz" at bounding box center [670, 498] width 534 height 16
copy li "Accounts: accounts@gifttree.co.nz"
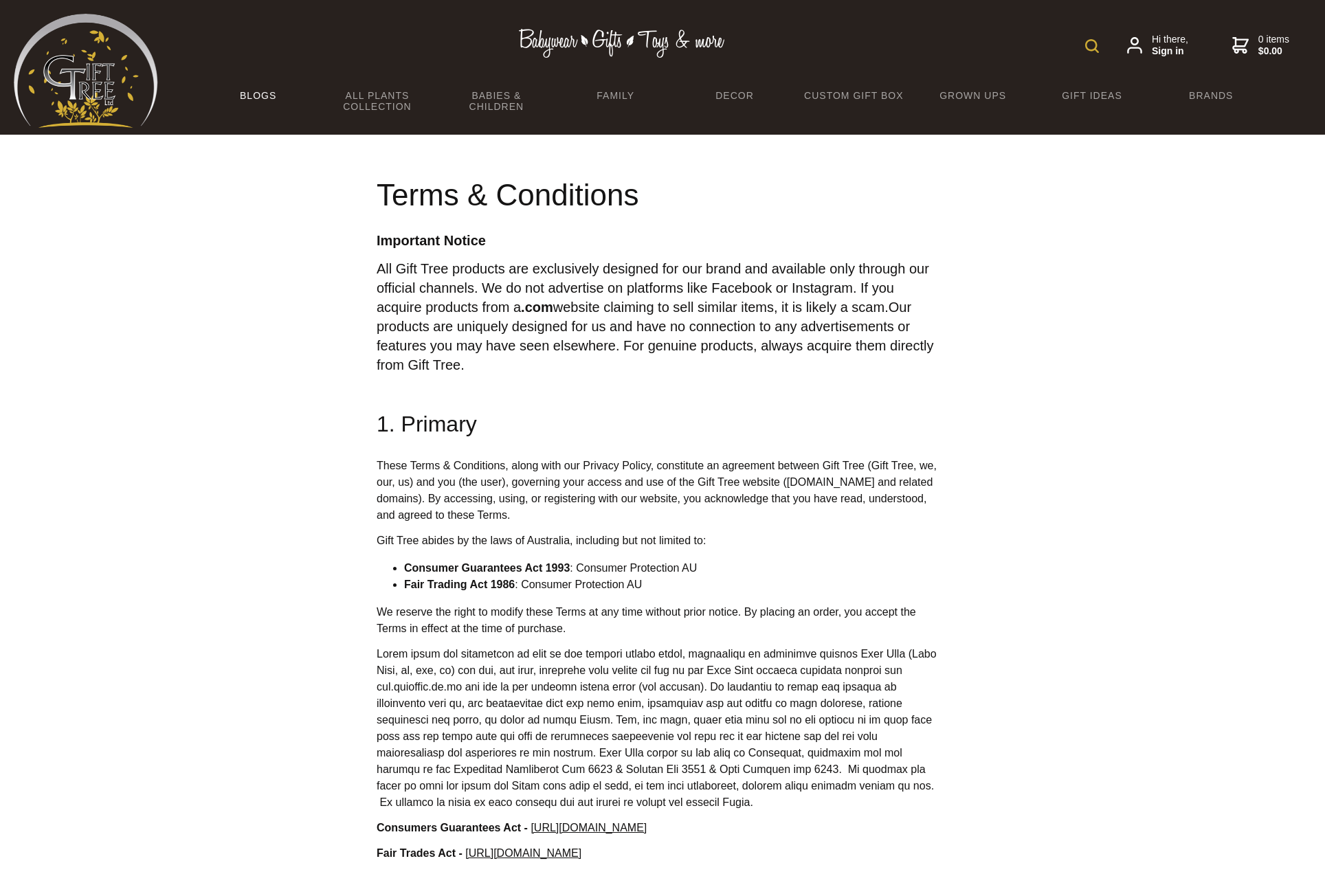
scroll to position [0, 0]
click at [130, 88] on img at bounding box center [86, 71] width 145 height 114
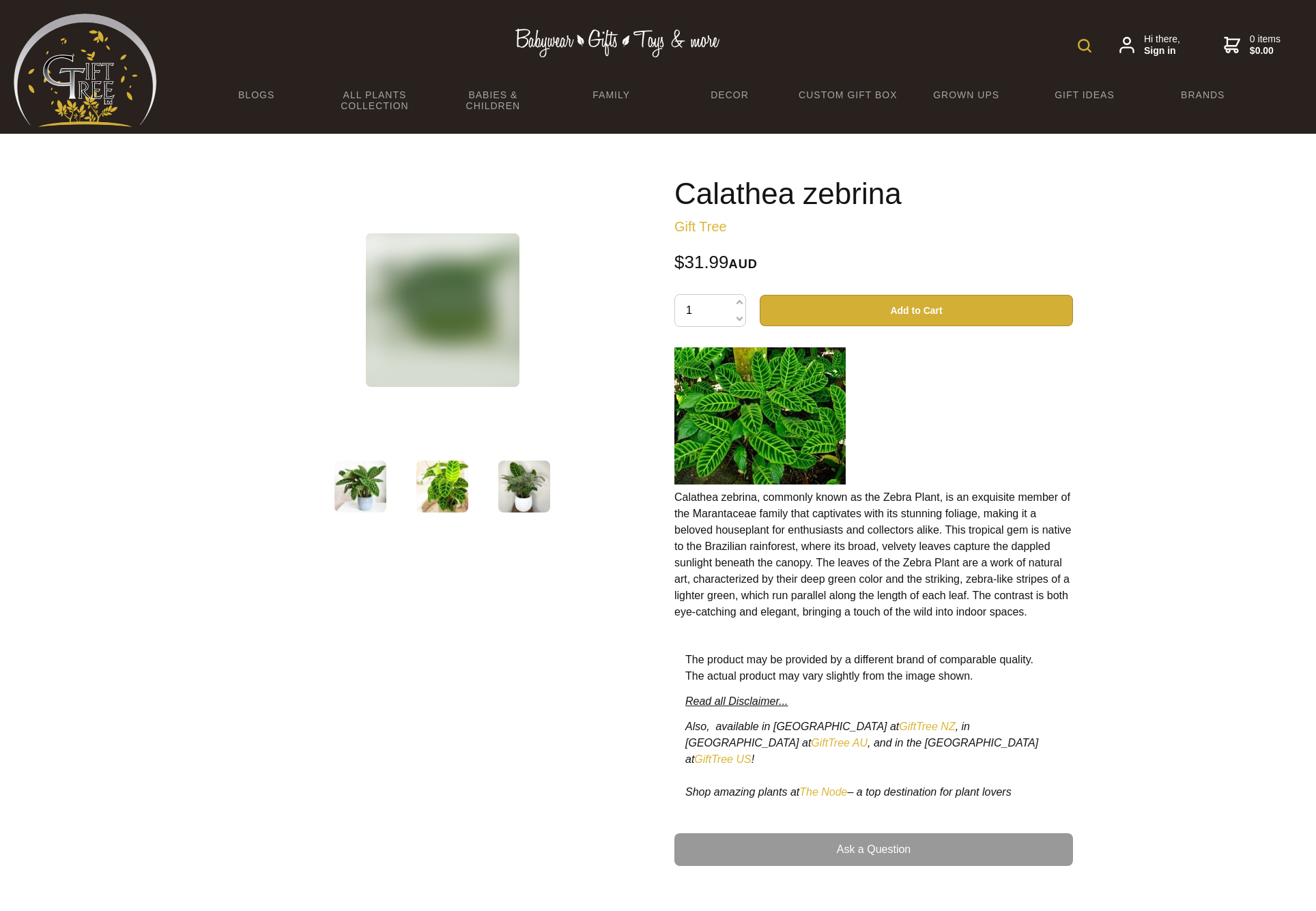
scroll to position [1256, 0]
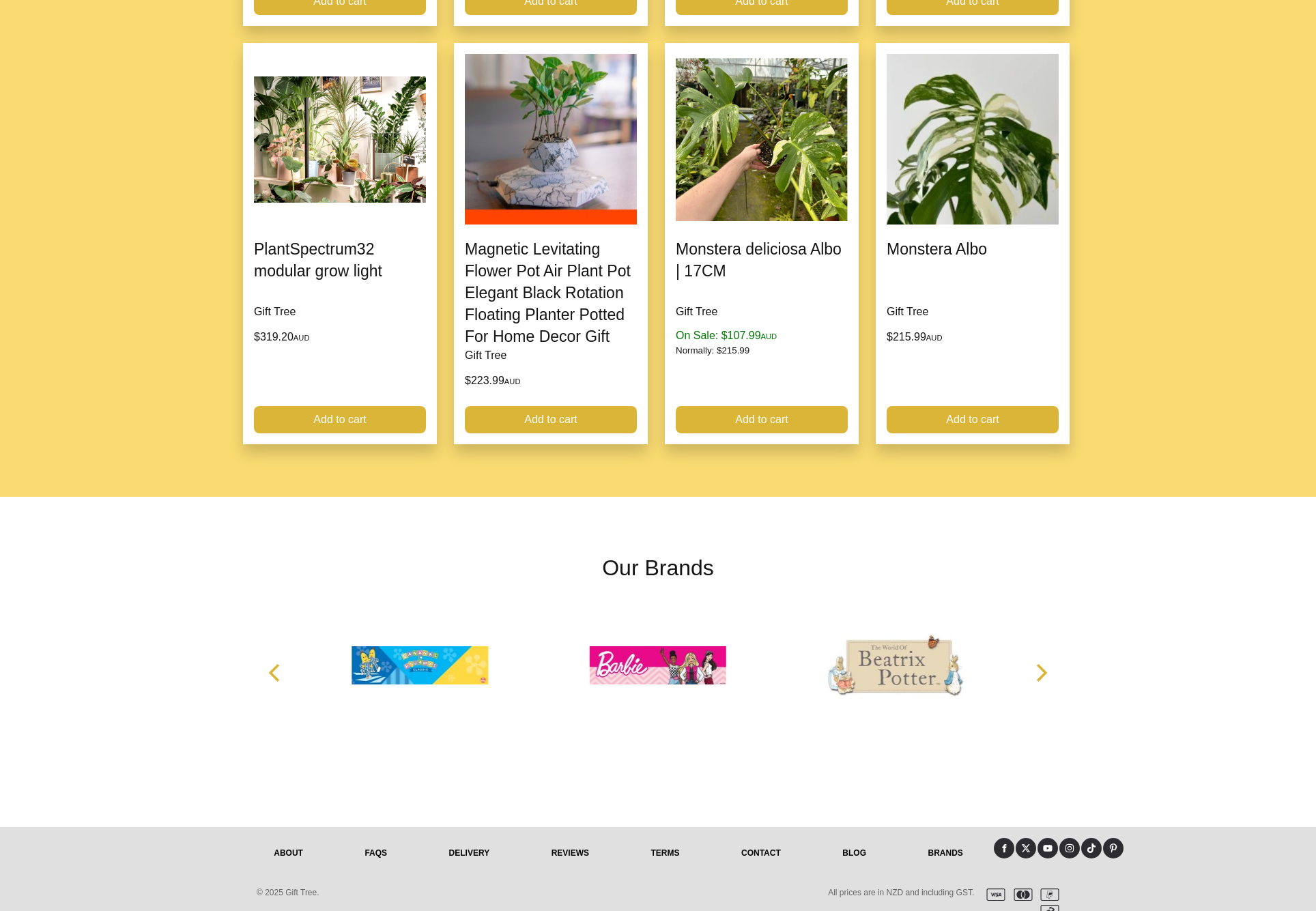
scroll to position [1391, 0]
click at [753, 839] on link "Contact" at bounding box center [761, 854] width 101 height 30
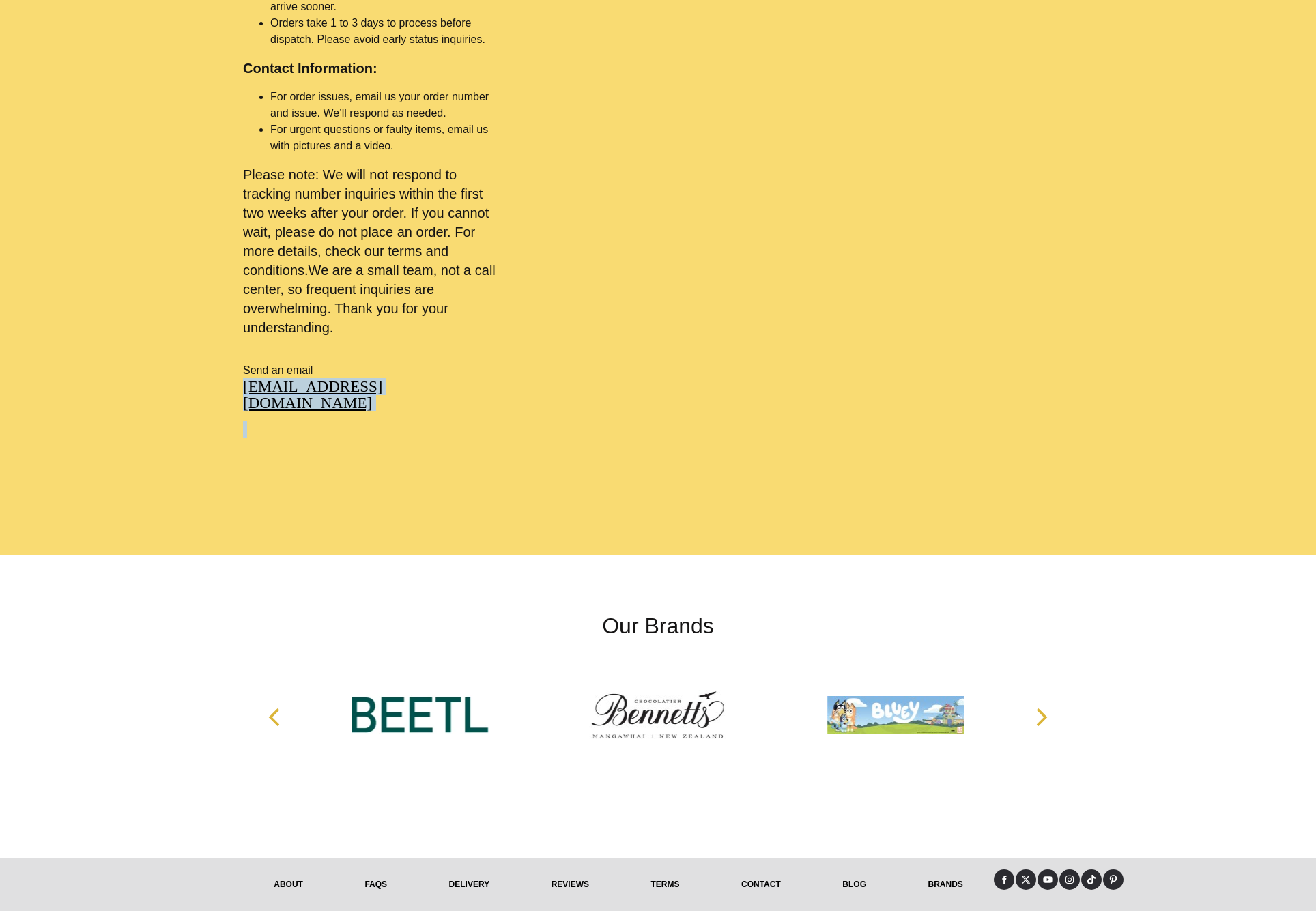
scroll to position [920, 0]
click at [279, 870] on link "About" at bounding box center [288, 885] width 91 height 30
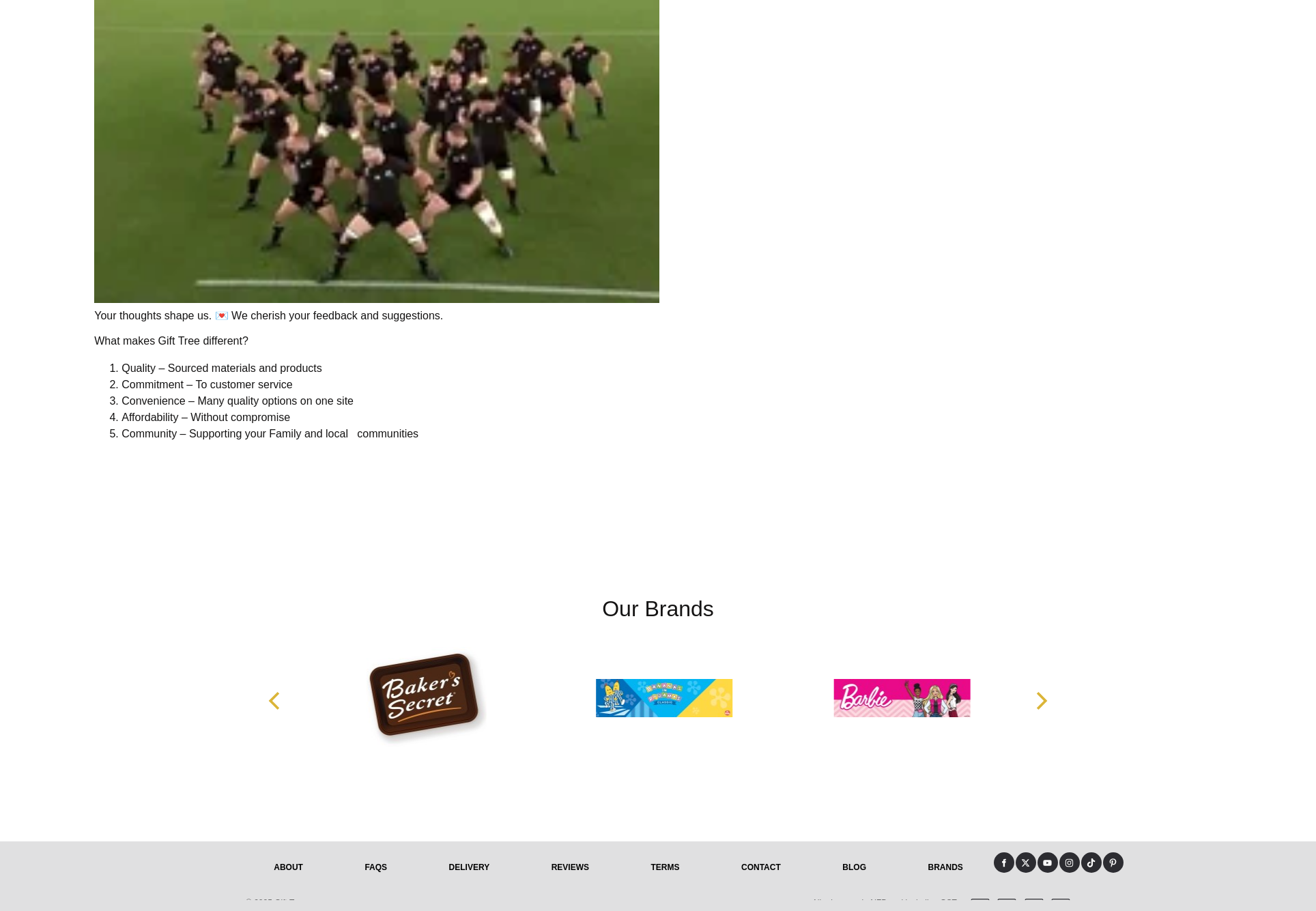
scroll to position [2762, 0]
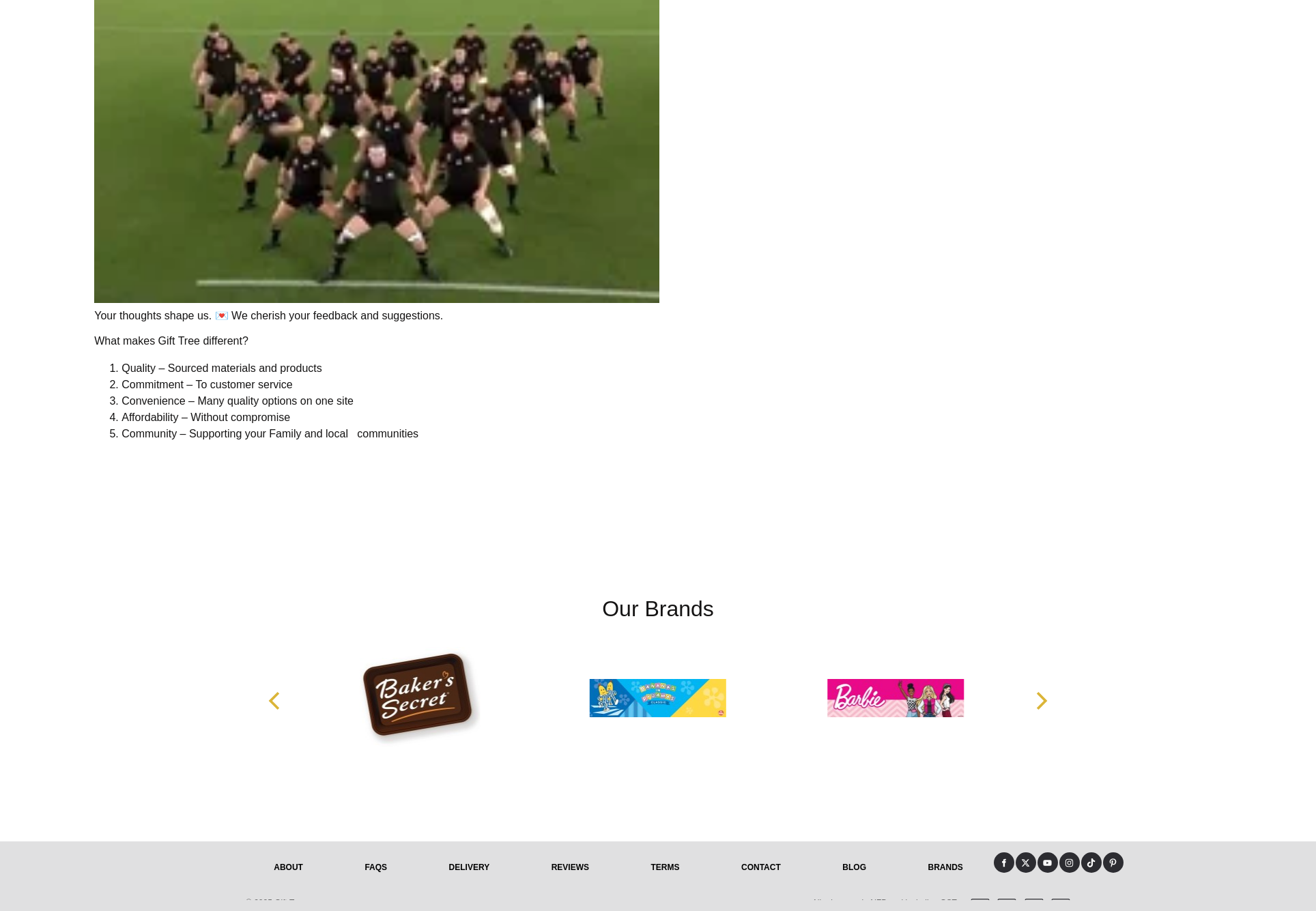
drag, startPoint x: 410, startPoint y: 462, endPoint x: 423, endPoint y: 467, distance: 13.9
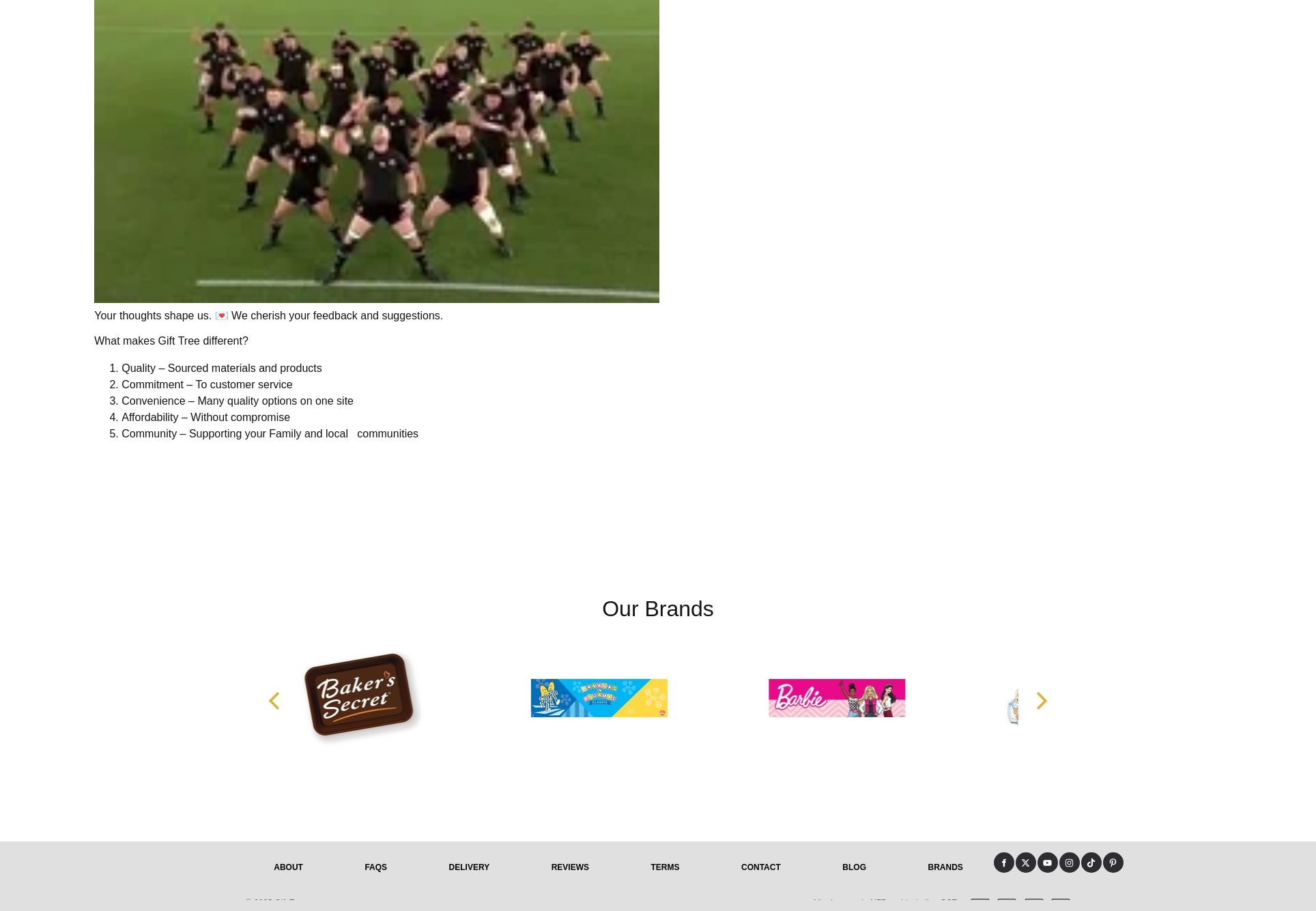
click at [759, 567] on div "Our Brands" at bounding box center [658, 689] width 852 height 303
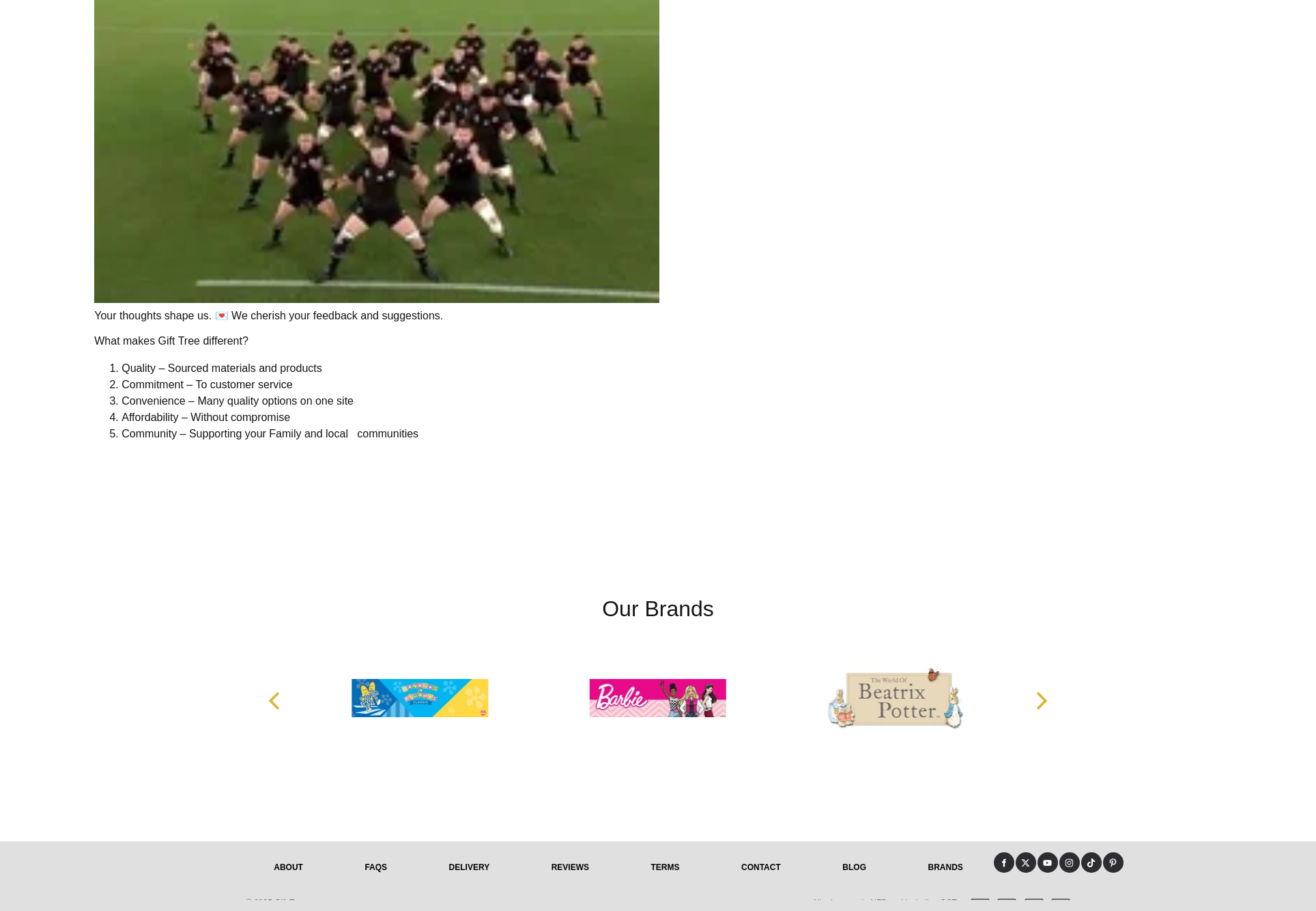
click at [766, 874] on link "Contact" at bounding box center [761, 868] width 101 height 30
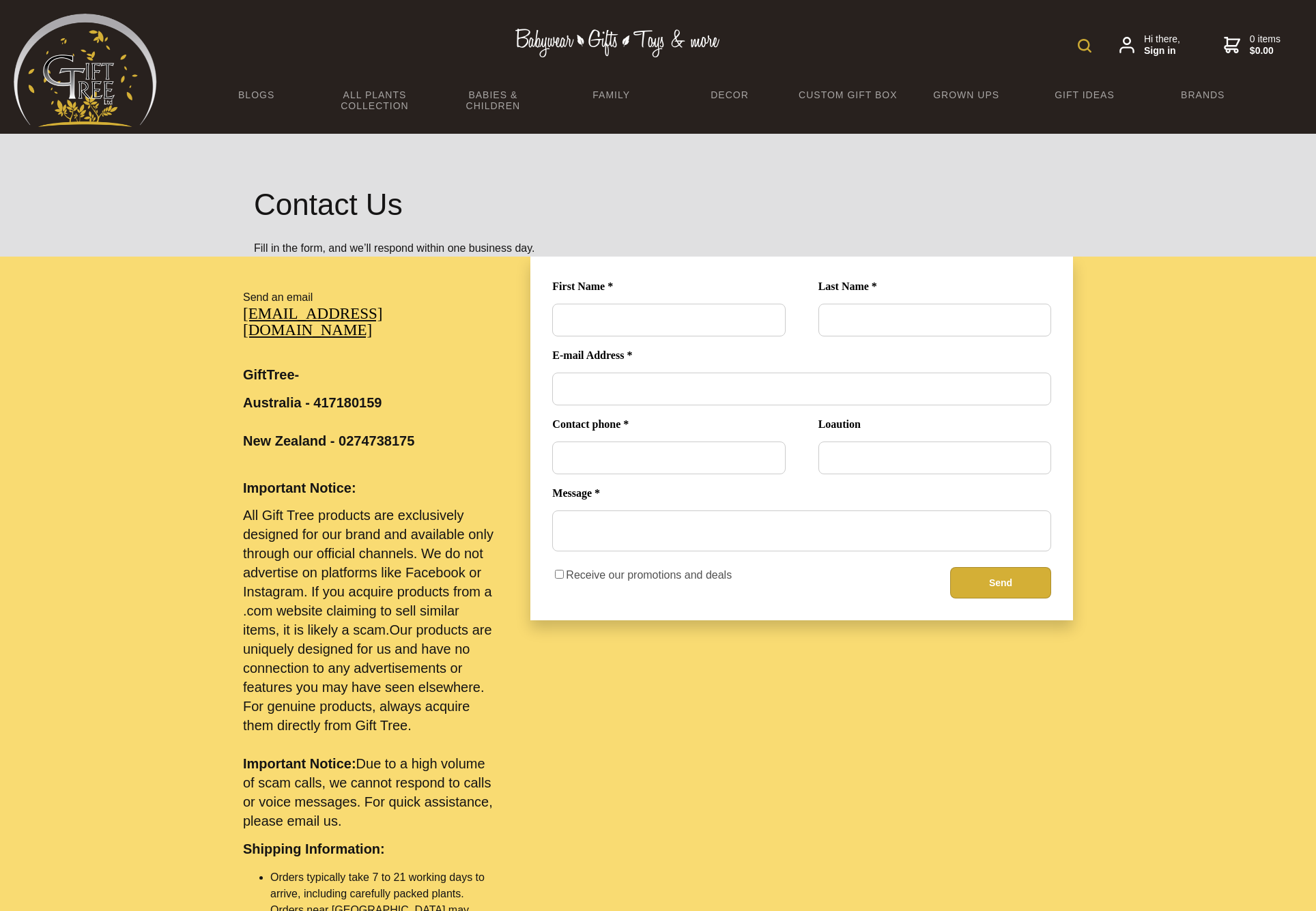
scroll to position [5, 0]
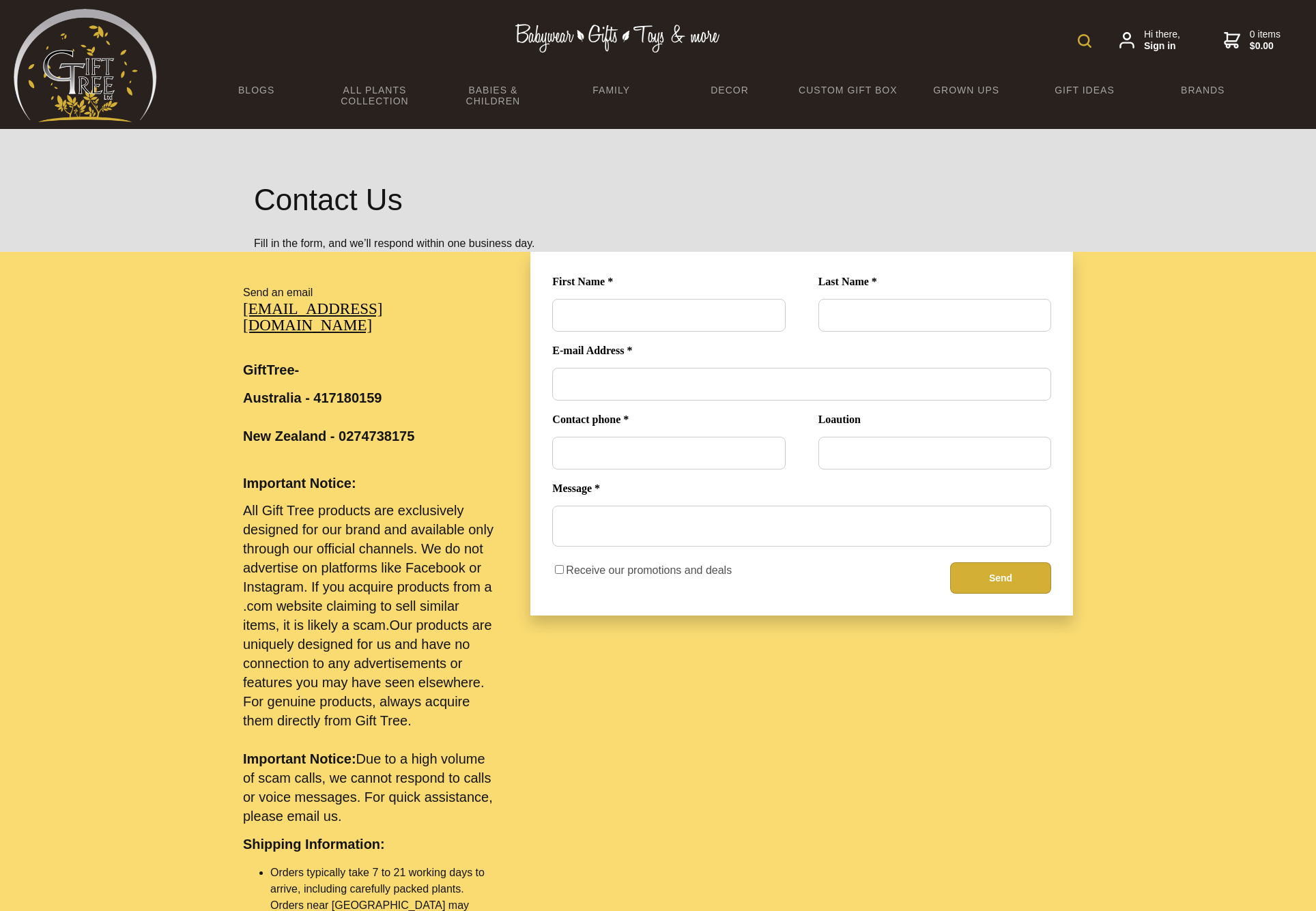
click at [426, 279] on div "Send an email sales@gifttree.co.au GiftTree- Australia - 417180159 New Zealand …" at bounding box center [370, 817] width 276 height 1153
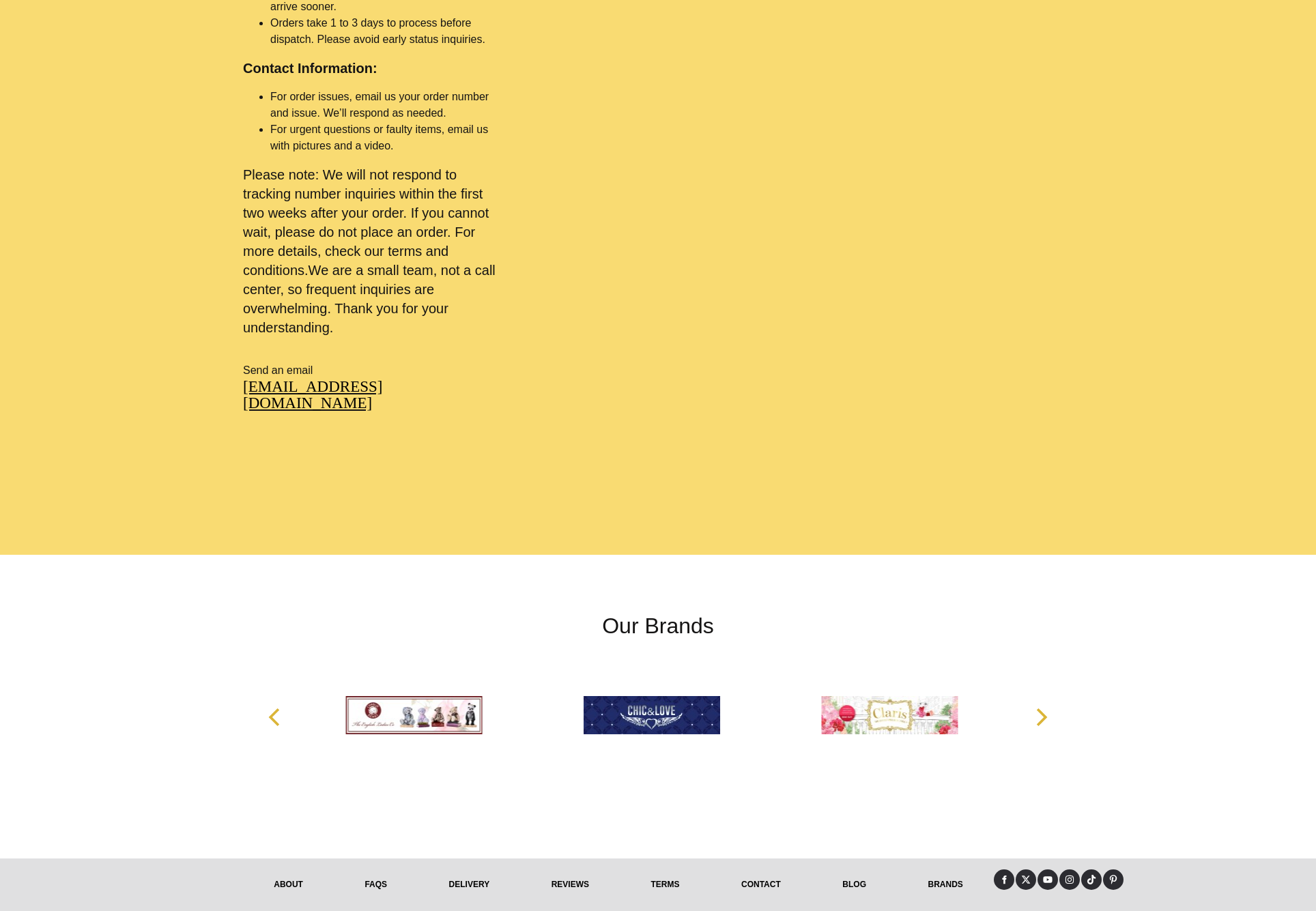
scroll to position [920, 0]
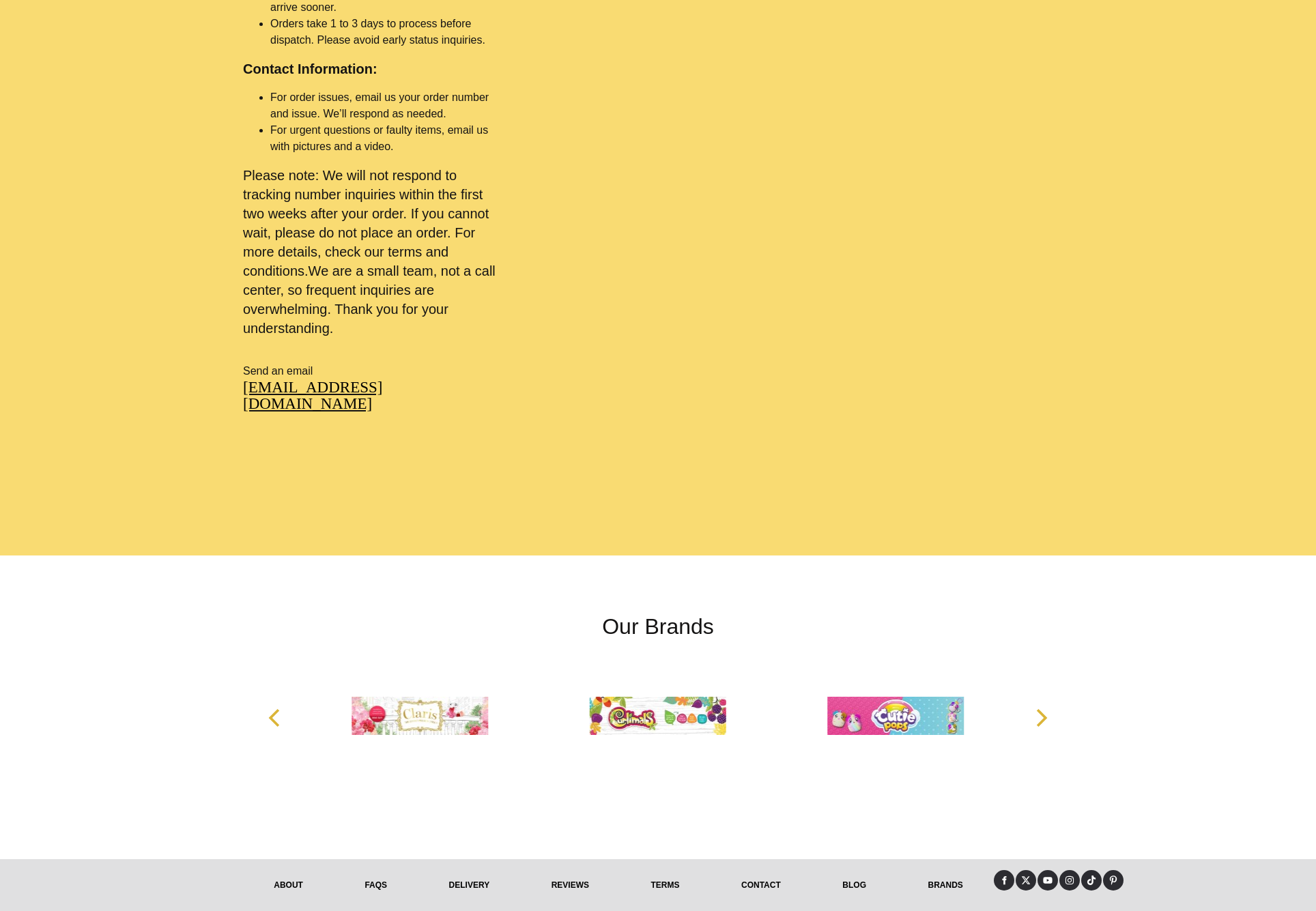
click at [570, 870] on link "reviews" at bounding box center [570, 885] width 99 height 30
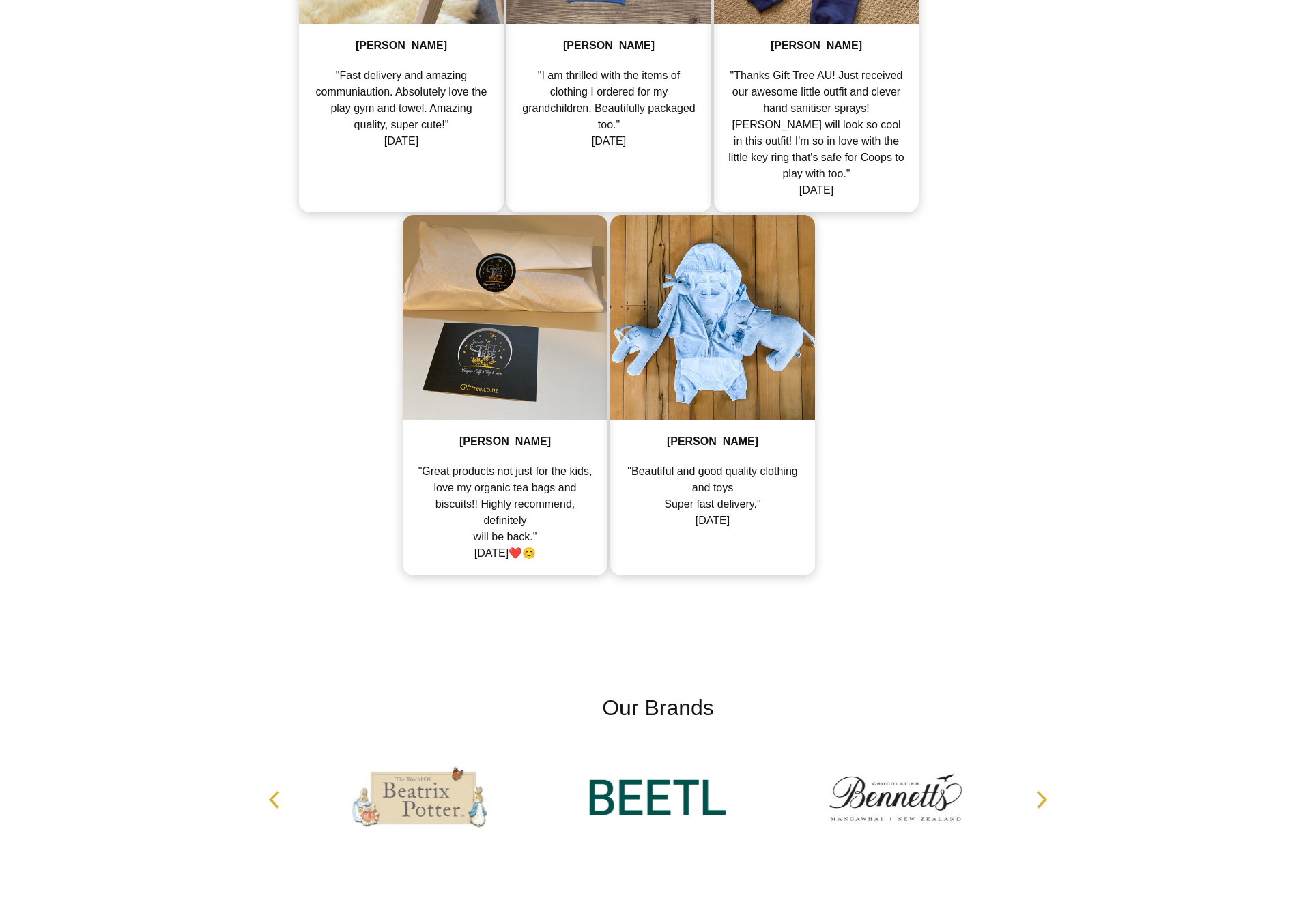
scroll to position [9622, 0]
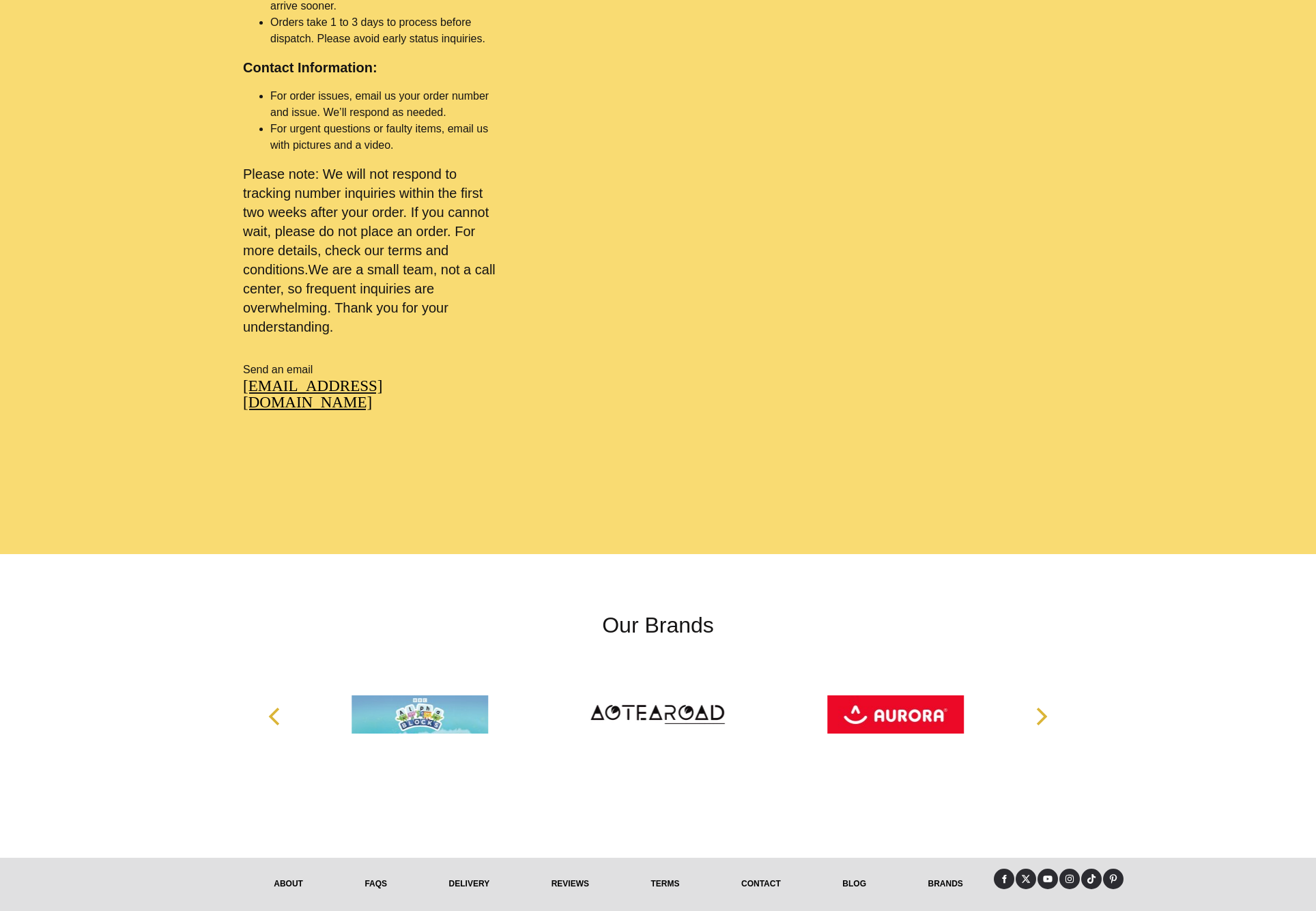
scroll to position [920, 0]
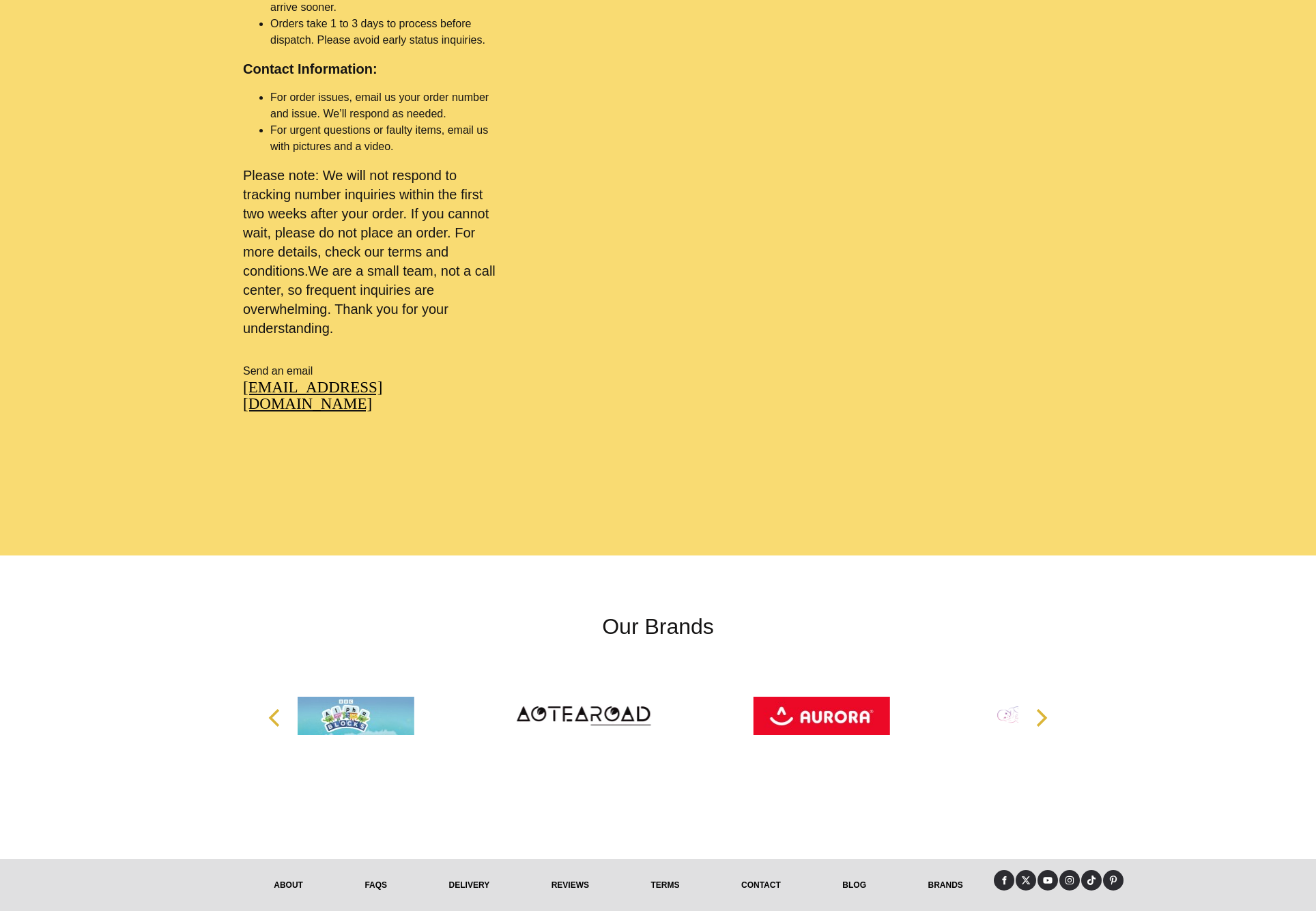
click at [898, 910] on span "All prices are in NZD and including GST." at bounding box center [901, 925] width 146 height 9
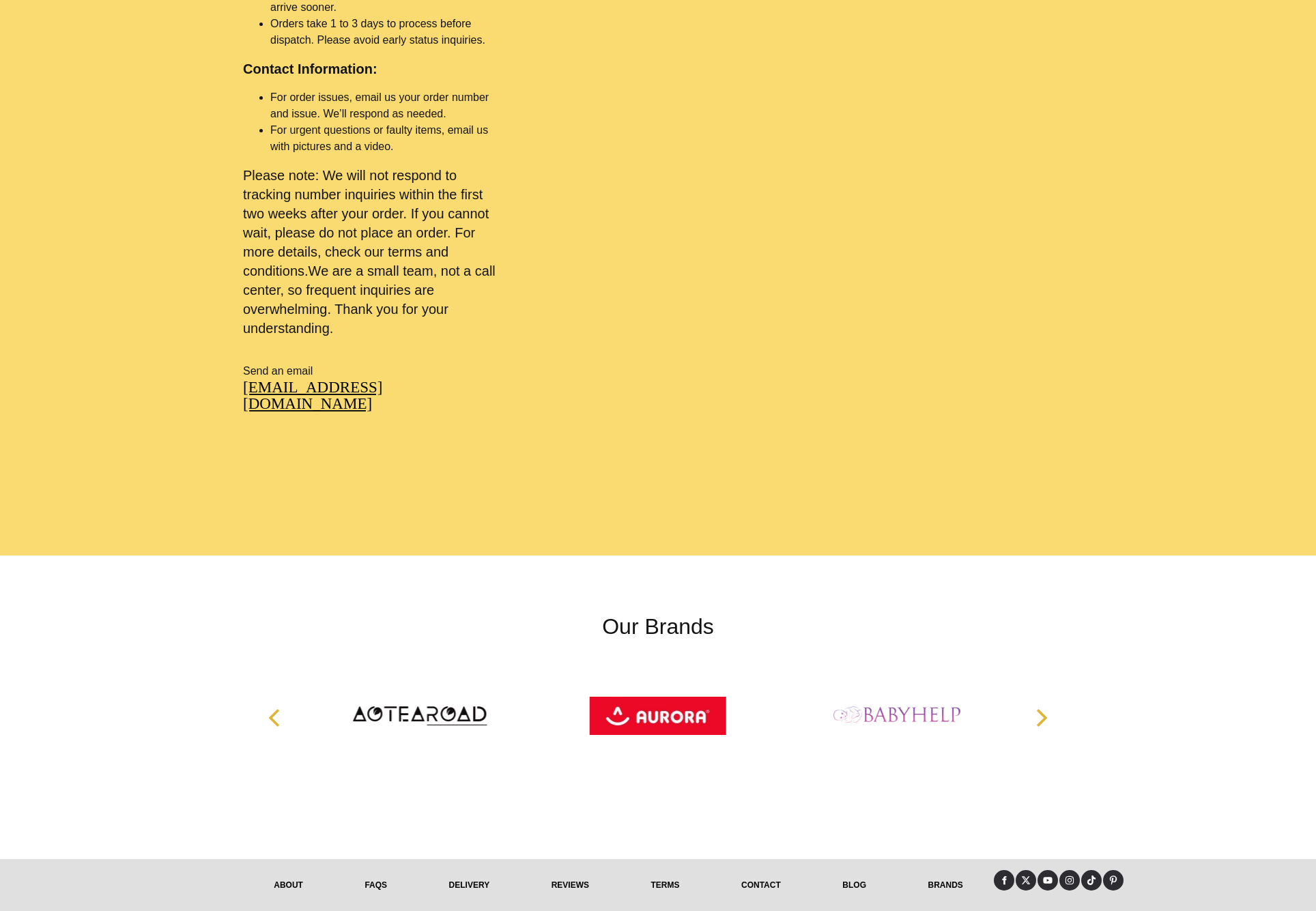
click at [943, 870] on link "Brands" at bounding box center [945, 885] width 97 height 30
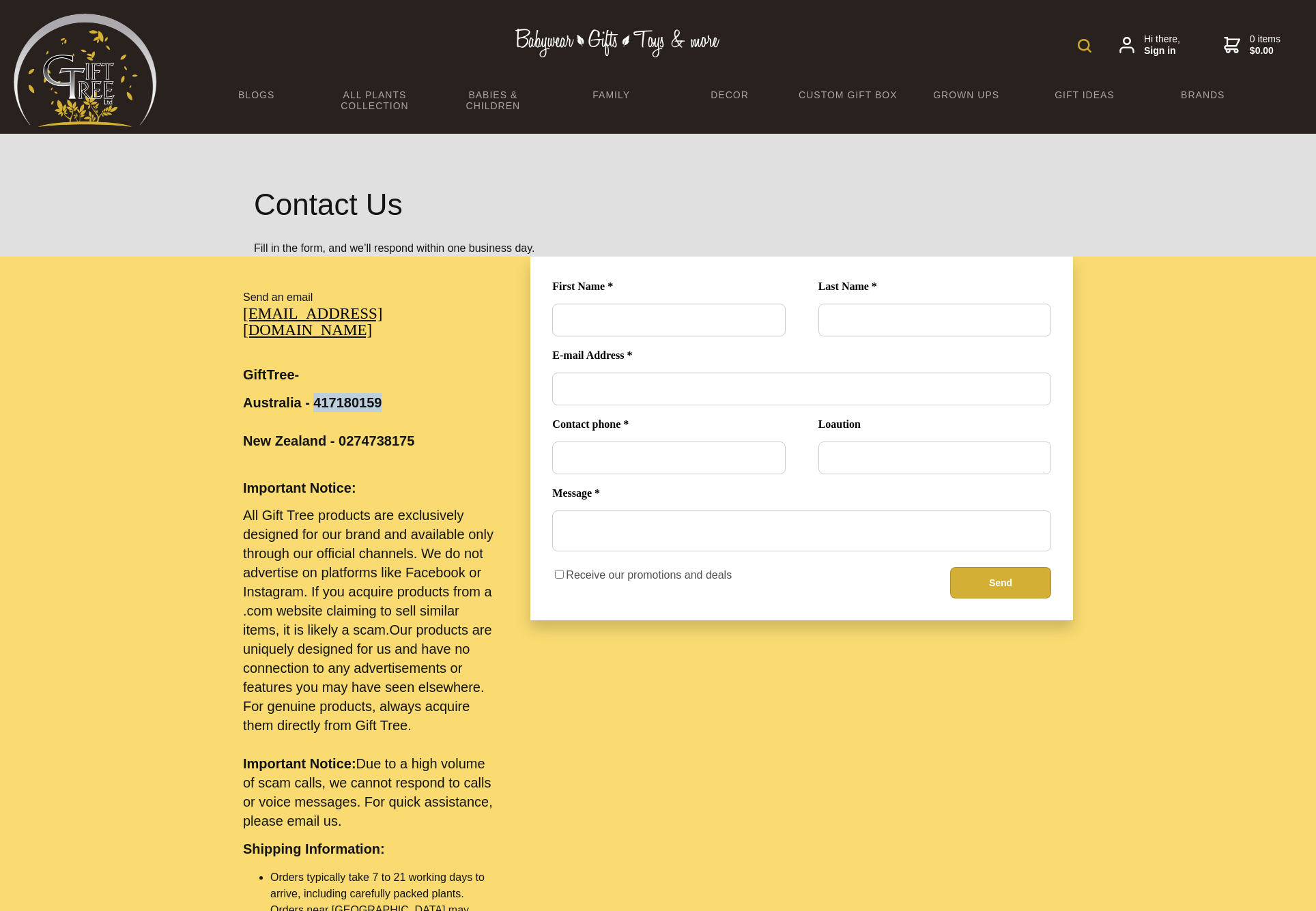
drag, startPoint x: 375, startPoint y: 384, endPoint x: 316, endPoint y: 386, distance: 59.0
click at [316, 395] on big "Australia - 417180159 New Zealand - 0274738175" at bounding box center [328, 421] width 171 height 54
copy big "417180159"
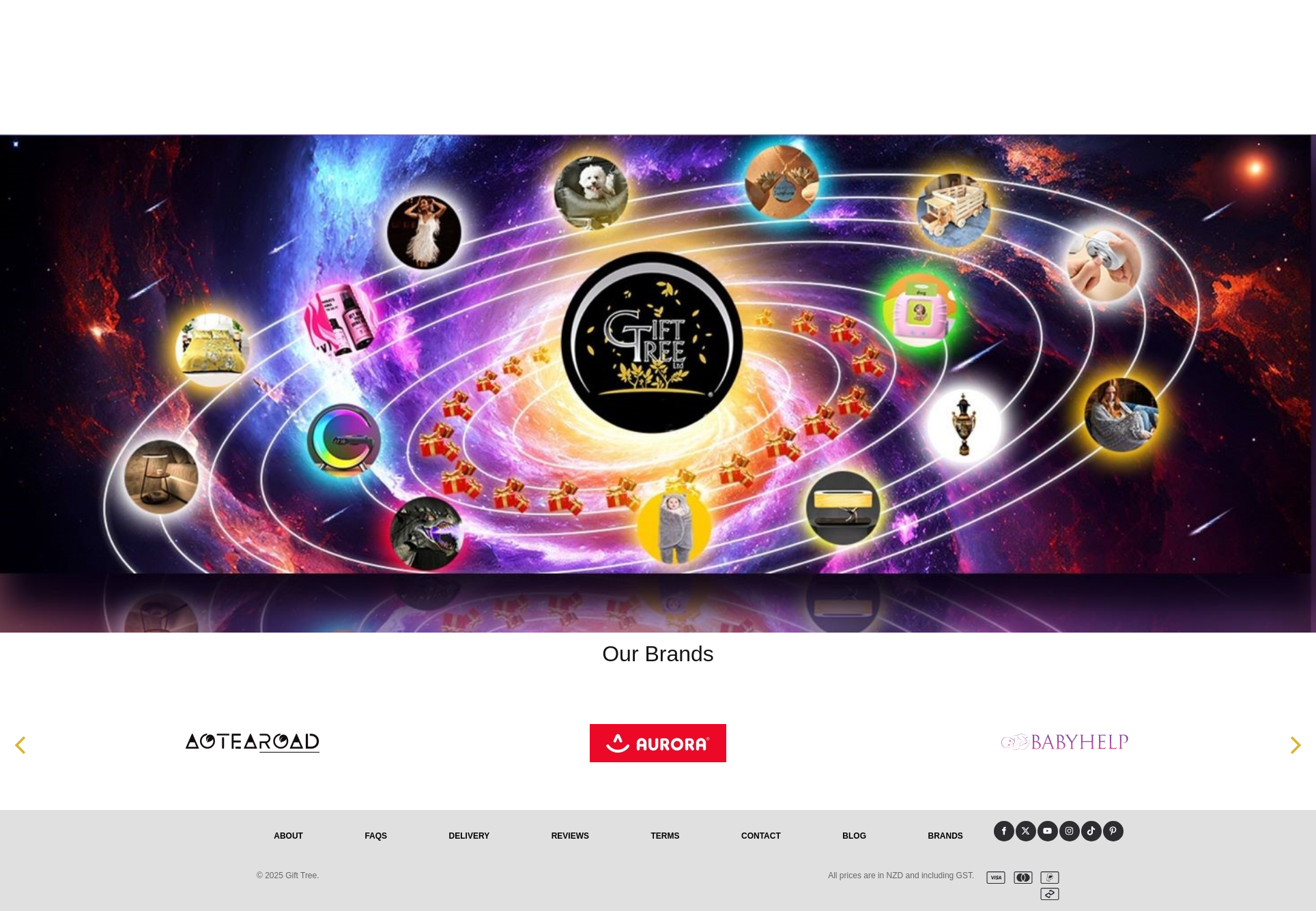
scroll to position [5957, 0]
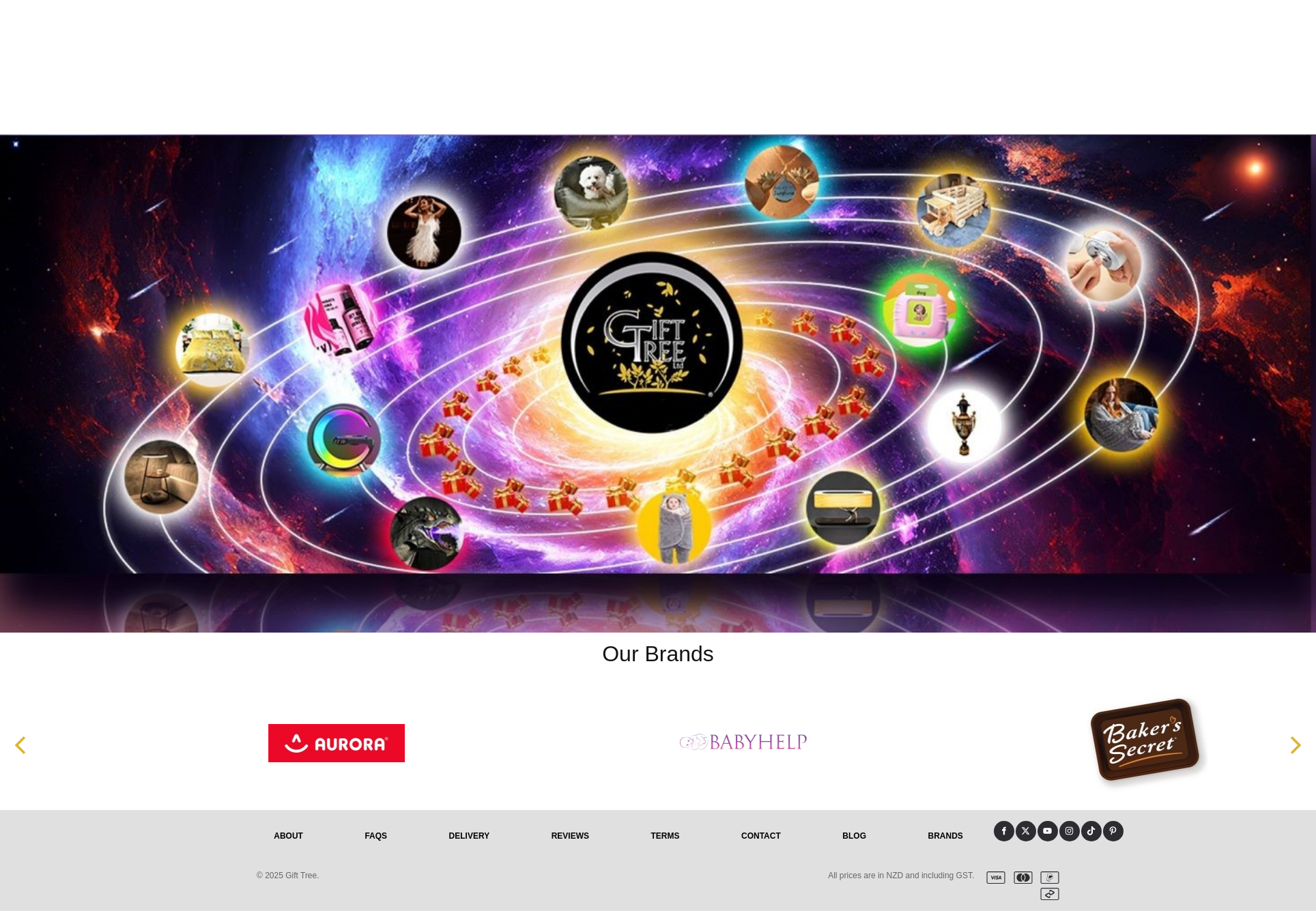
click at [756, 831] on link "Contact" at bounding box center [761, 836] width 101 height 30
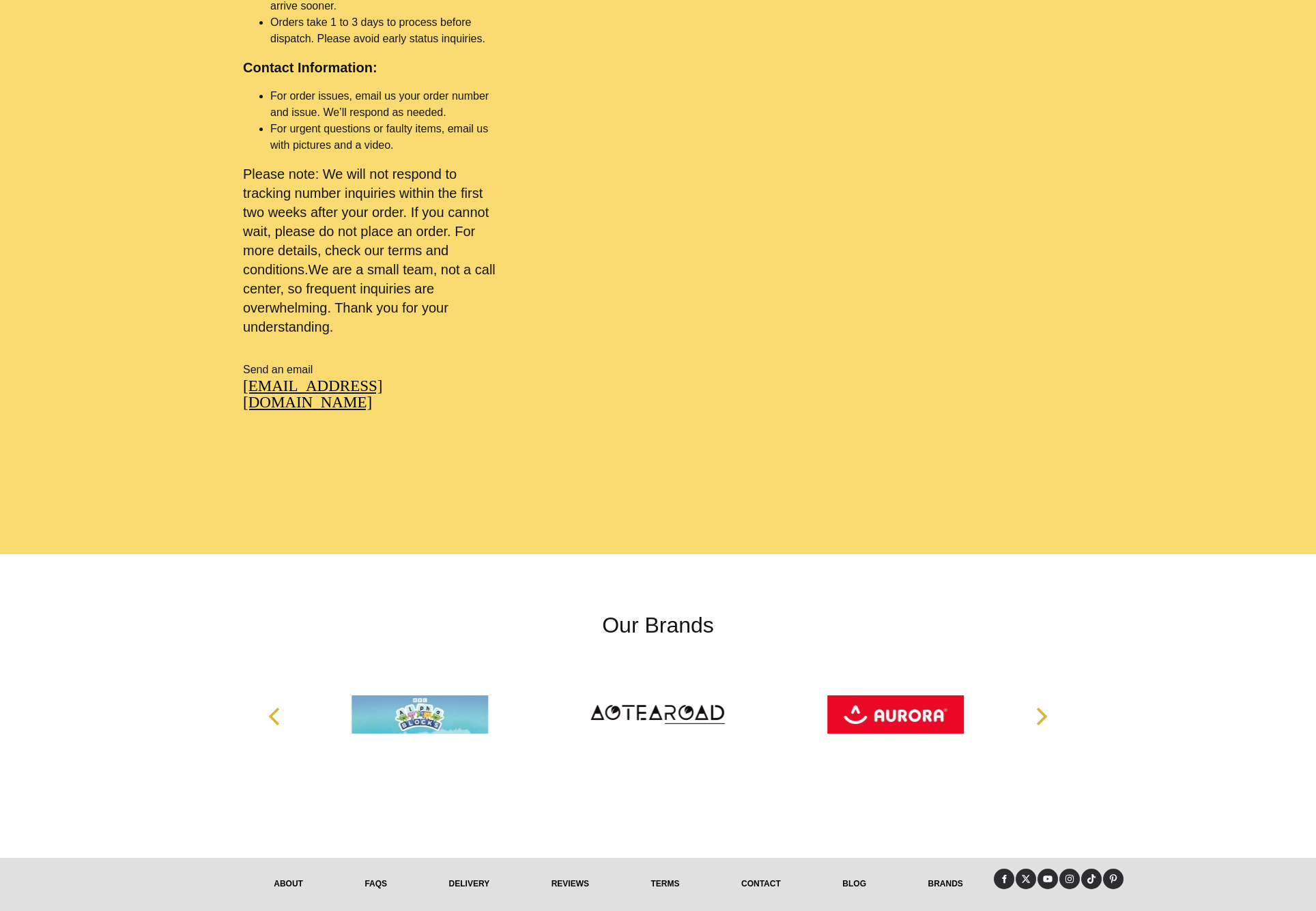
scroll to position [920, 0]
